Goal: Transaction & Acquisition: Purchase product/service

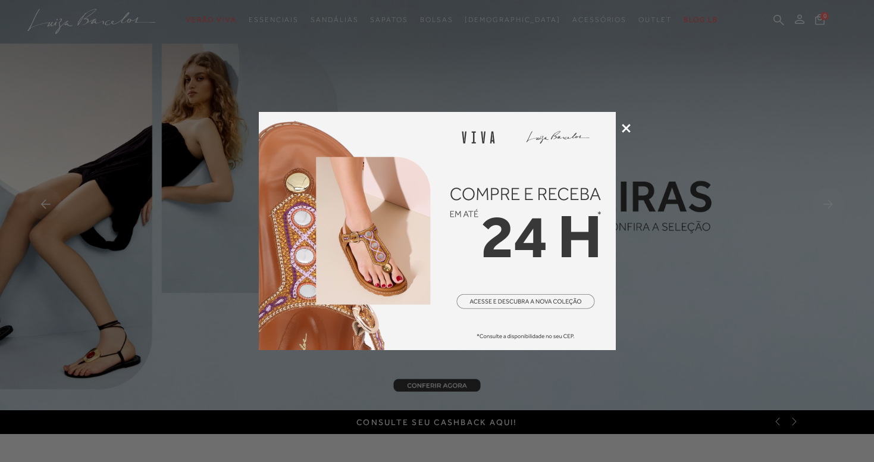
click at [627, 126] on icon at bounding box center [626, 128] width 9 height 9
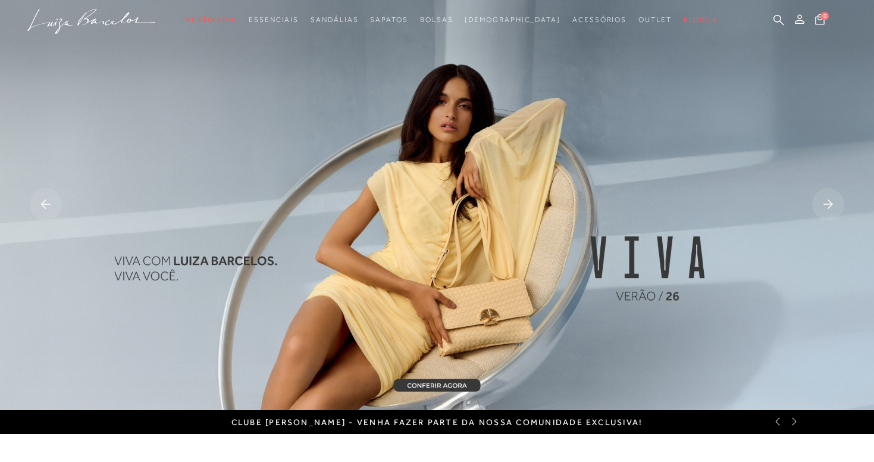
click at [819, 200] on rect at bounding box center [828, 204] width 32 height 32
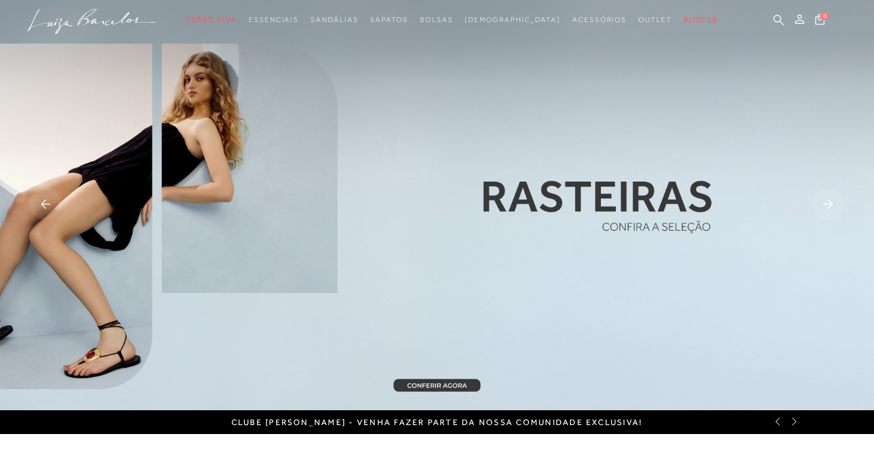
click at [819, 200] on rect at bounding box center [828, 204] width 32 height 32
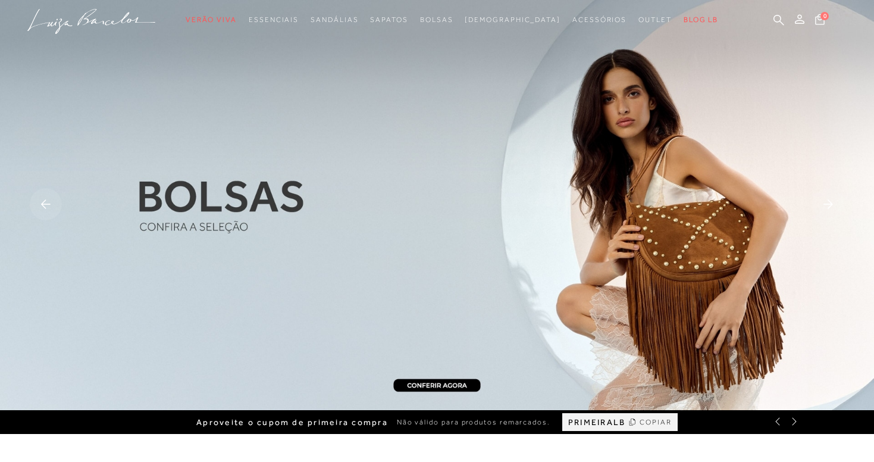
click at [663, 236] on img at bounding box center [437, 205] width 874 height 410
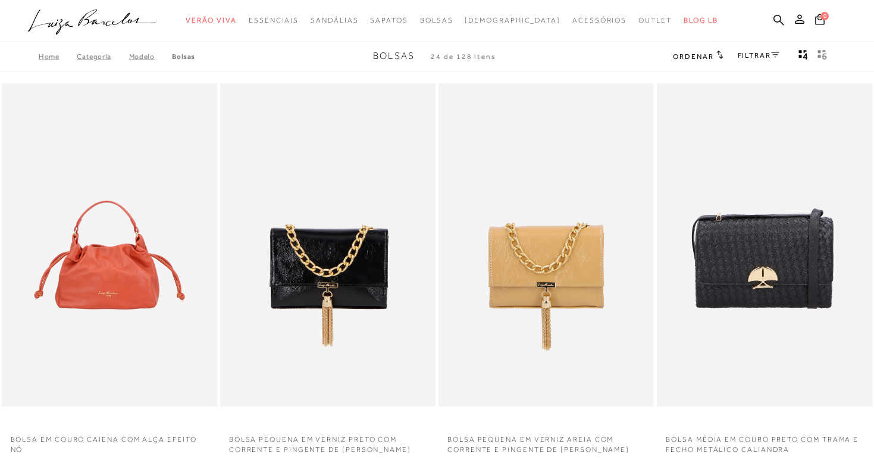
click at [66, 27] on icon ".a{fill-rule:evenodd;}" at bounding box center [92, 22] width 129 height 25
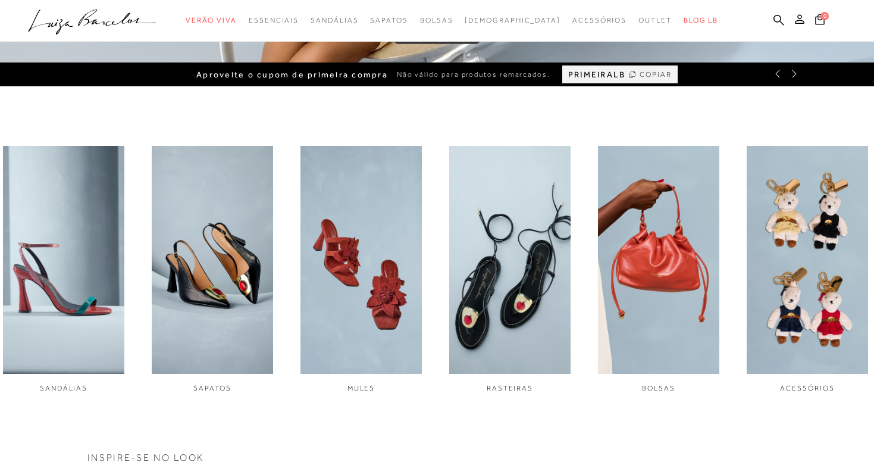
scroll to position [354, 0]
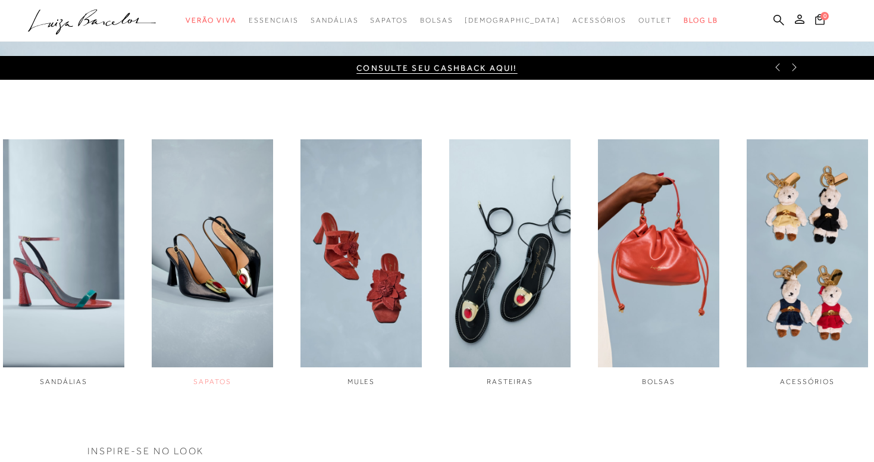
click at [239, 279] on img "2 / 6" at bounding box center [212, 252] width 121 height 227
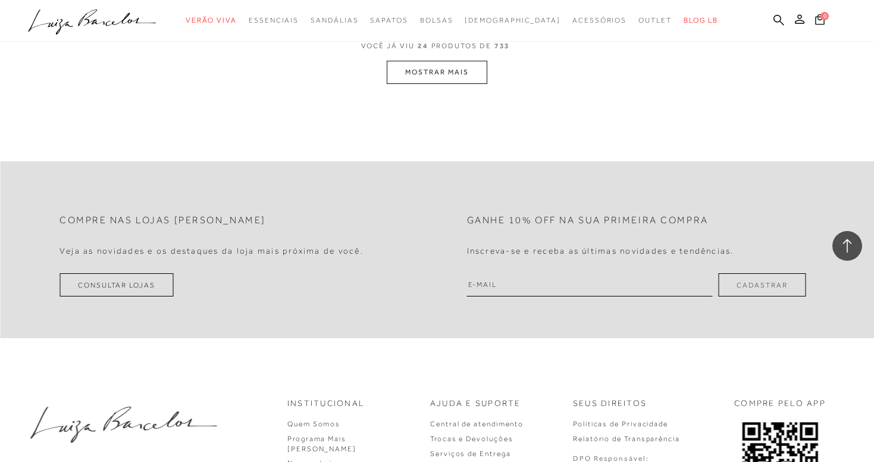
scroll to position [2496, 0]
click at [112, 19] on icon ".a{fill-rule:evenodd;}" at bounding box center [92, 22] width 129 height 25
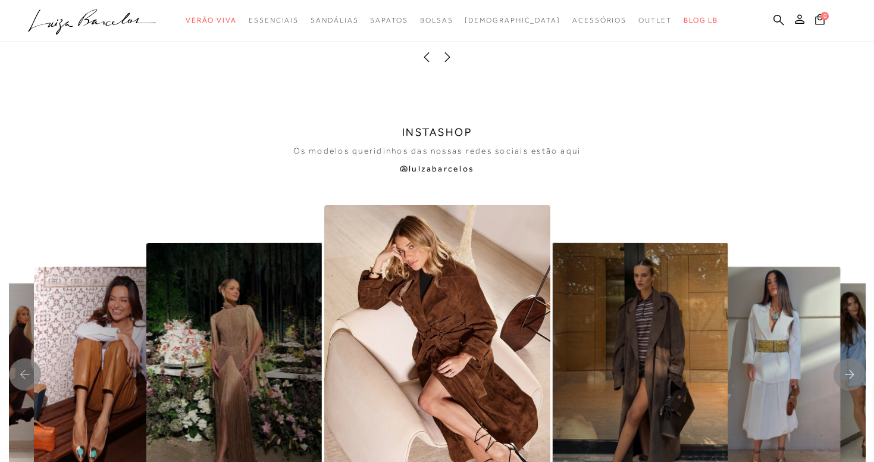
scroll to position [2270, 0]
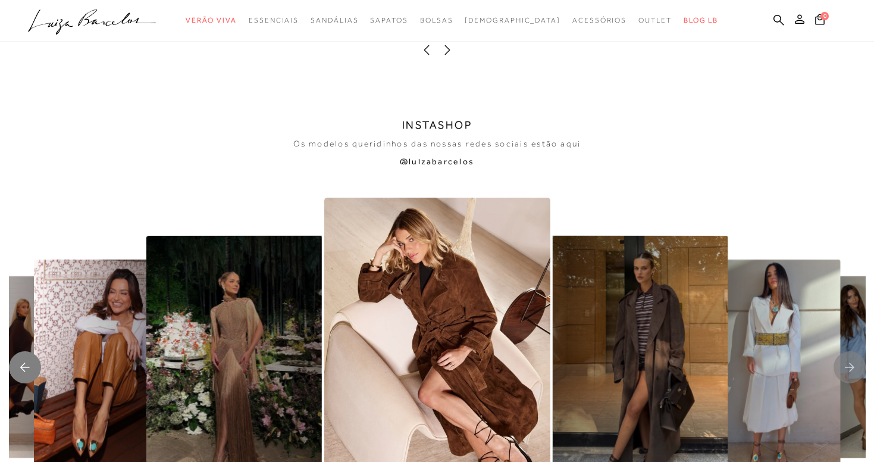
click at [30, 351] on rect "Previous slide" at bounding box center [25, 367] width 32 height 32
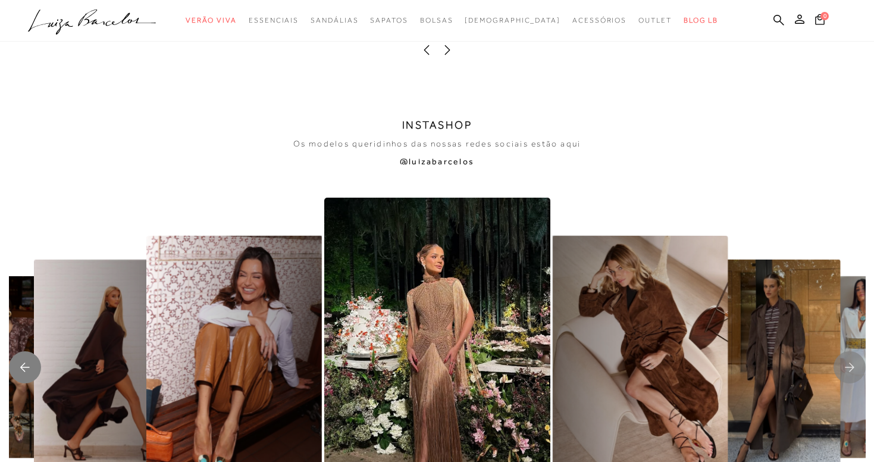
click at [30, 351] on rect "Previous slide" at bounding box center [25, 367] width 32 height 32
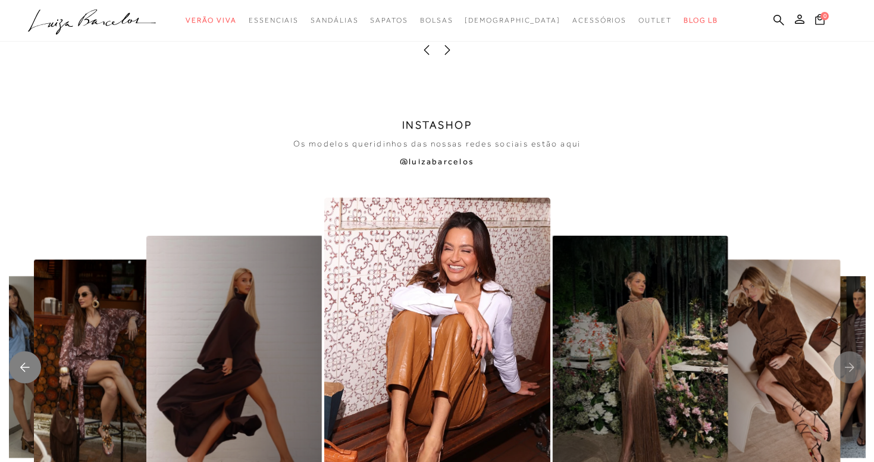
click at [30, 351] on rect "Previous slide" at bounding box center [25, 367] width 32 height 32
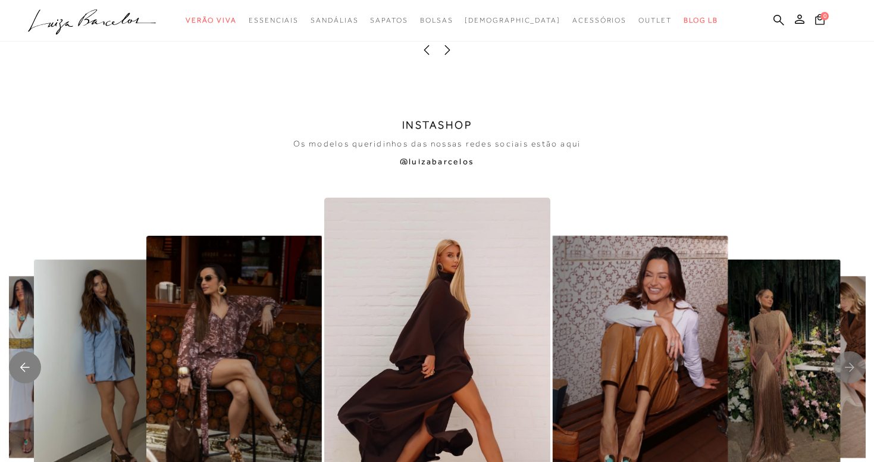
click at [30, 351] on rect "Previous slide" at bounding box center [25, 367] width 32 height 32
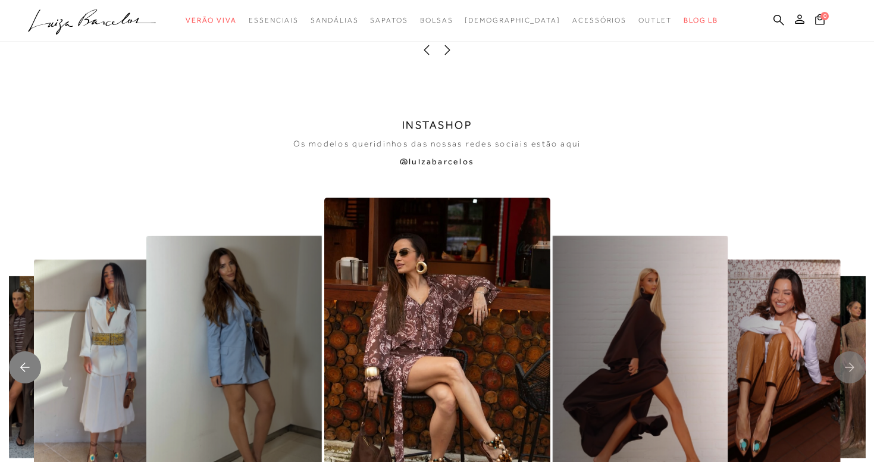
click at [30, 351] on rect "Previous slide" at bounding box center [25, 367] width 32 height 32
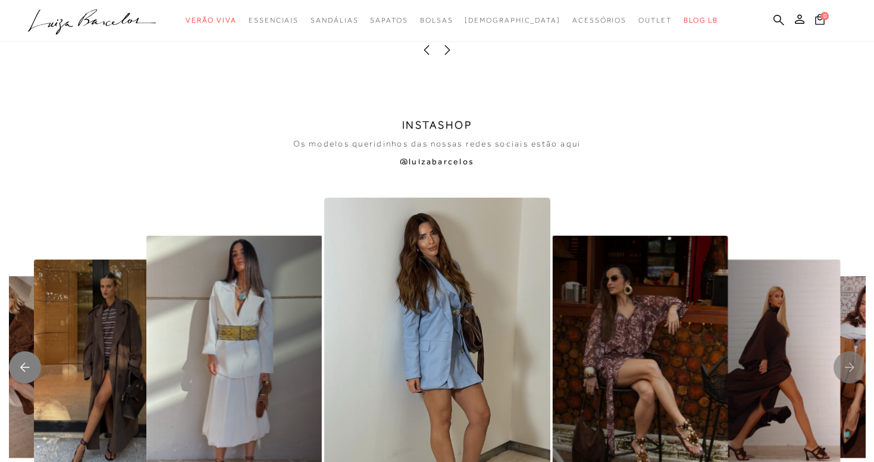
click at [30, 351] on rect "Previous slide" at bounding box center [25, 367] width 32 height 32
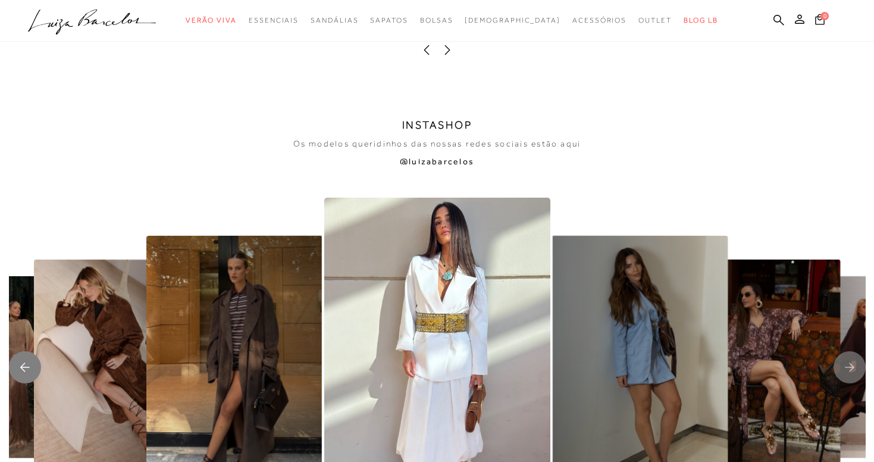
click at [30, 351] on rect "Previous slide" at bounding box center [25, 367] width 32 height 32
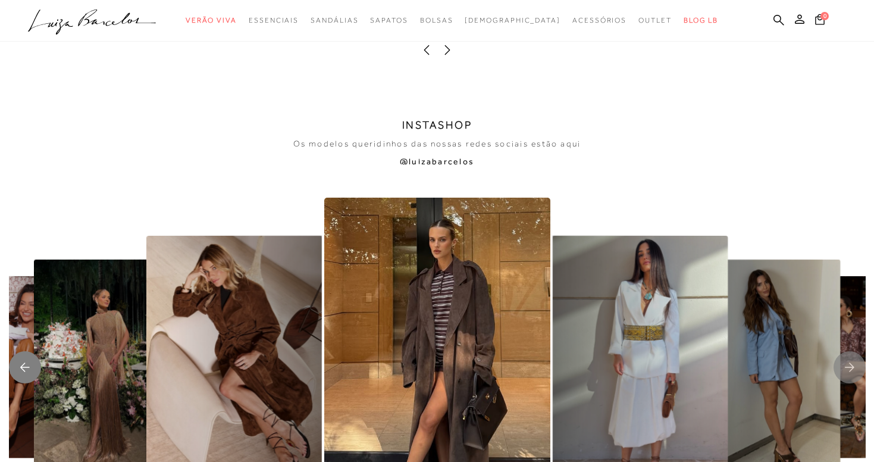
click at [30, 351] on rect "Previous slide" at bounding box center [25, 367] width 32 height 32
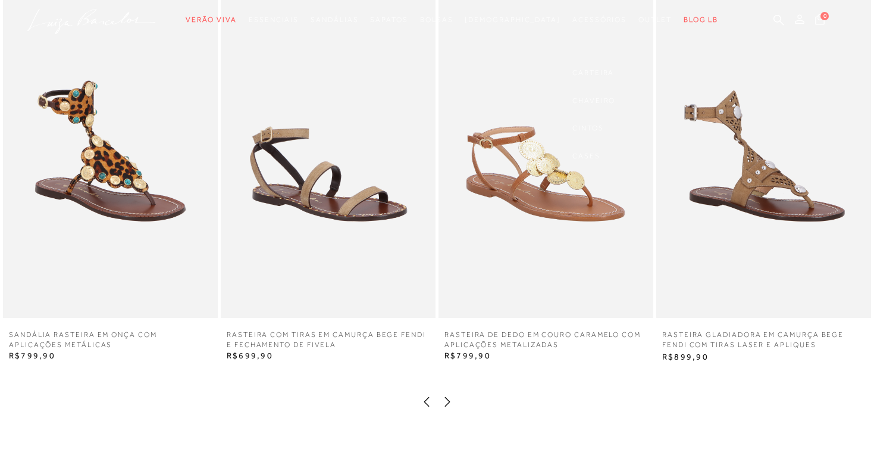
scroll to position [0, 0]
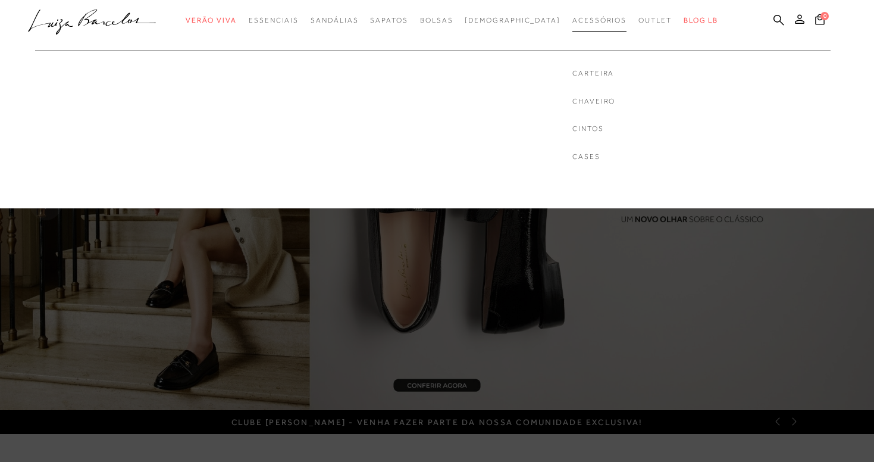
click at [578, 24] on link "Acessórios" at bounding box center [599, 21] width 54 height 22
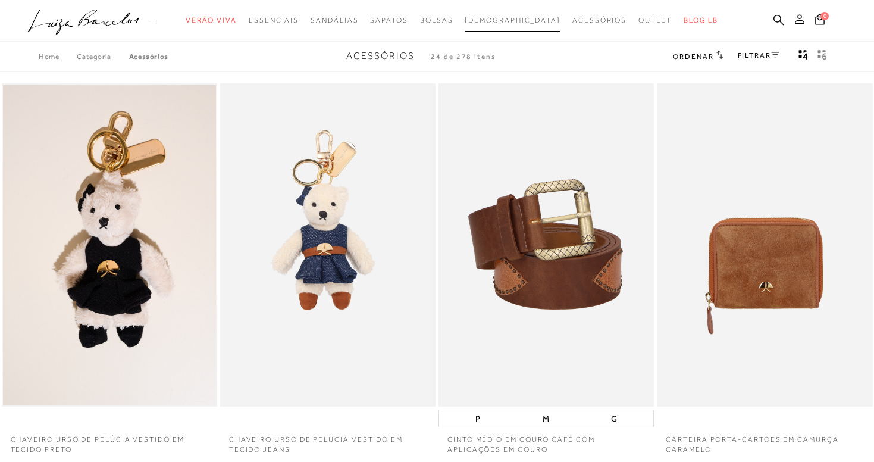
click at [509, 23] on span "[DEMOGRAPHIC_DATA]" at bounding box center [513, 20] width 96 height 8
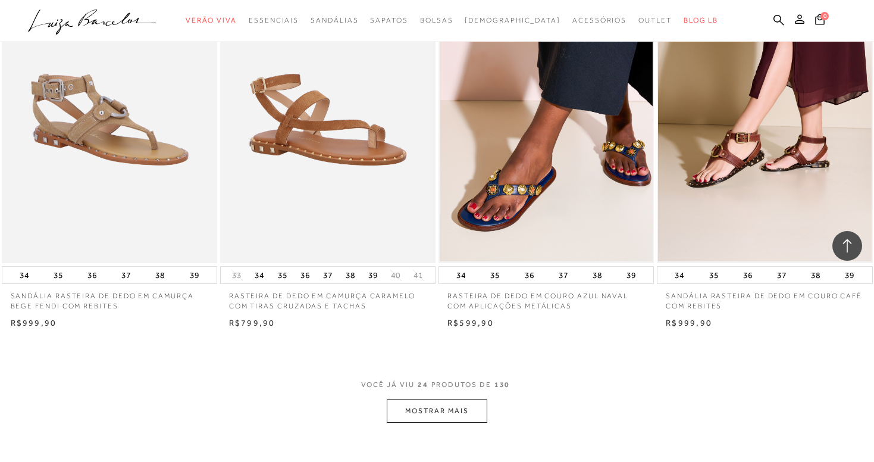
scroll to position [2158, 0]
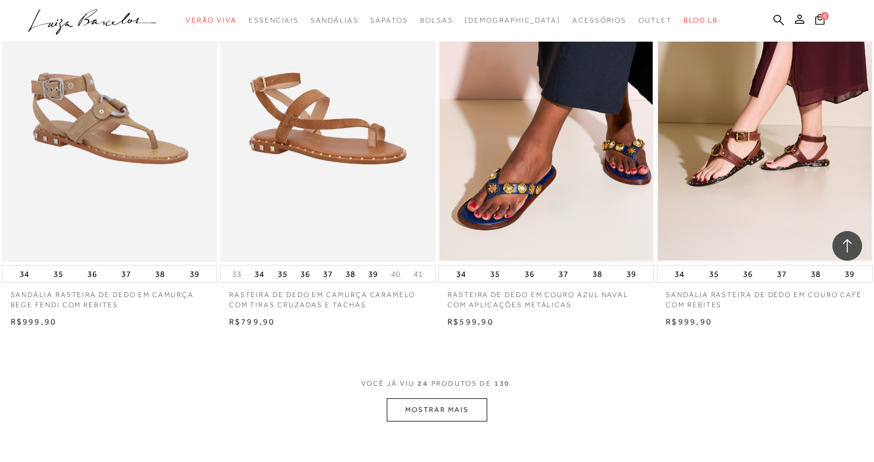
click at [472, 398] on button "MOSTRAR MAIS" at bounding box center [437, 409] width 100 height 23
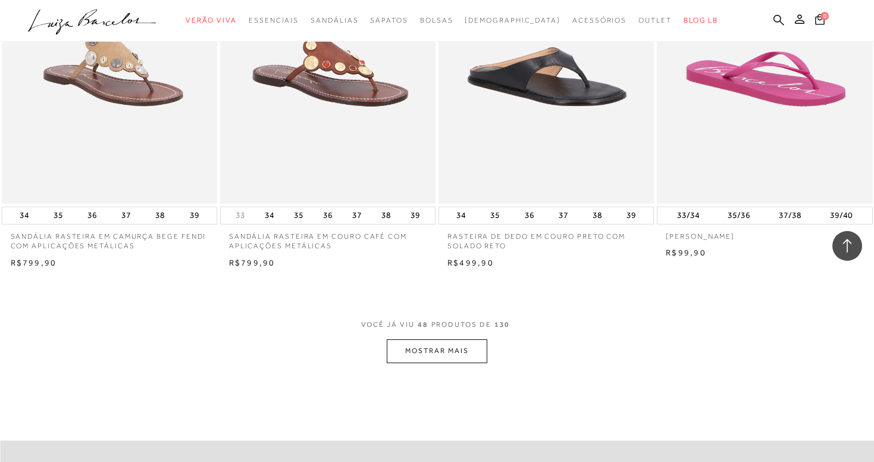
scroll to position [4641, 0]
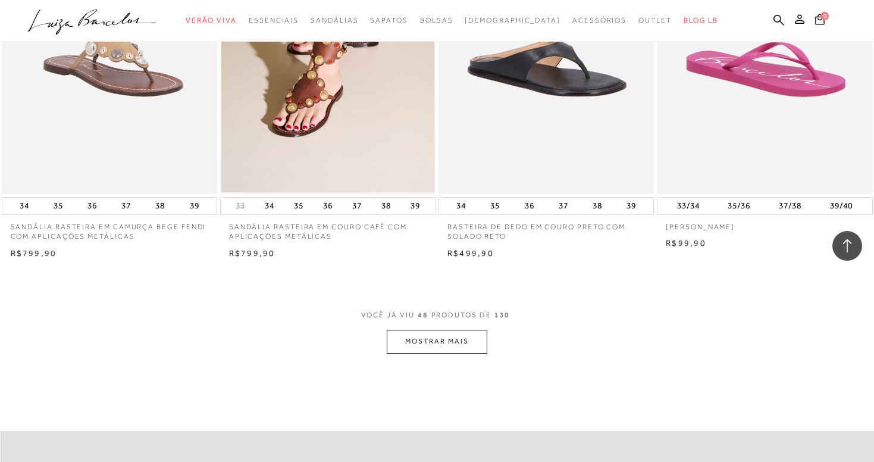
click at [434, 330] on button "MOSTRAR MAIS" at bounding box center [437, 341] width 100 height 23
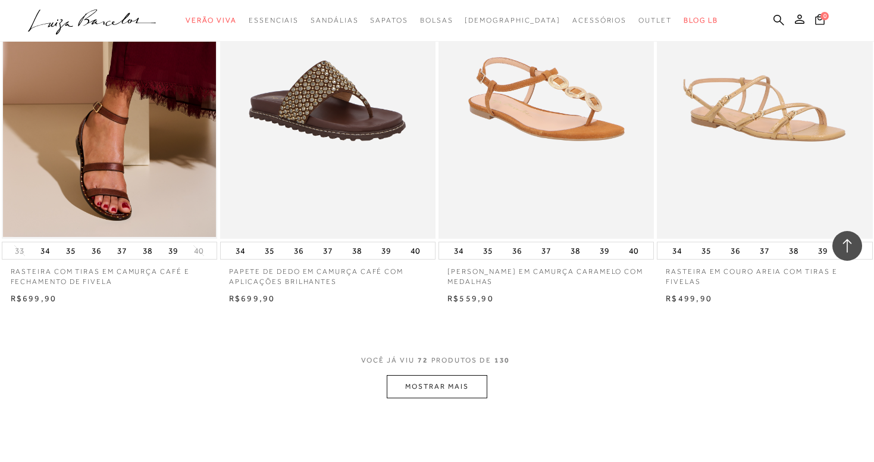
scroll to position [7002, 0]
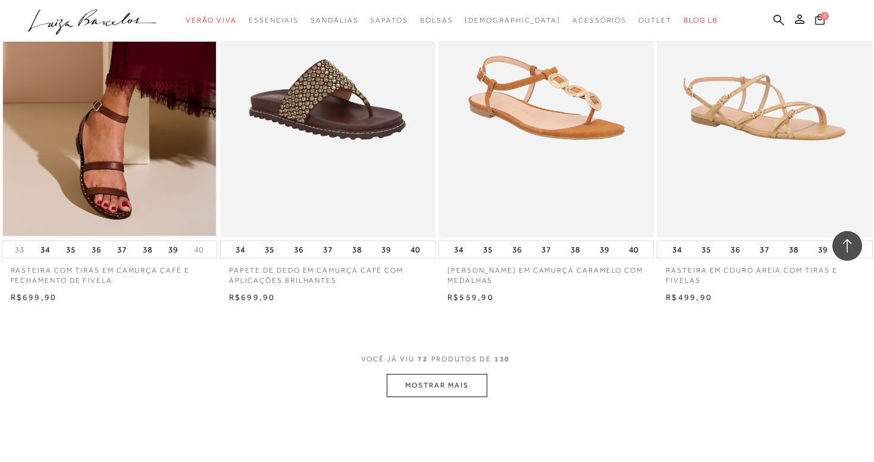
click at [427, 374] on button "MOSTRAR MAIS" at bounding box center [437, 385] width 100 height 23
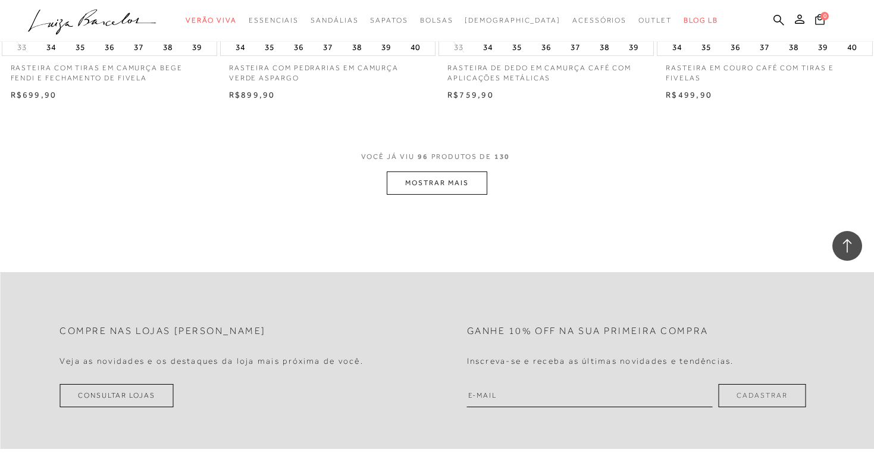
scroll to position [9630, 0]
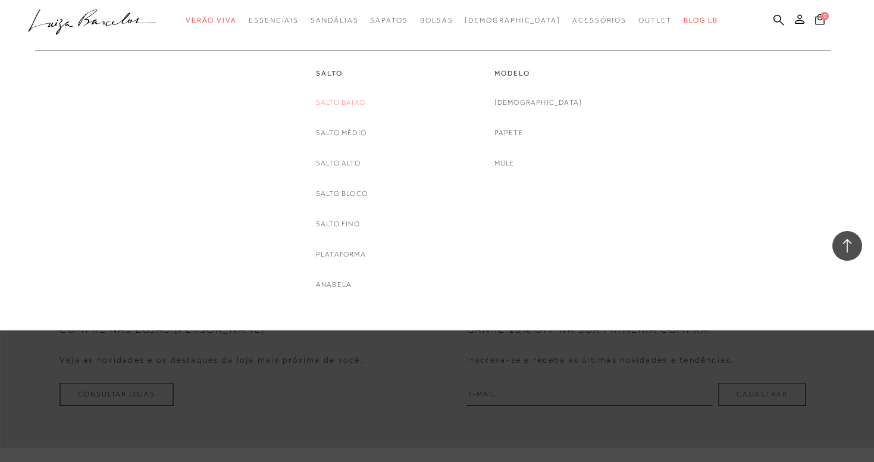
click at [343, 103] on link "Salto Baixo" at bounding box center [340, 102] width 49 height 12
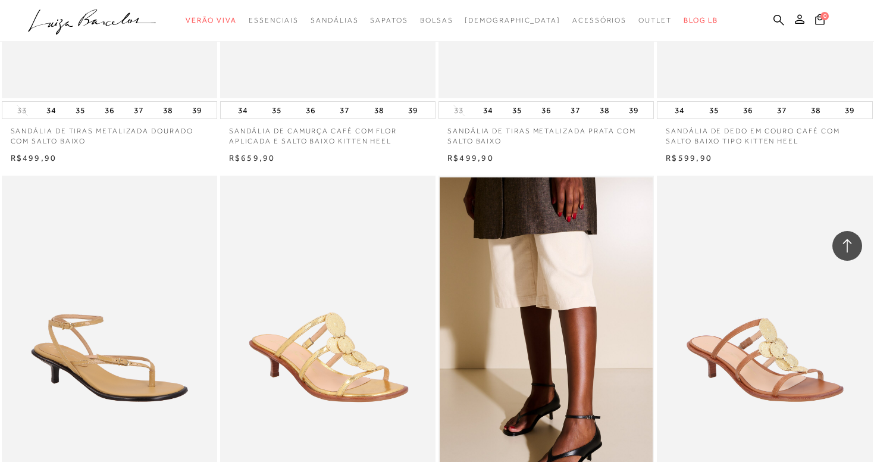
scroll to position [719, 0]
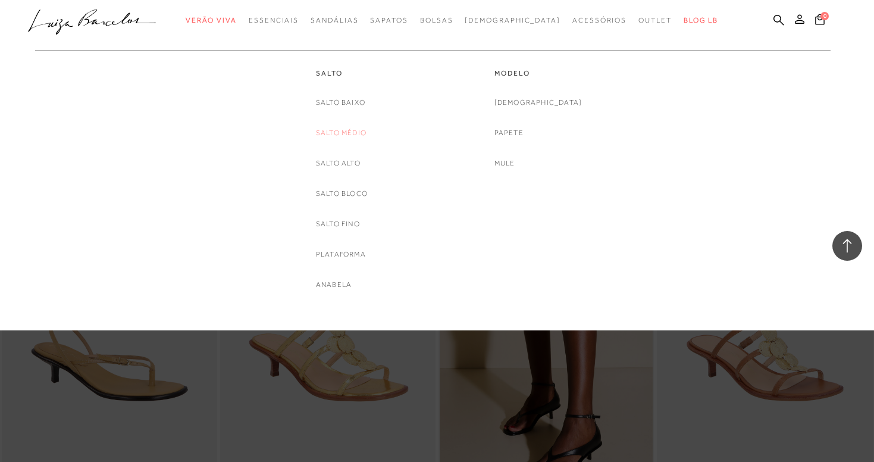
click at [338, 130] on link "Salto Médio" at bounding box center [341, 133] width 51 height 12
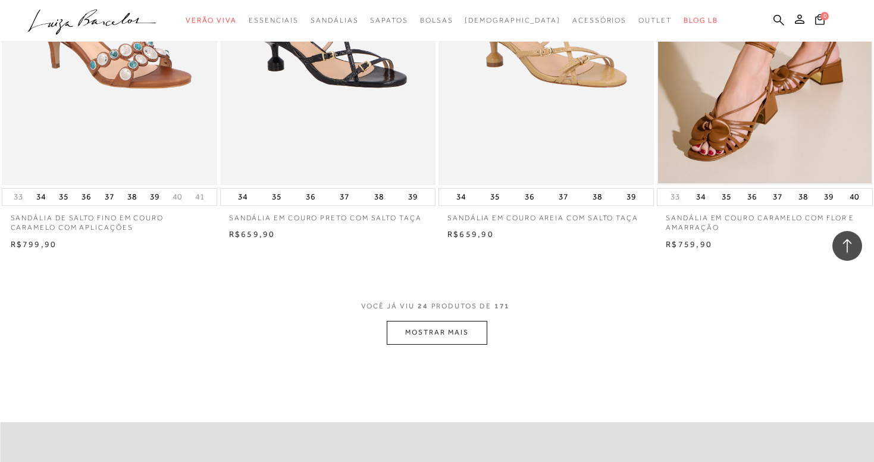
scroll to position [2240, 0]
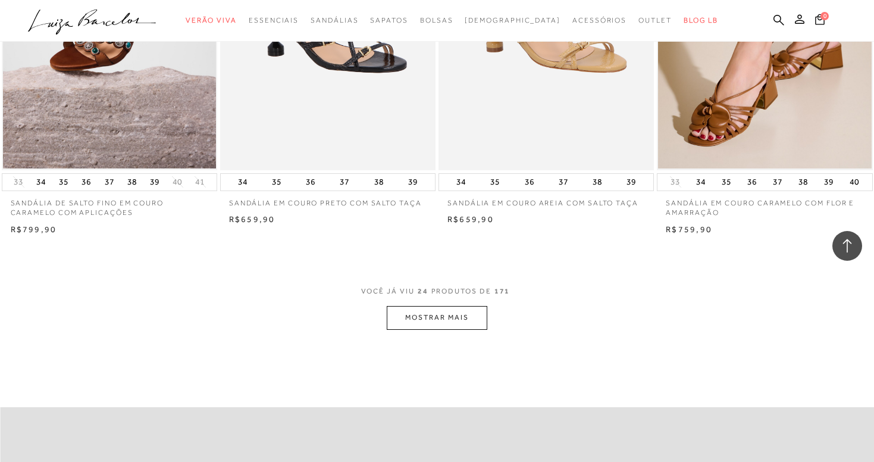
click at [427, 307] on button "MOSTRAR MAIS" at bounding box center [437, 317] width 100 height 23
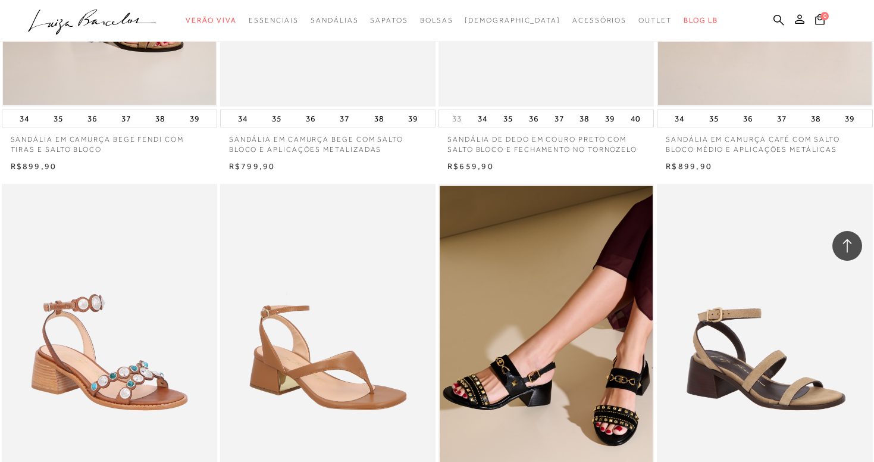
scroll to position [2706, 0]
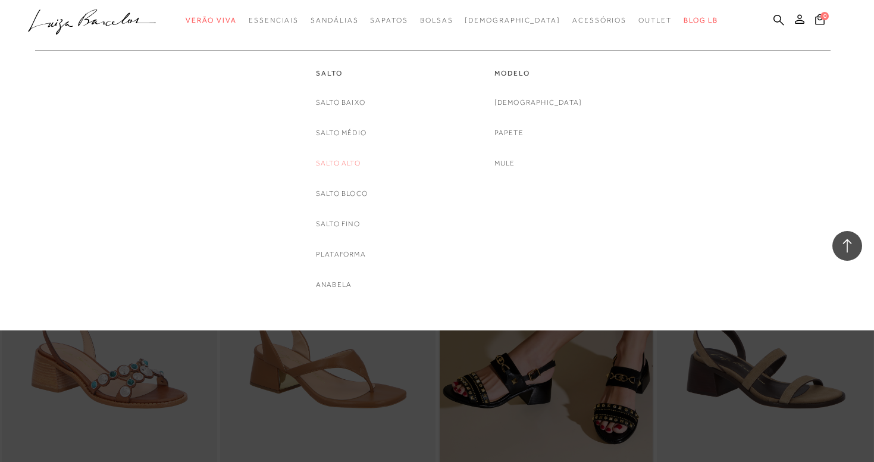
click at [325, 157] on link "Salto Alto" at bounding box center [338, 163] width 45 height 12
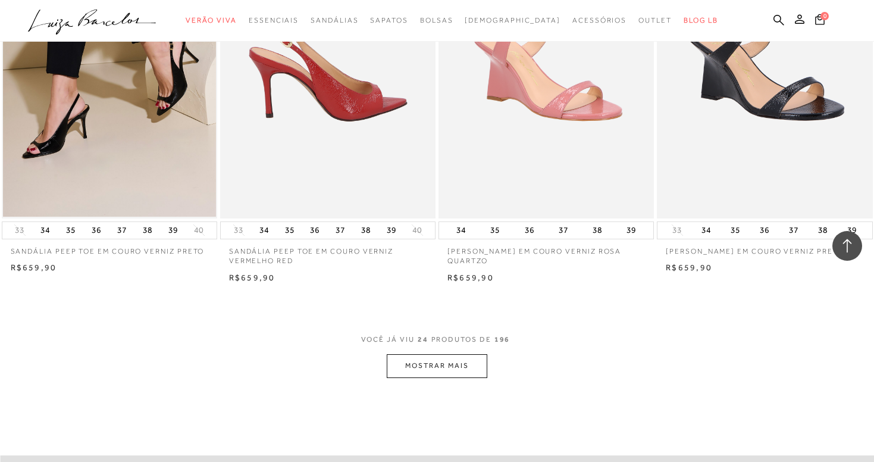
scroll to position [2193, 0]
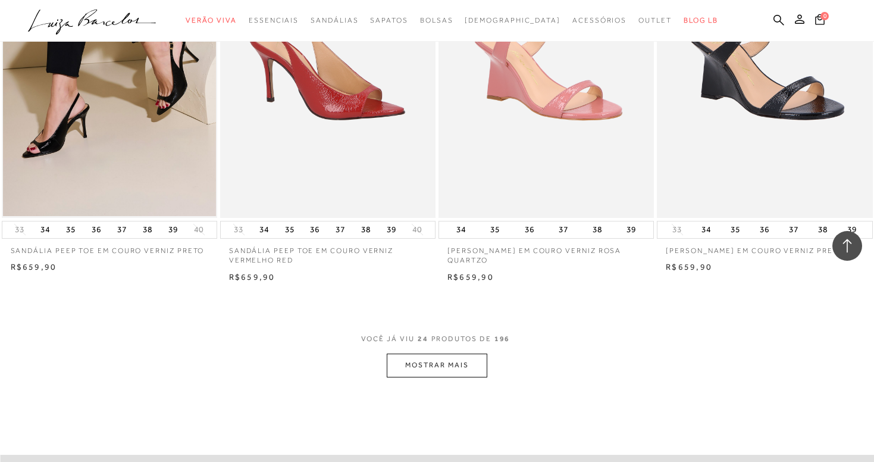
click at [418, 358] on button "MOSTRAR MAIS" at bounding box center [437, 364] width 100 height 23
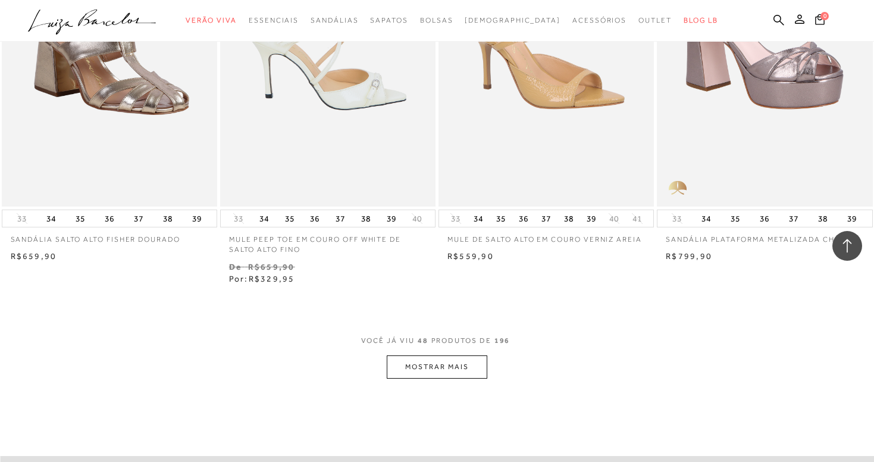
scroll to position [4608, 0]
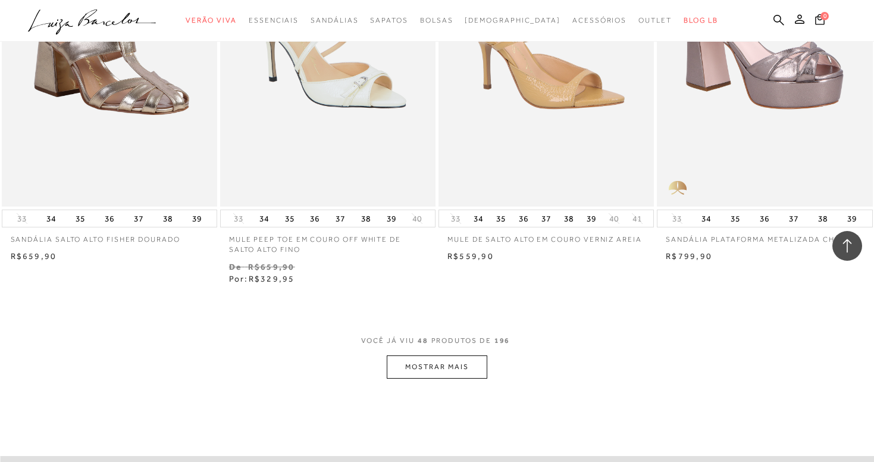
click at [400, 355] on button "MOSTRAR MAIS" at bounding box center [437, 366] width 100 height 23
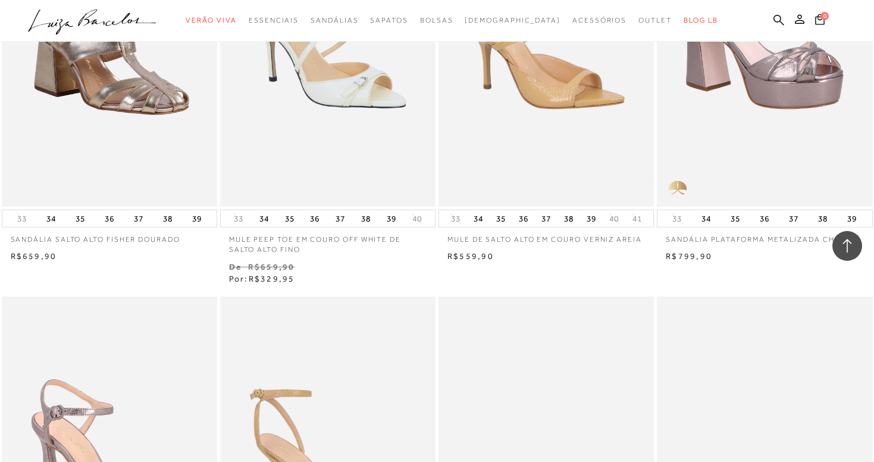
scroll to position [4524, 0]
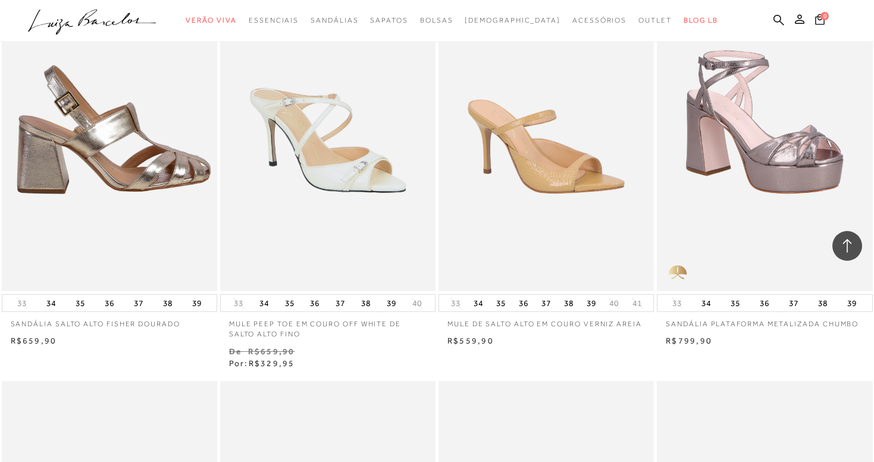
click at [171, 156] on img at bounding box center [110, 129] width 214 height 323
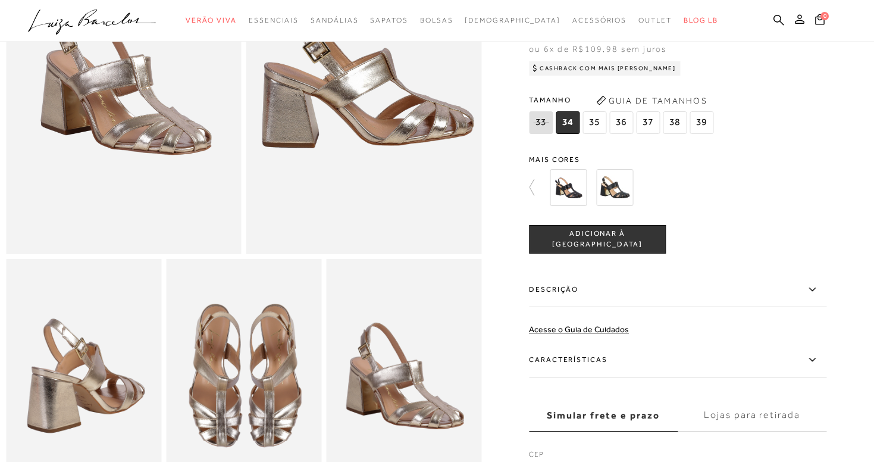
scroll to position [175, 0]
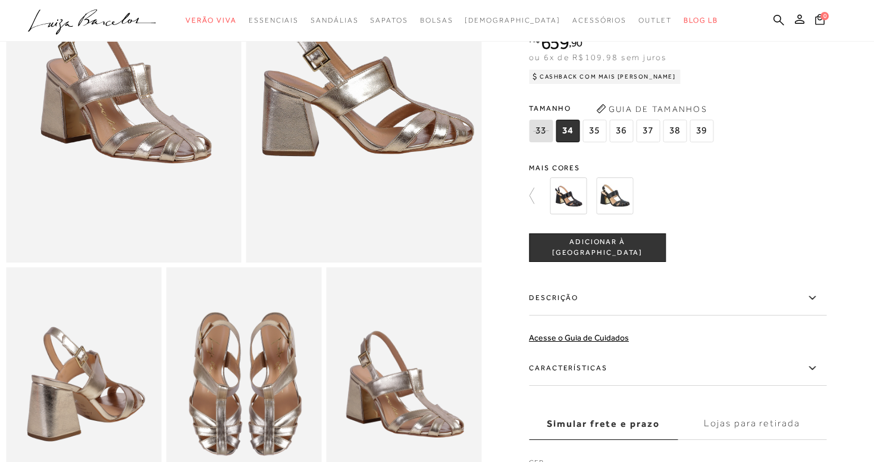
click at [562, 198] on img at bounding box center [568, 195] width 37 height 37
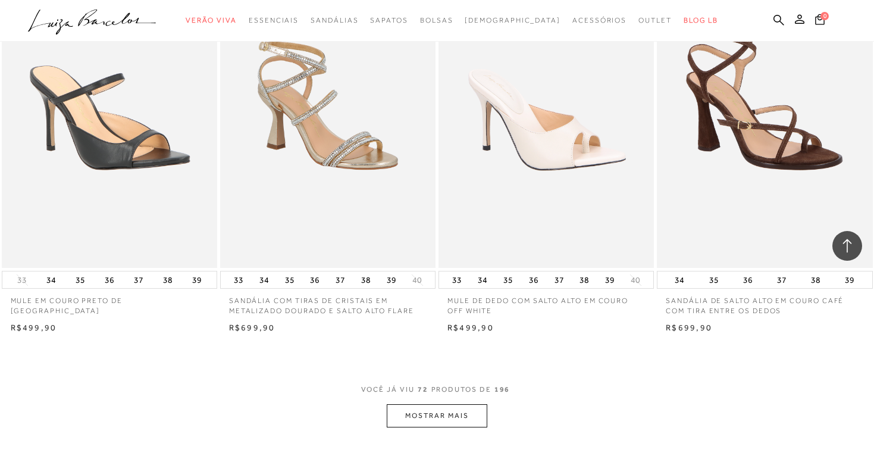
scroll to position [6990, 0]
click at [434, 403] on button "MOSTRAR MAIS" at bounding box center [437, 414] width 100 height 23
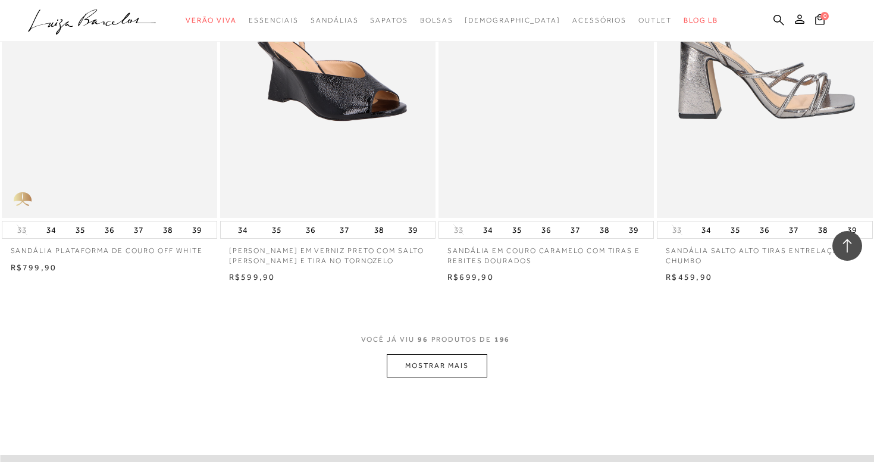
scroll to position [9478, 0]
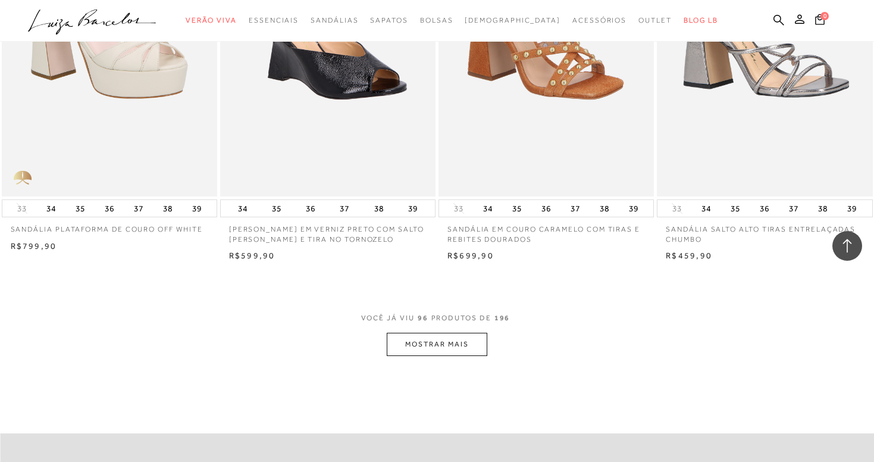
click at [439, 333] on button "MOSTRAR MAIS" at bounding box center [437, 344] width 100 height 23
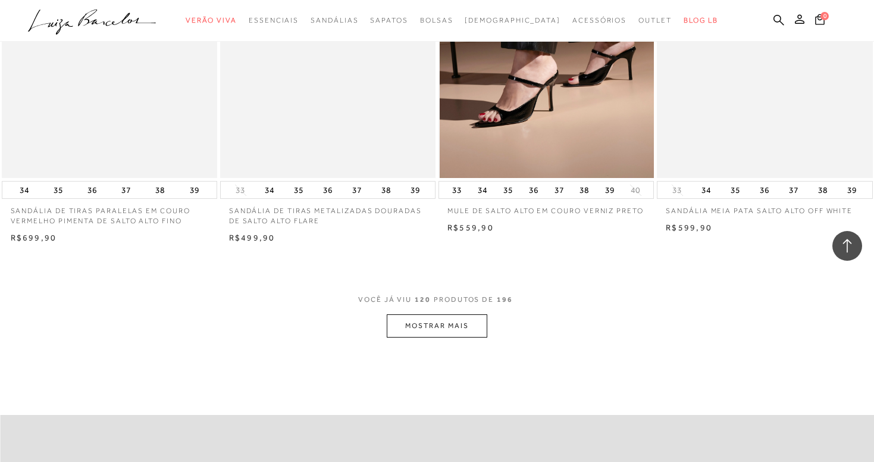
scroll to position [11947, 0]
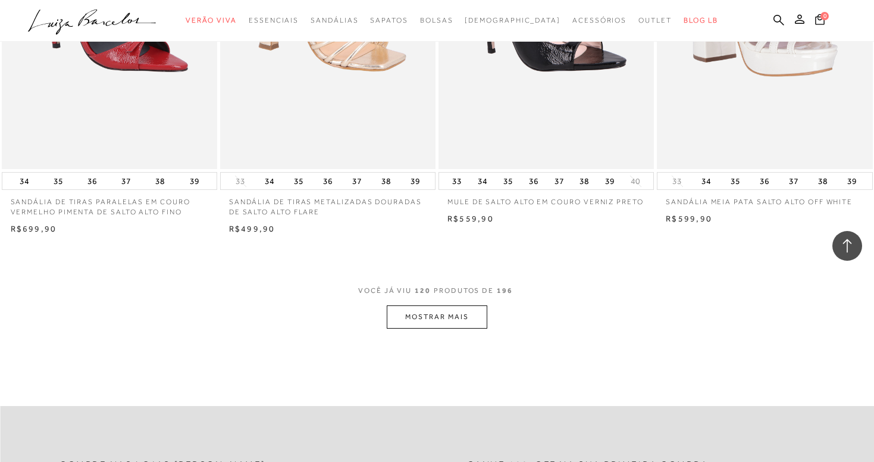
click at [429, 305] on button "MOSTRAR MAIS" at bounding box center [437, 316] width 100 height 23
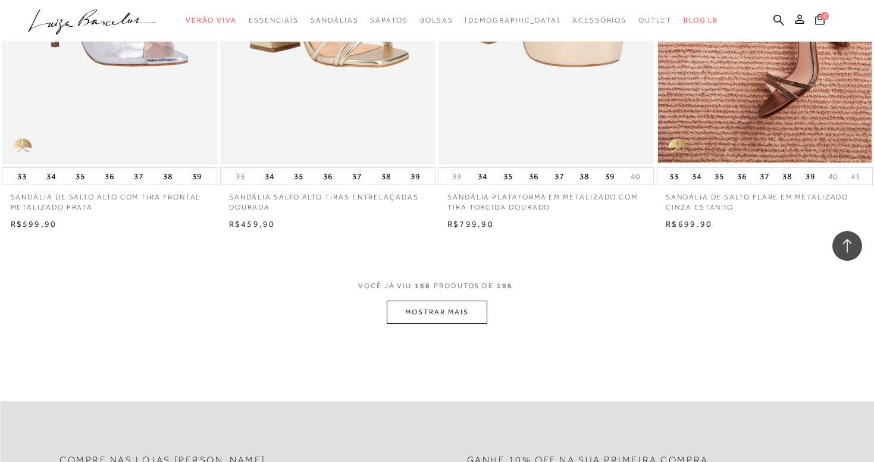
scroll to position [16825, 0]
click at [428, 299] on button "MOSTRAR MAIS" at bounding box center [437, 310] width 100 height 23
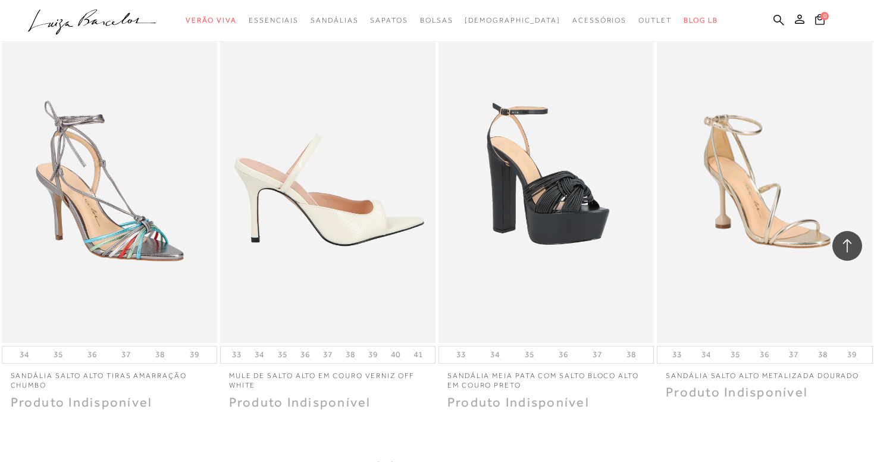
scroll to position [19079, 0]
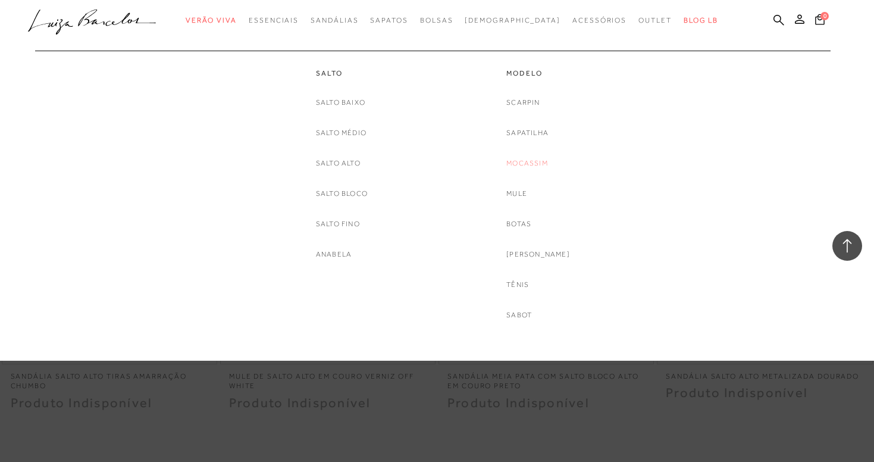
click at [528, 164] on link "Mocassim" at bounding box center [527, 163] width 42 height 12
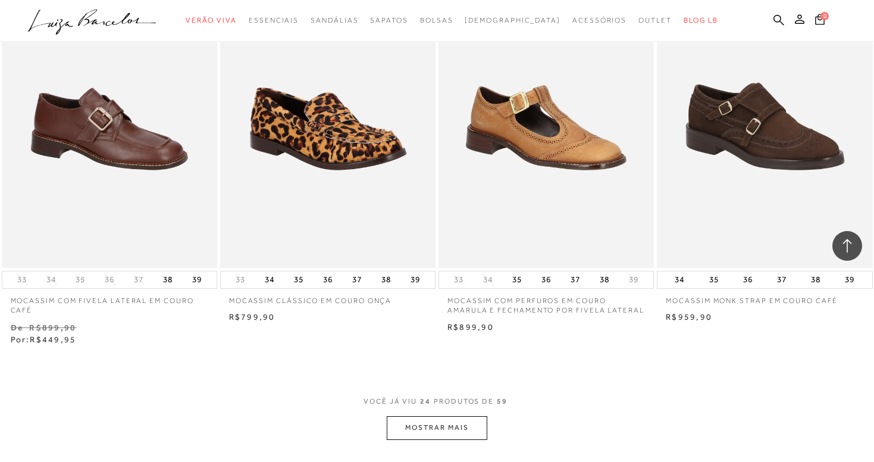
scroll to position [2184, 0]
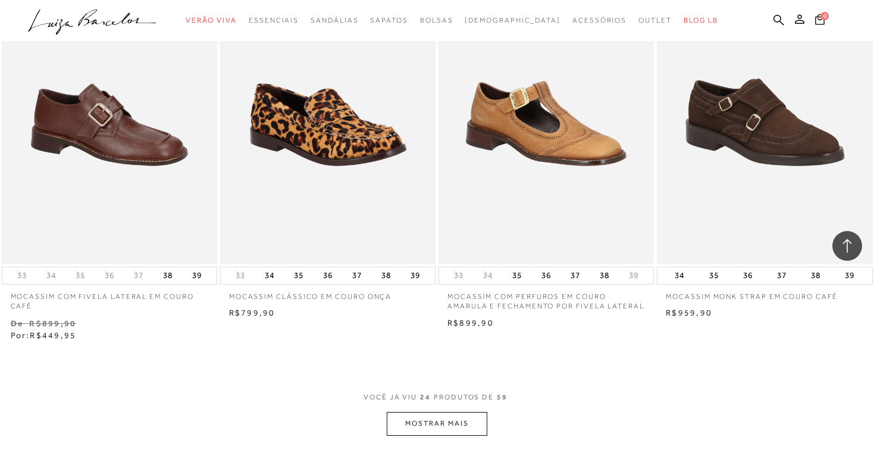
click at [449, 419] on button "MOSTRAR MAIS" at bounding box center [437, 423] width 100 height 23
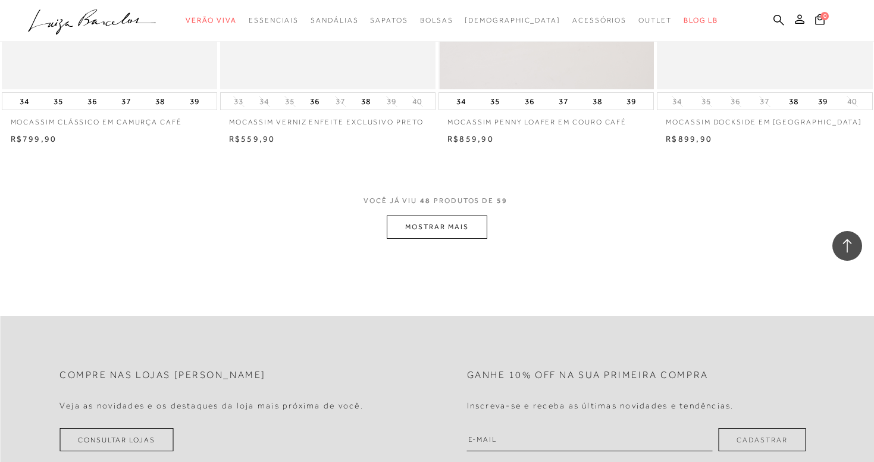
scroll to position [4804, 0]
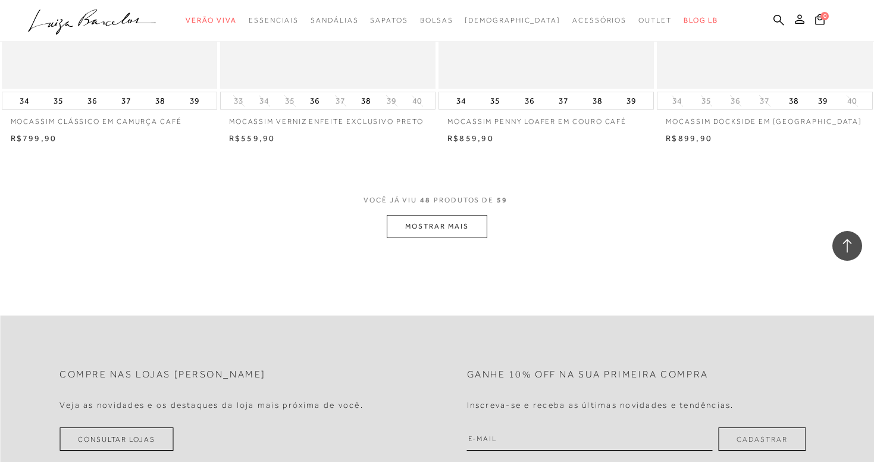
click at [457, 217] on button "MOSTRAR MAIS" at bounding box center [437, 226] width 100 height 23
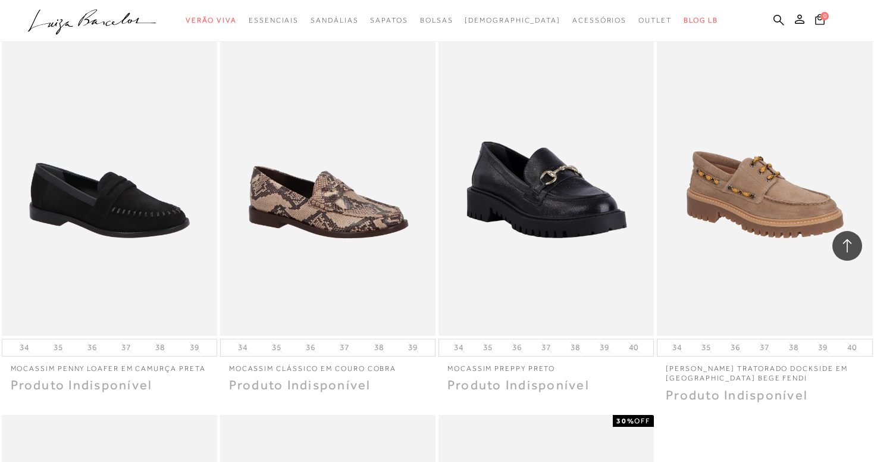
scroll to position [5287, 0]
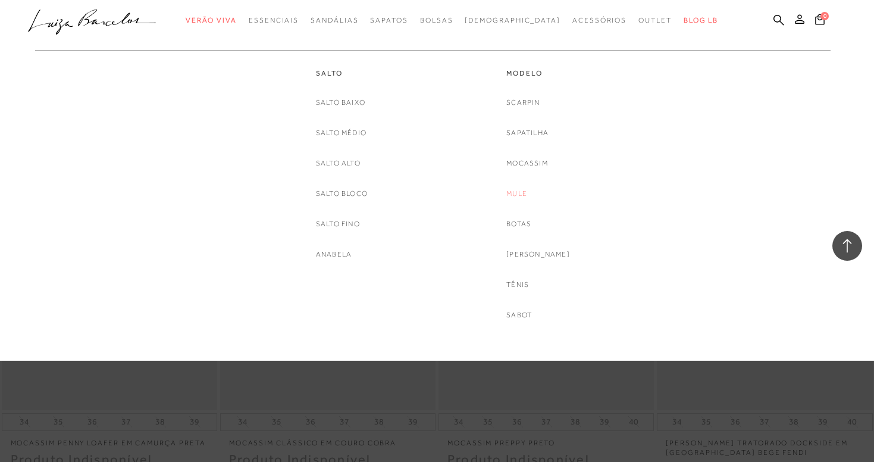
click at [522, 192] on link "Mule" at bounding box center [516, 193] width 21 height 12
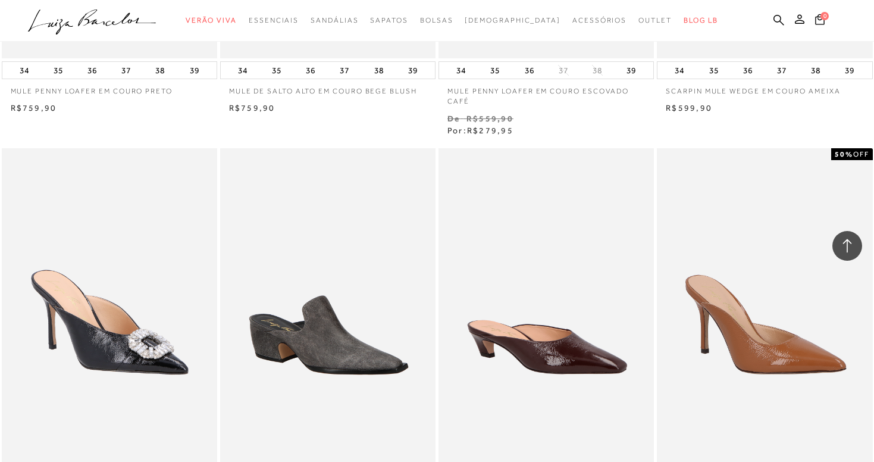
scroll to position [1150, 0]
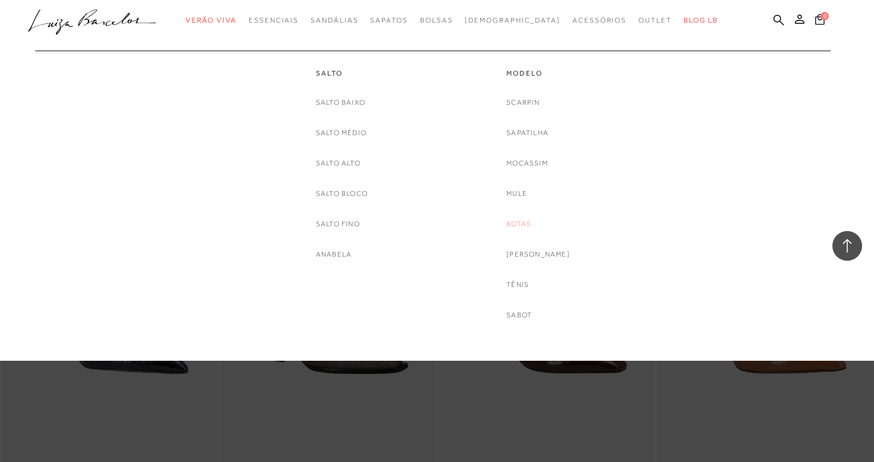
click at [531, 222] on link "Botas" at bounding box center [518, 224] width 25 height 12
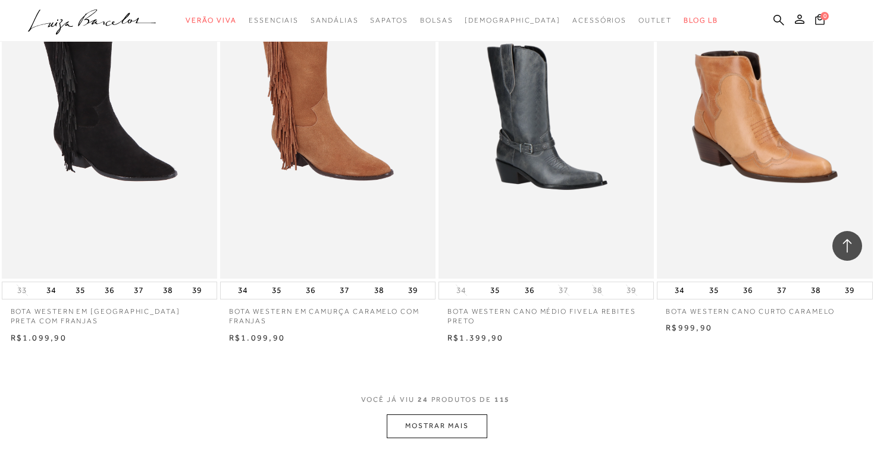
scroll to position [2132, 0]
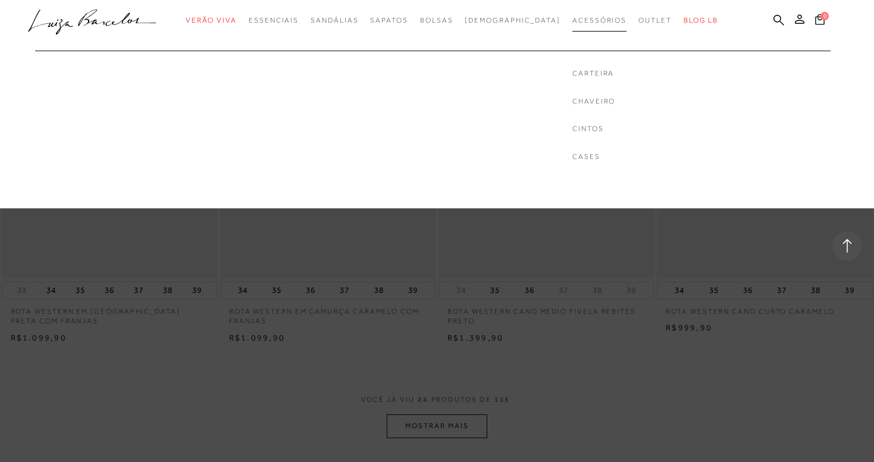
click at [577, 16] on span "Acessórios" at bounding box center [599, 20] width 54 height 8
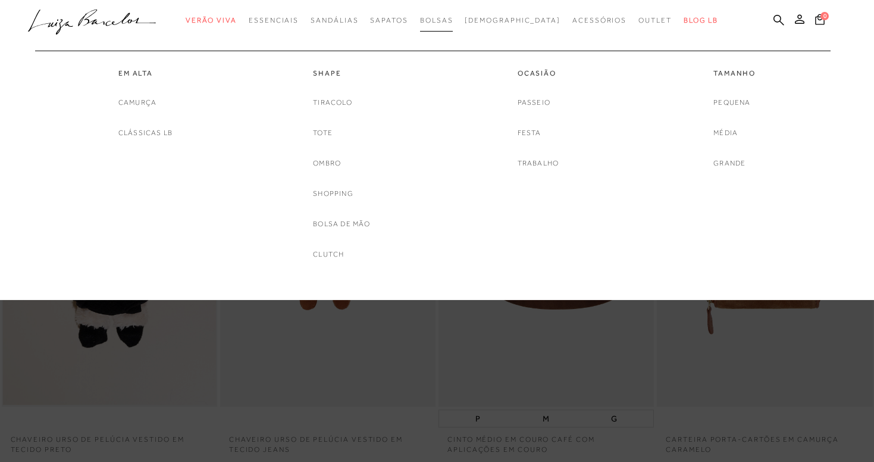
click at [450, 28] on link "Bolsas" at bounding box center [436, 21] width 33 height 22
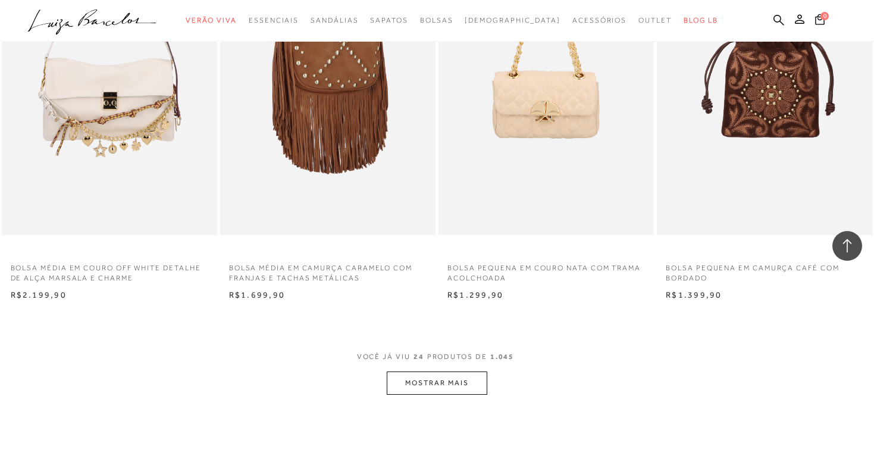
scroll to position [2188, 0]
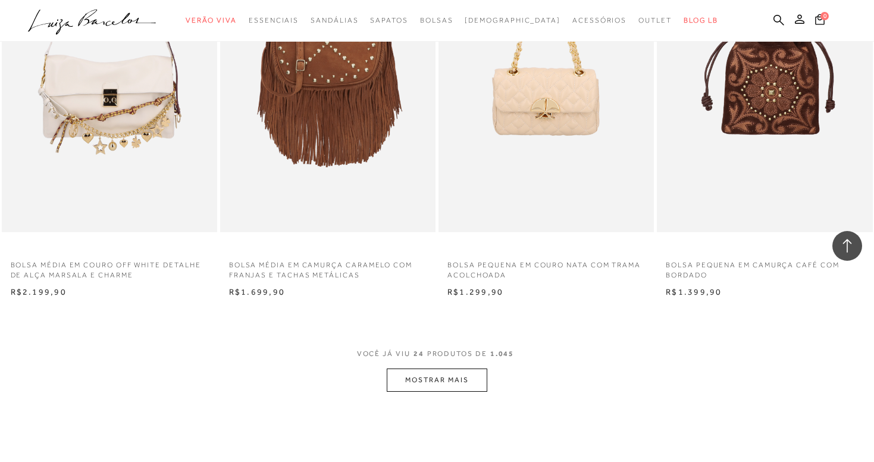
click at [438, 371] on button "MOSTRAR MAIS" at bounding box center [437, 379] width 100 height 23
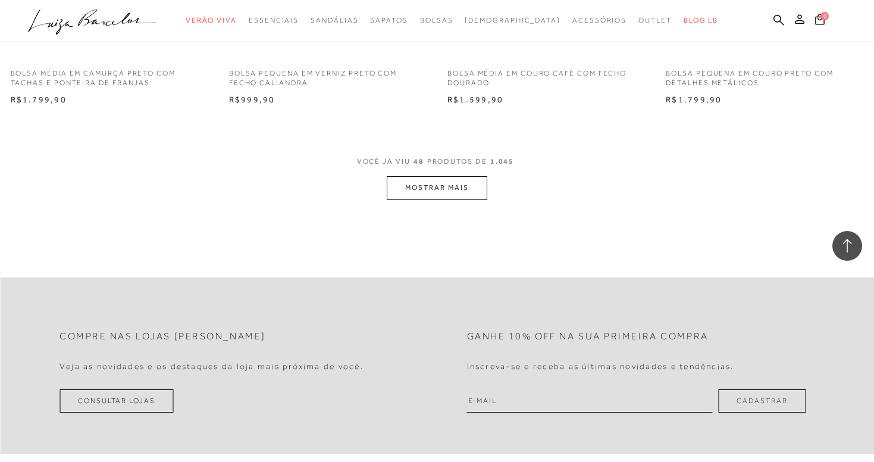
scroll to position [4872, 0]
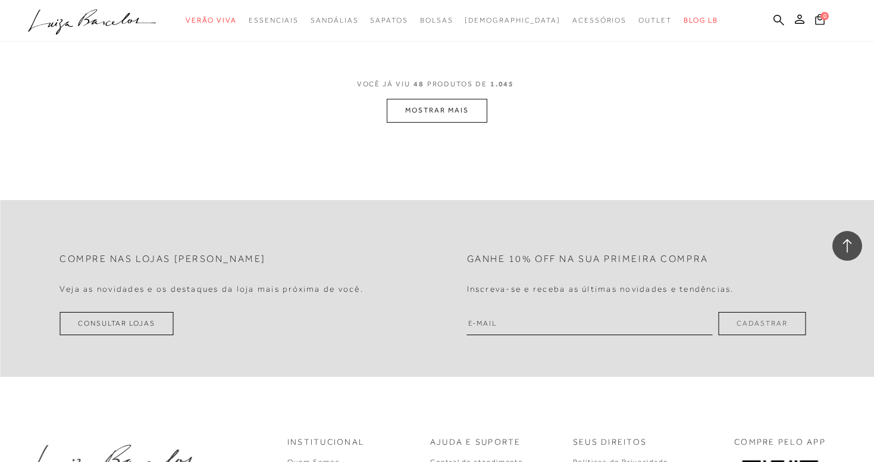
click at [440, 99] on button "MOSTRAR MAIS" at bounding box center [437, 110] width 100 height 23
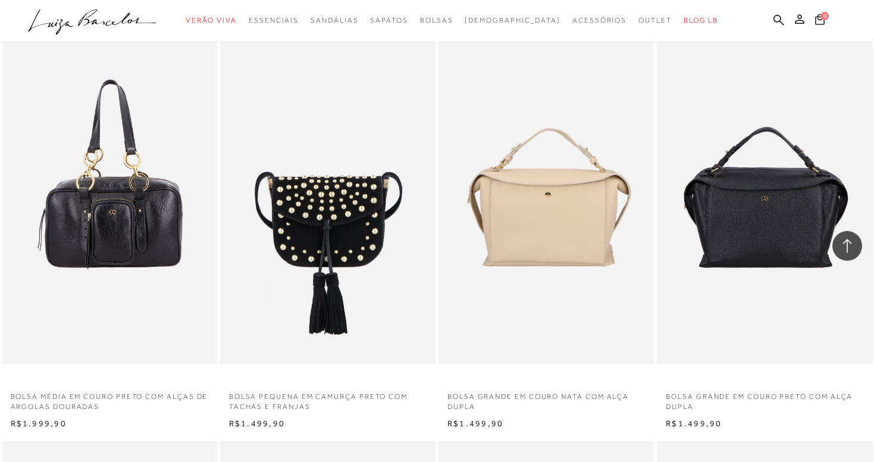
click at [133, 20] on icon ".a{fill-rule:evenodd;}" at bounding box center [92, 22] width 129 height 25
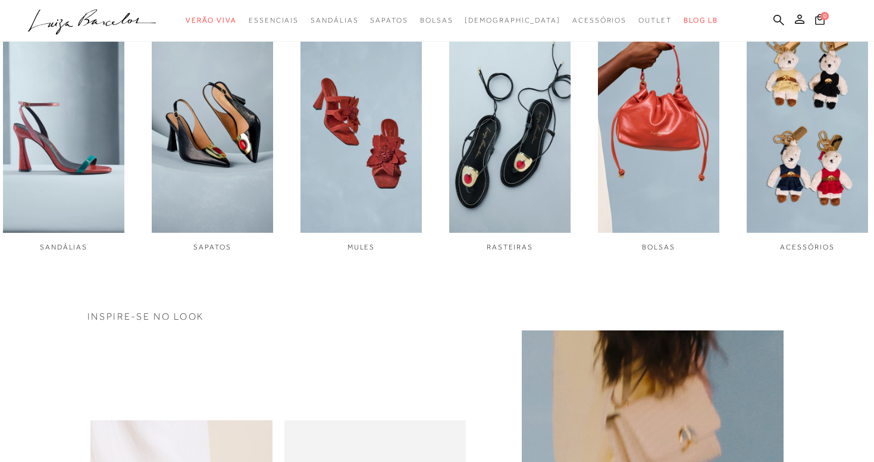
scroll to position [487, 0]
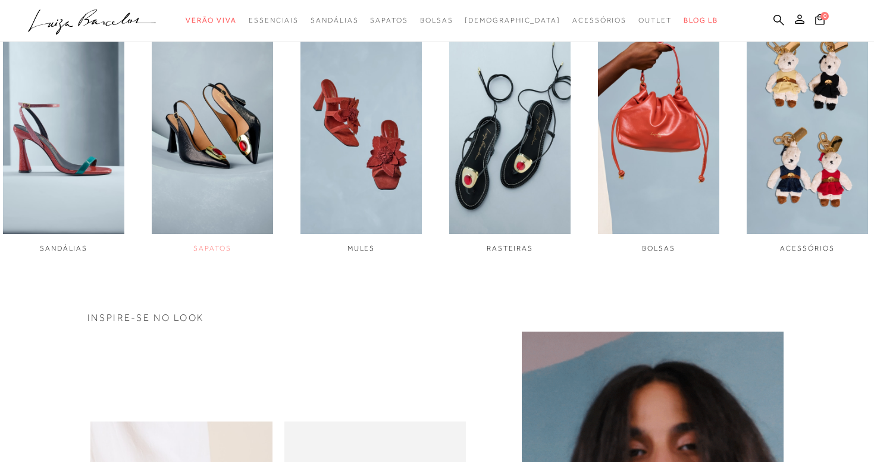
click at [211, 177] on img "2 / 6" at bounding box center [212, 119] width 121 height 227
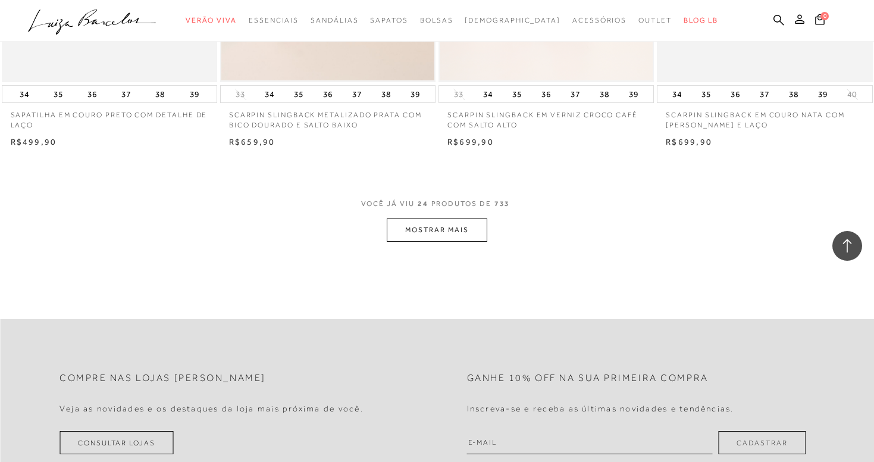
scroll to position [2338, 0]
click at [468, 208] on span "VOCÊ JÁ VIU 24 PRODUTOS DE 733" at bounding box center [437, 206] width 152 height 21
click at [450, 230] on button "MOSTRAR MAIS" at bounding box center [437, 229] width 100 height 23
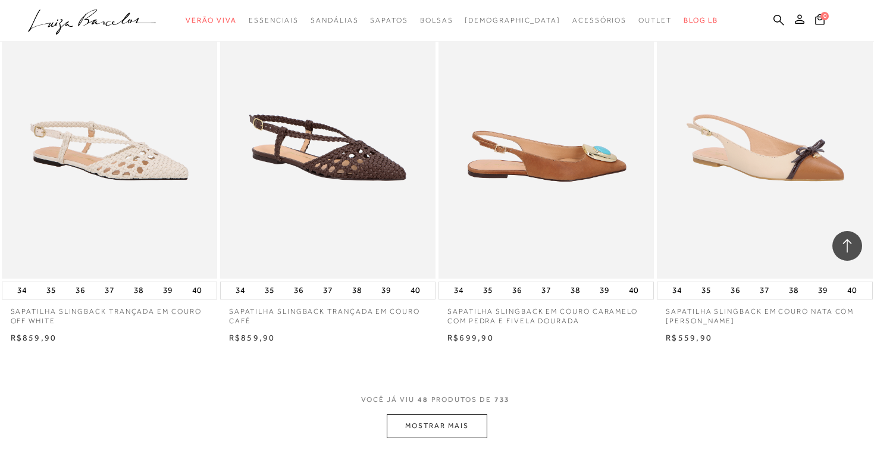
scroll to position [4577, 0]
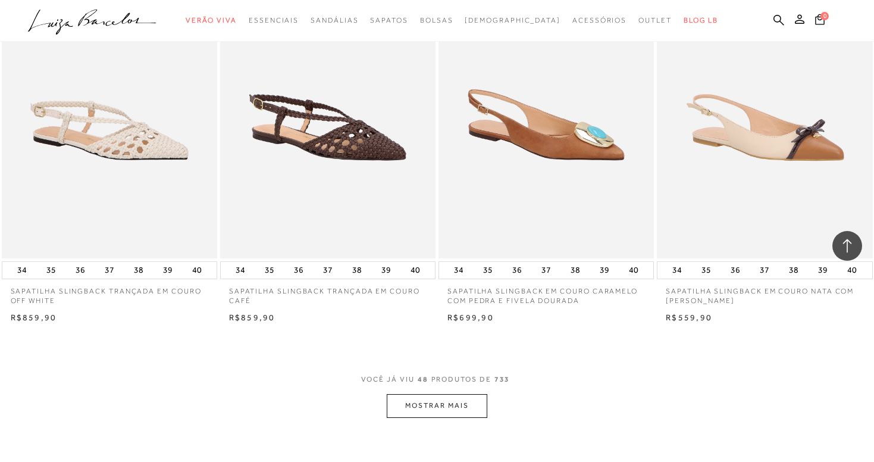
click at [455, 394] on button "MOSTRAR MAIS" at bounding box center [437, 405] width 100 height 23
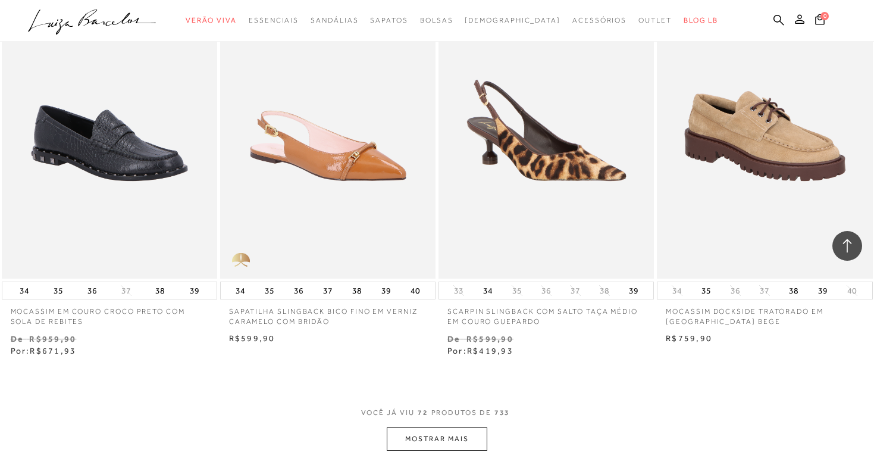
scroll to position [6987, 0]
click at [415, 427] on button "MOSTRAR MAIS" at bounding box center [437, 438] width 100 height 23
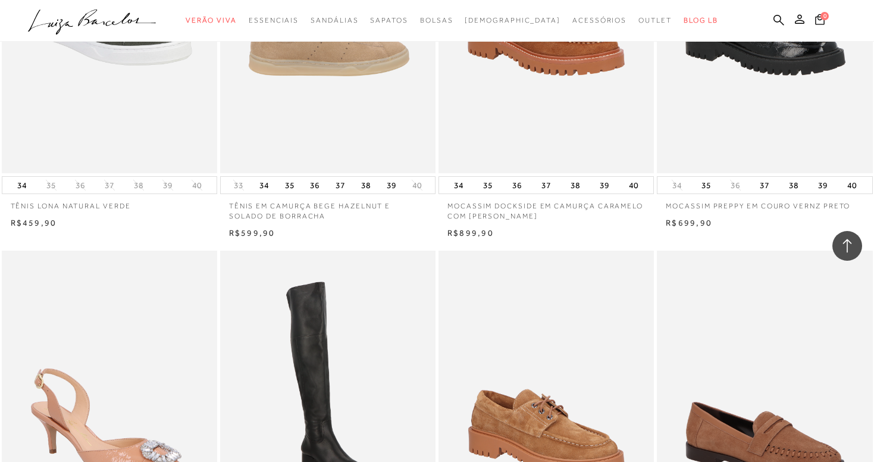
scroll to position [7880, 0]
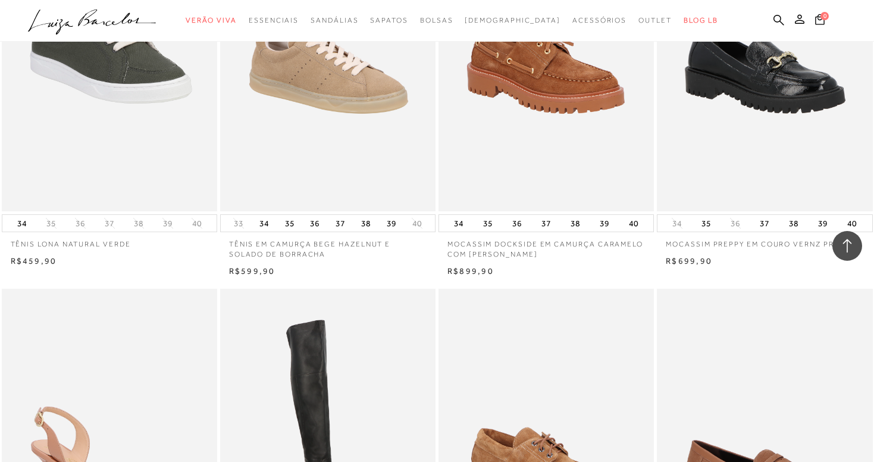
click at [146, 22] on icon ".a{fill-rule:evenodd;}" at bounding box center [92, 22] width 129 height 25
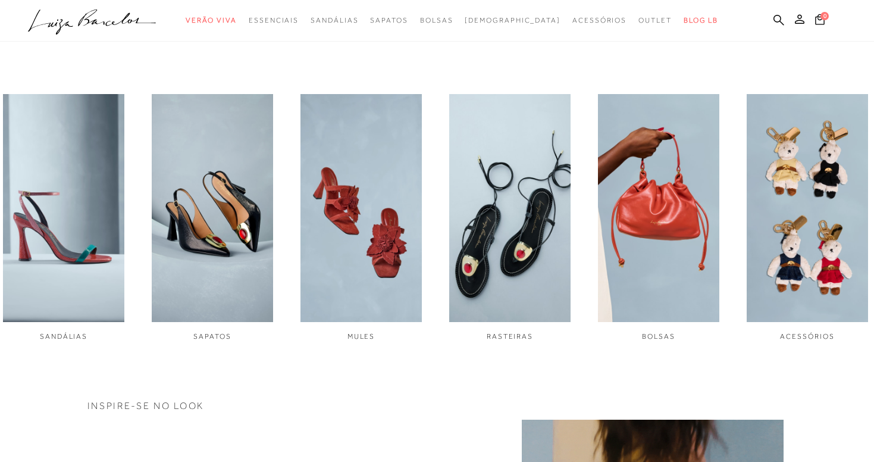
scroll to position [405, 0]
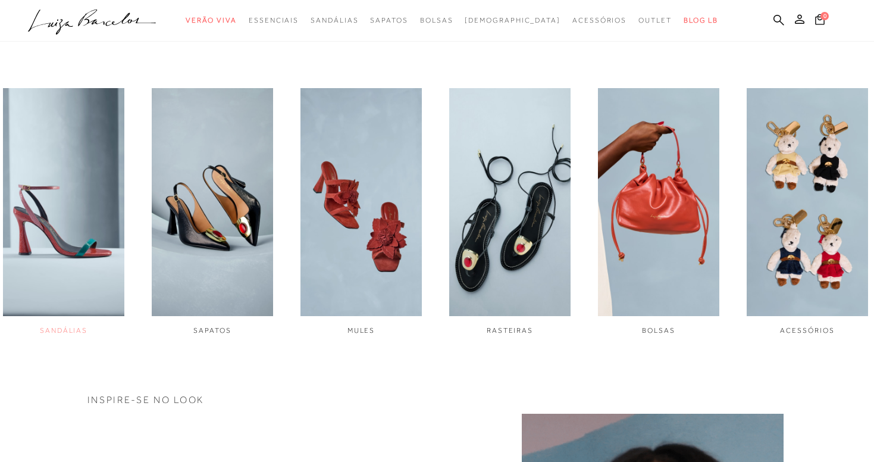
click at [57, 231] on img "1 / 6" at bounding box center [63, 201] width 121 height 227
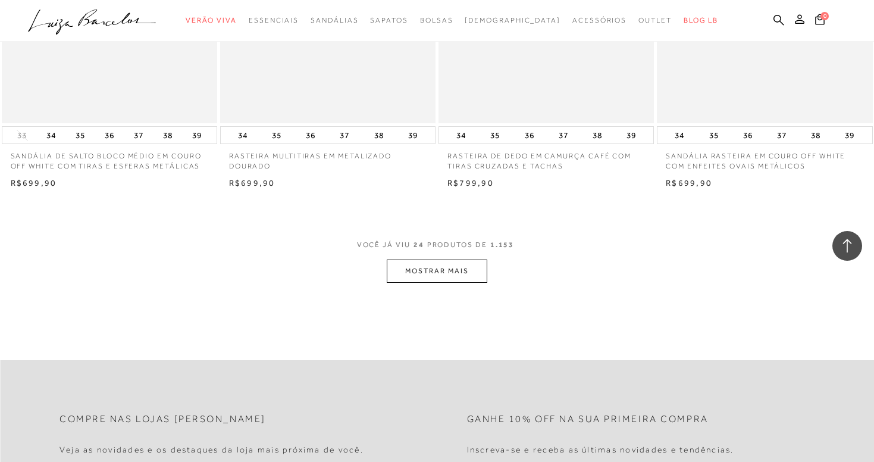
scroll to position [2297, 0]
click at [443, 259] on button "MOSTRAR MAIS" at bounding box center [437, 270] width 100 height 23
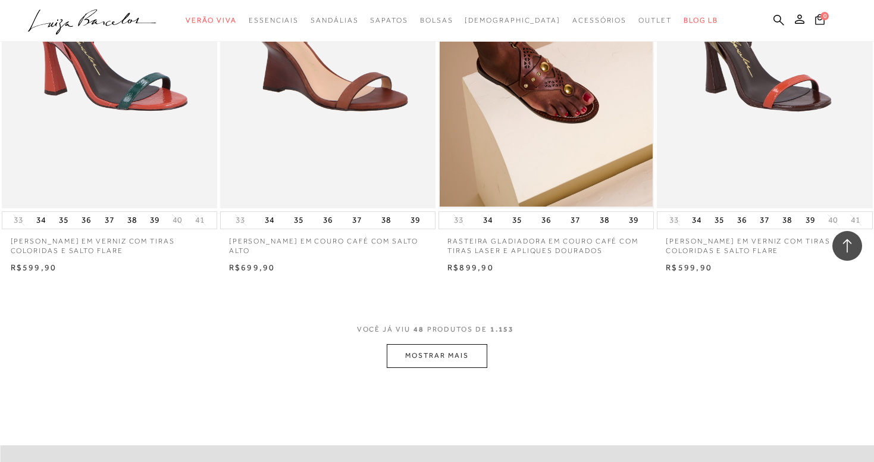
scroll to position [4626, 0]
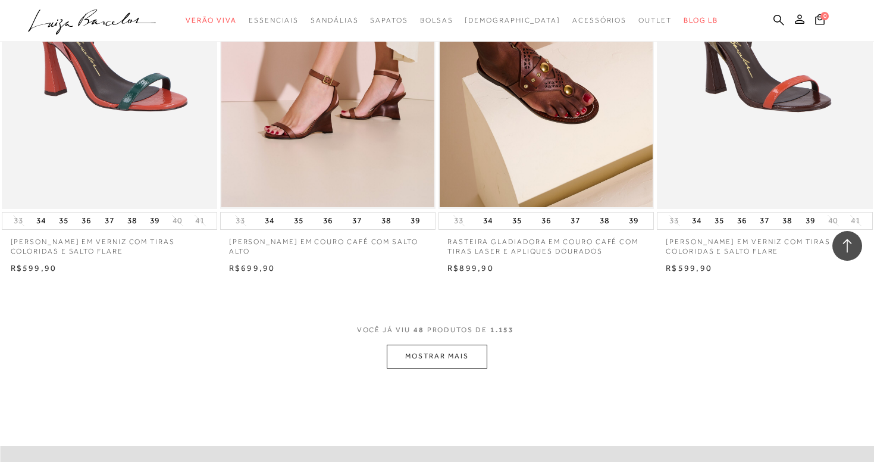
click at [475, 345] on button "MOSTRAR MAIS" at bounding box center [437, 356] width 100 height 23
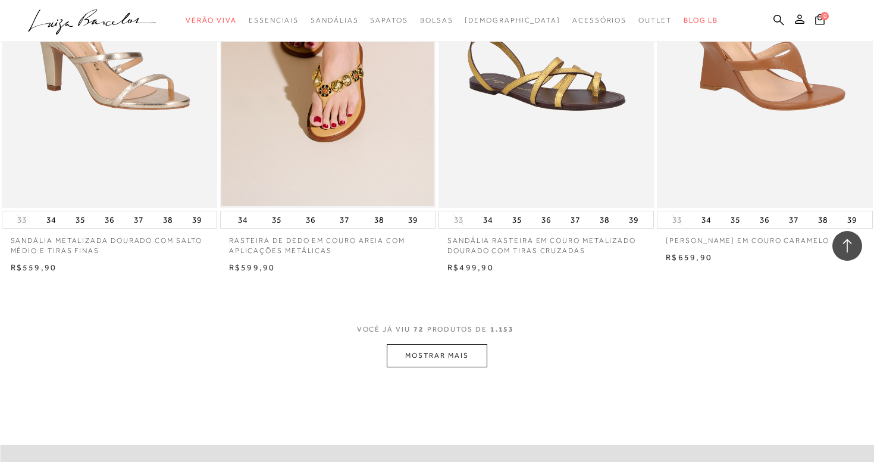
scroll to position [7040, 0]
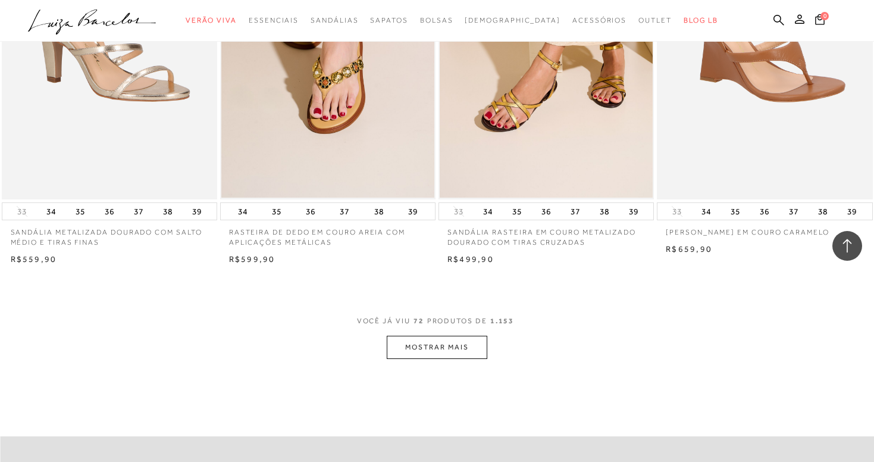
click at [437, 336] on button "MOSTRAR MAIS" at bounding box center [437, 347] width 100 height 23
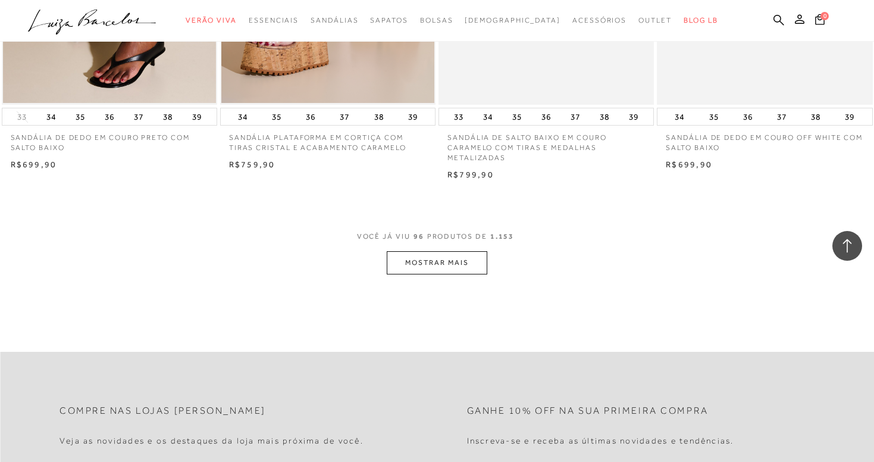
scroll to position [9552, 0]
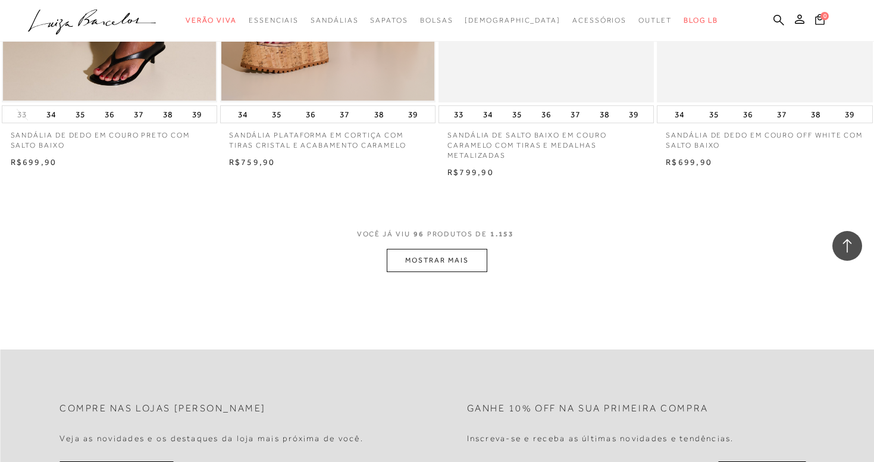
click at [462, 249] on button "MOSTRAR MAIS" at bounding box center [437, 260] width 100 height 23
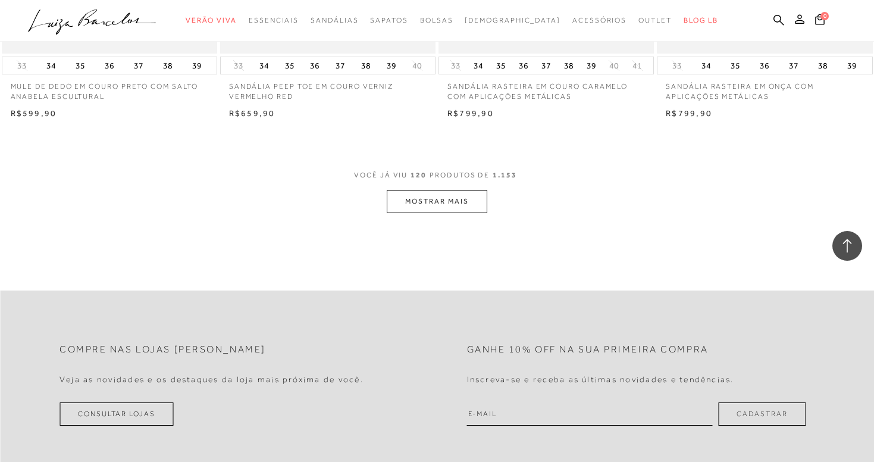
scroll to position [12029, 0]
click at [459, 186] on button "MOSTRAR MAIS" at bounding box center [437, 197] width 100 height 23
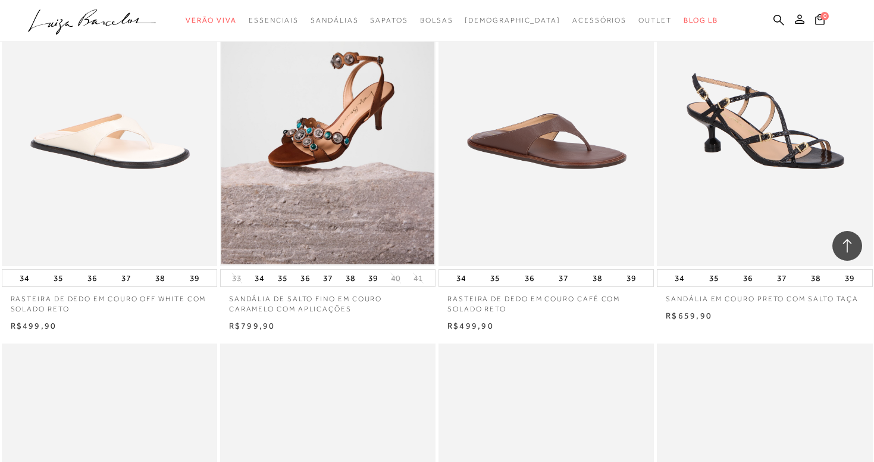
scroll to position [13766, 0]
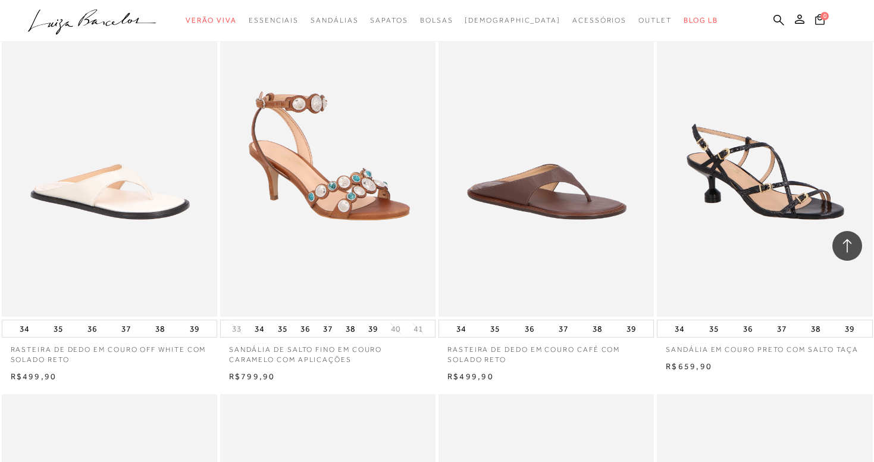
click at [330, 183] on img at bounding box center [328, 154] width 214 height 323
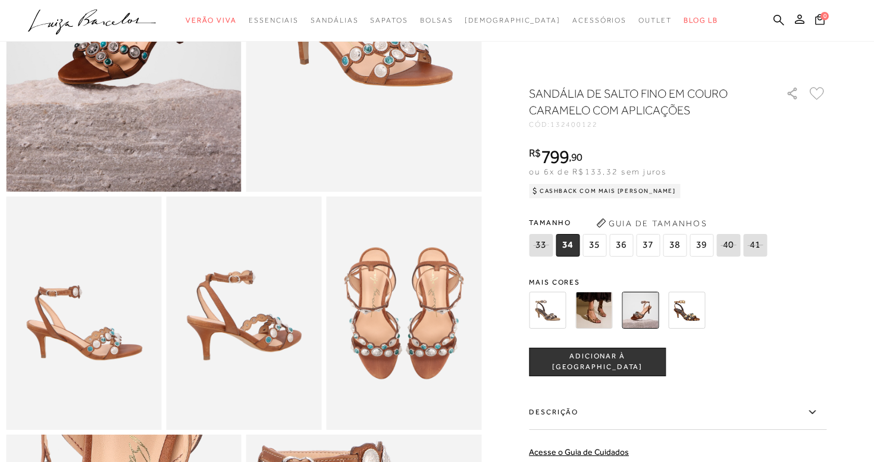
scroll to position [248, 0]
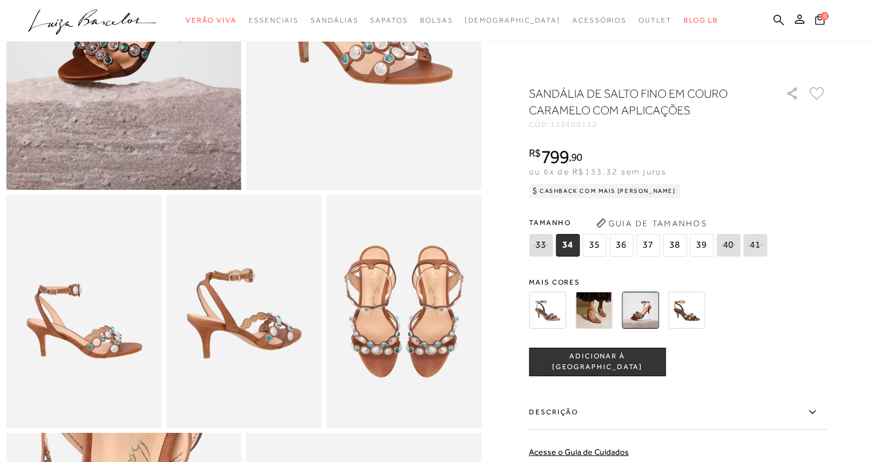
click at [606, 316] on img at bounding box center [593, 310] width 37 height 37
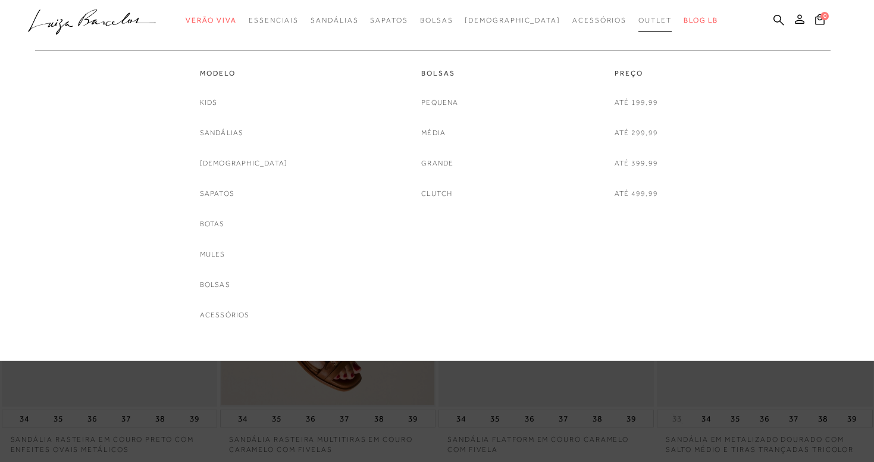
click at [638, 19] on span "Outlet" at bounding box center [654, 20] width 33 height 8
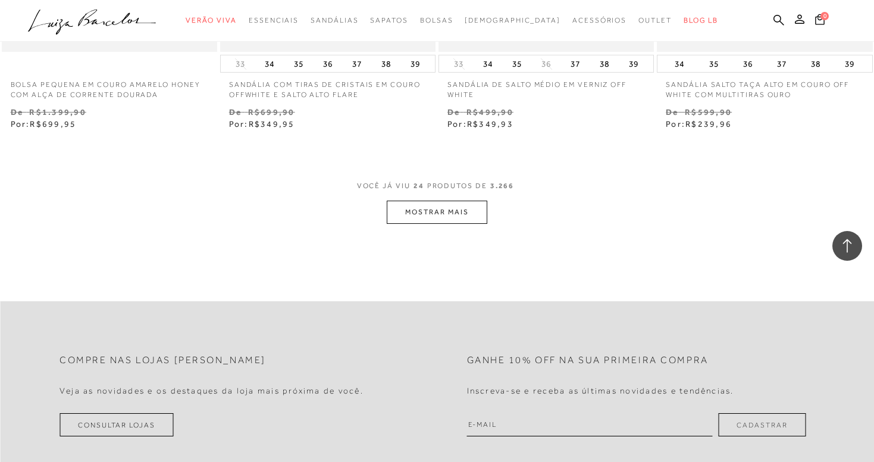
scroll to position [2437, 0]
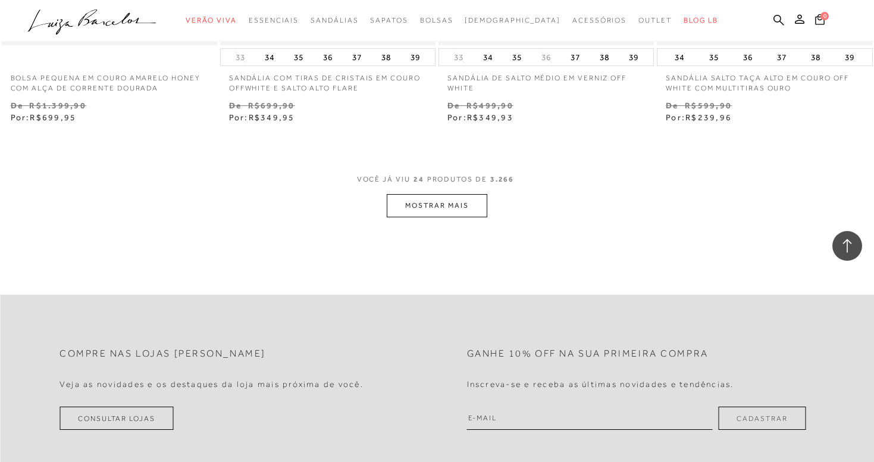
click at [448, 197] on button "MOSTRAR MAIS" at bounding box center [437, 205] width 100 height 23
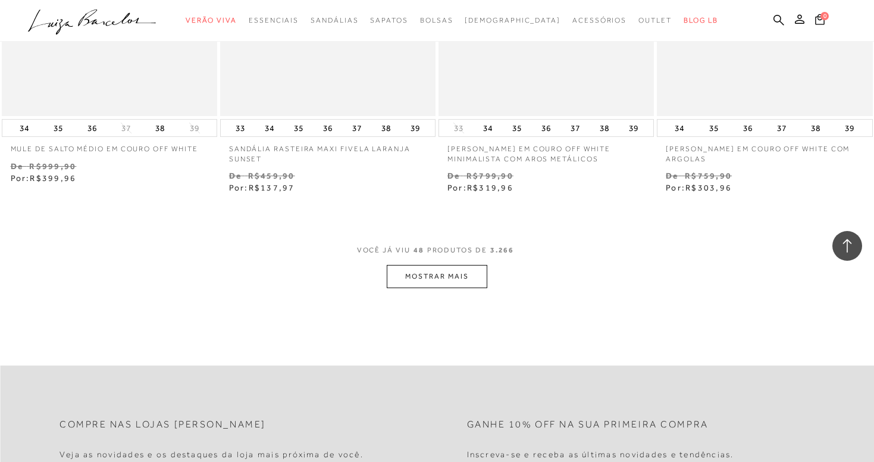
scroll to position [4848, 0]
click at [439, 263] on button "MOSTRAR MAIS" at bounding box center [437, 274] width 100 height 23
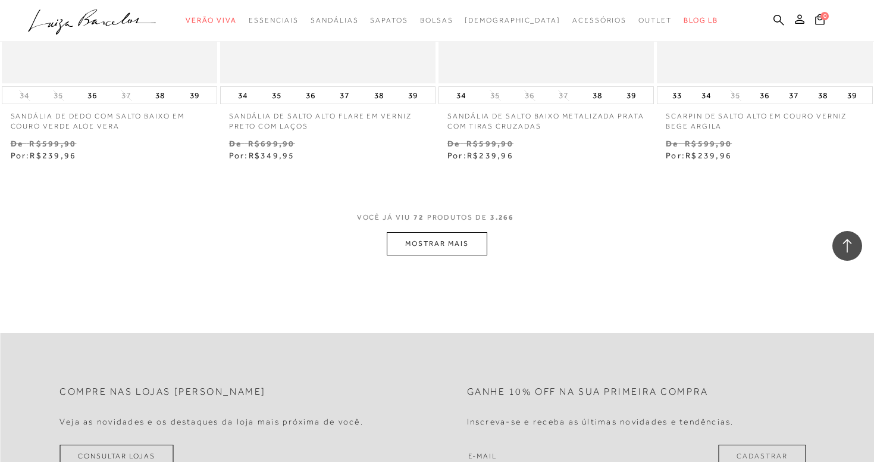
scroll to position [7362, 0]
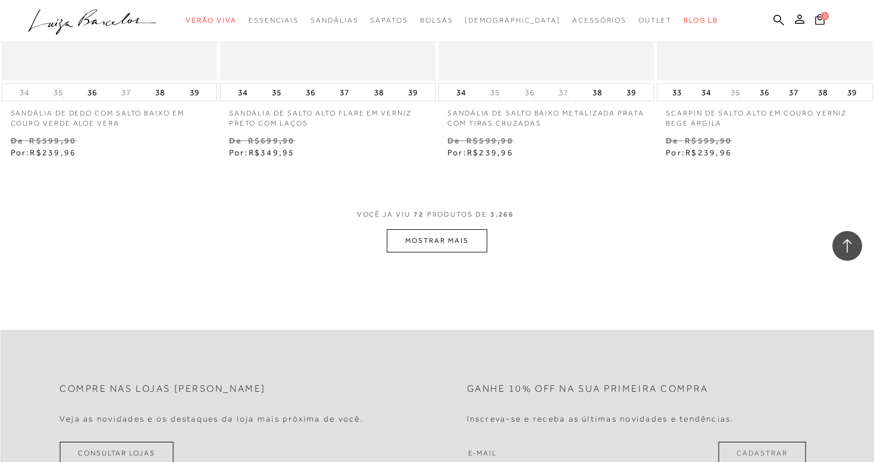
click at [444, 229] on button "MOSTRAR MAIS" at bounding box center [437, 240] width 100 height 23
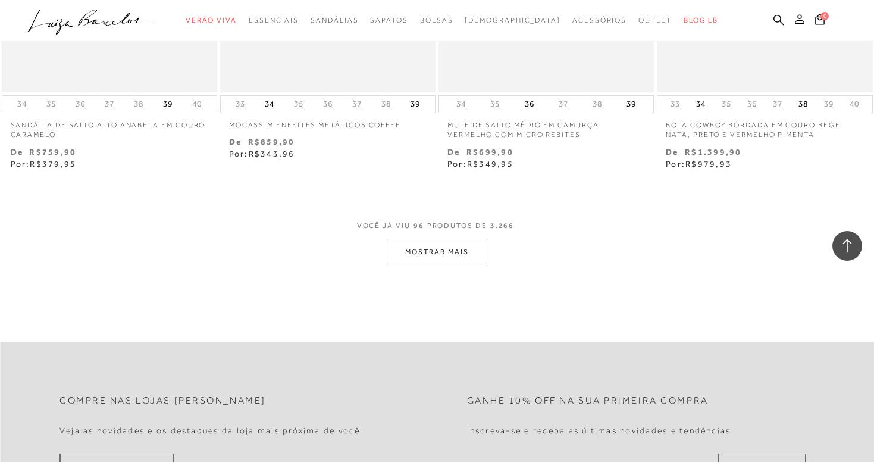
scroll to position [9799, 0]
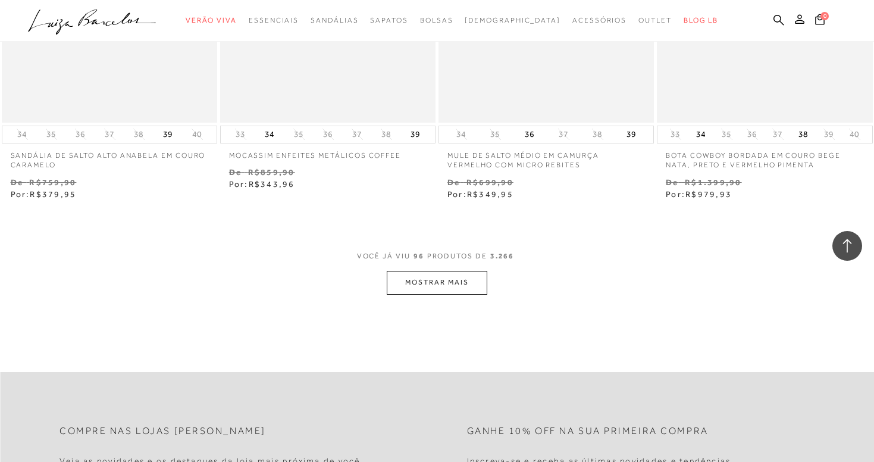
click at [442, 271] on button "MOSTRAR MAIS" at bounding box center [437, 282] width 100 height 23
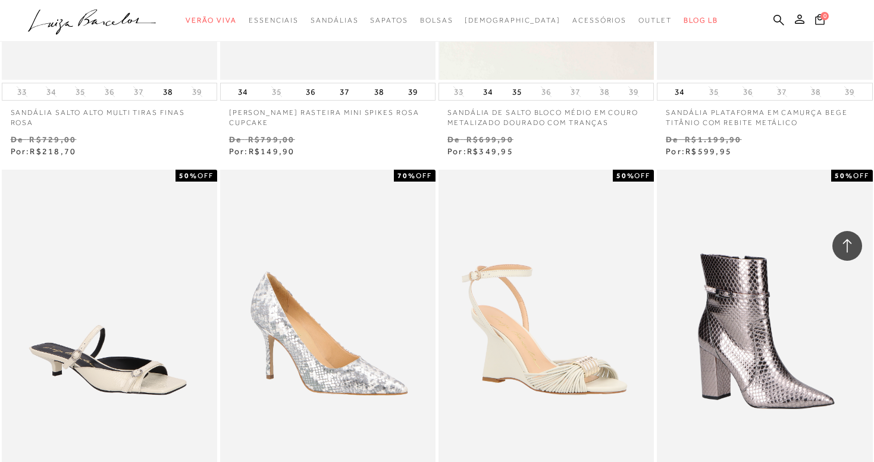
scroll to position [11507, 0]
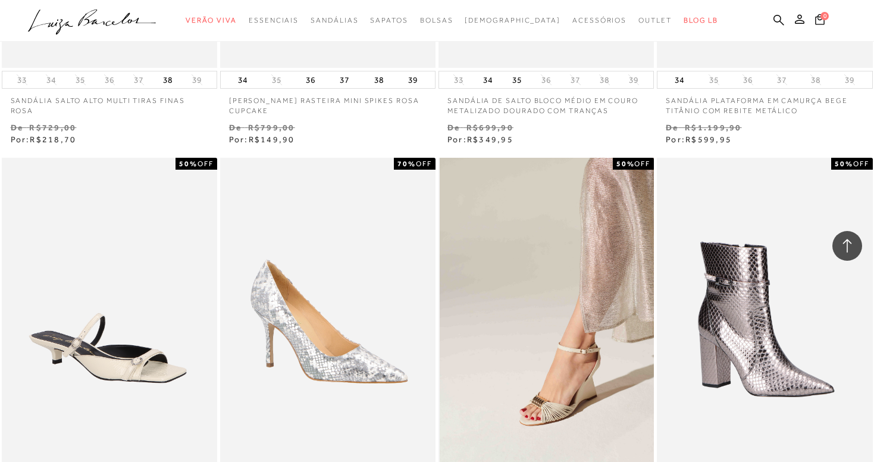
click at [524, 257] on img at bounding box center [547, 319] width 214 height 323
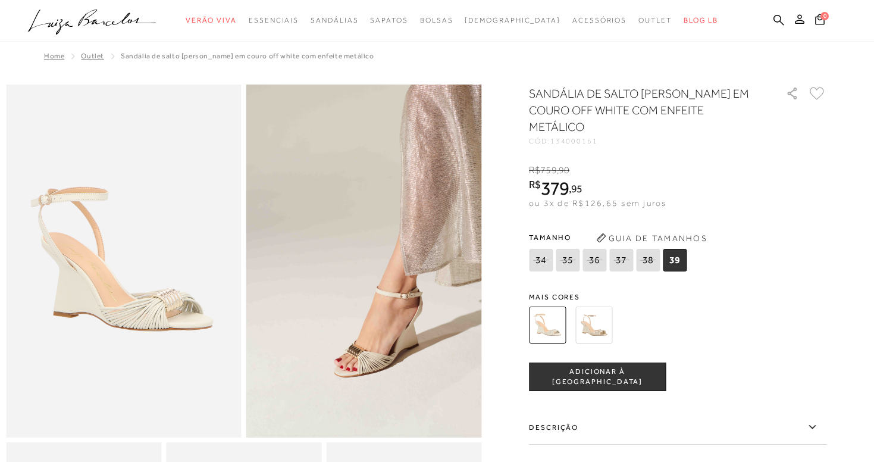
click at [600, 309] on img at bounding box center [593, 324] width 37 height 37
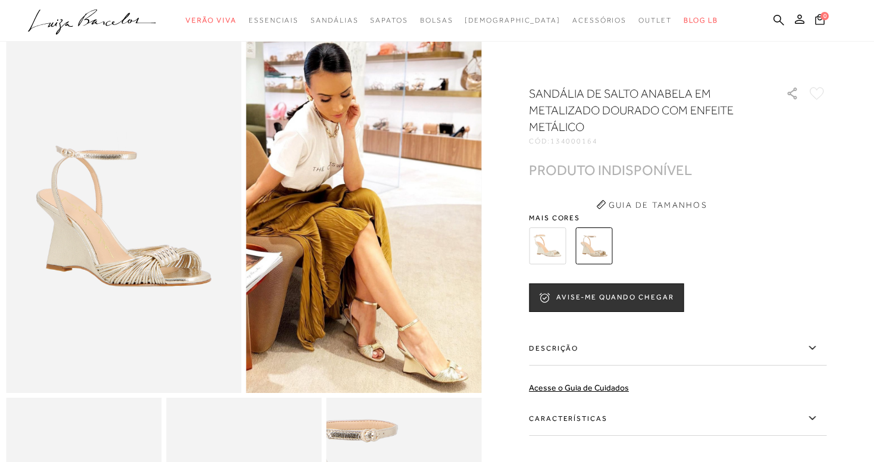
scroll to position [44, 0]
click at [549, 240] on img at bounding box center [547, 245] width 37 height 37
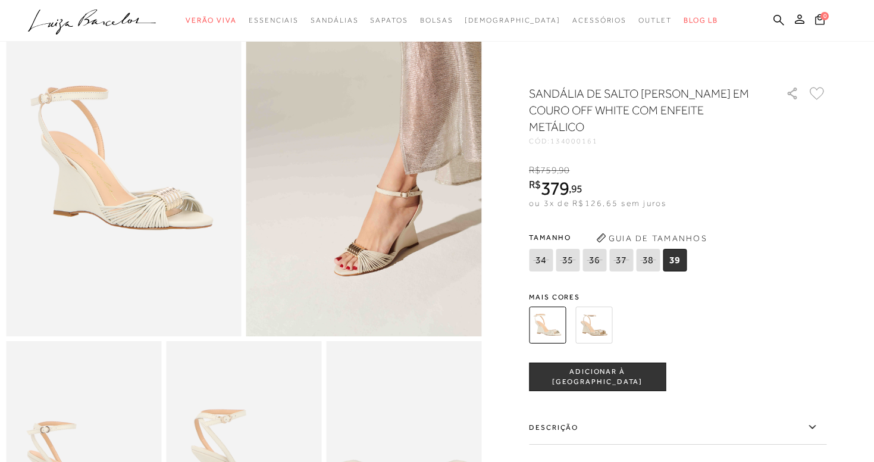
scroll to position [102, 0]
click at [682, 249] on span "39" at bounding box center [675, 260] width 24 height 23
click at [583, 367] on span "ADICIONAR À SACOLA" at bounding box center [598, 377] width 136 height 21
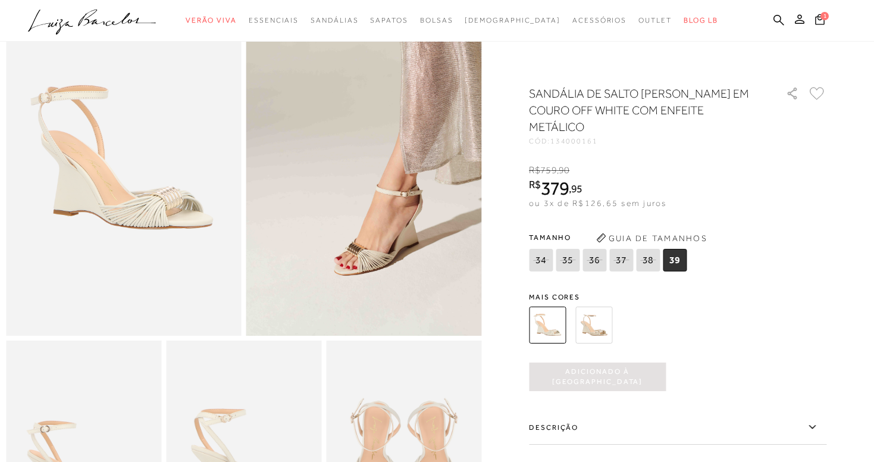
scroll to position [0, 0]
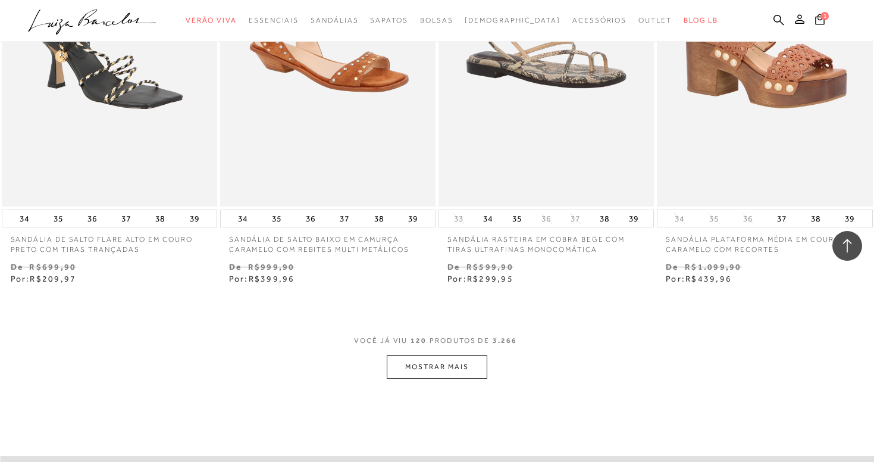
scroll to position [12195, 0]
click at [464, 355] on button "MOSTRAR MAIS" at bounding box center [437, 366] width 100 height 23
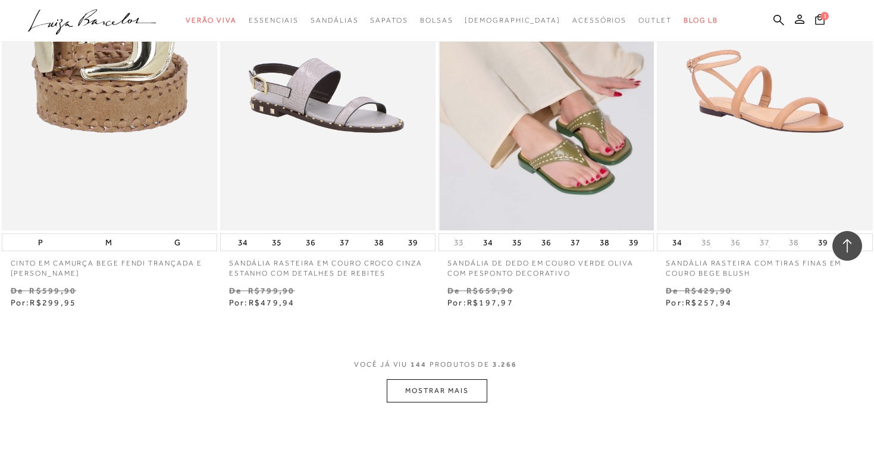
scroll to position [14653, 0]
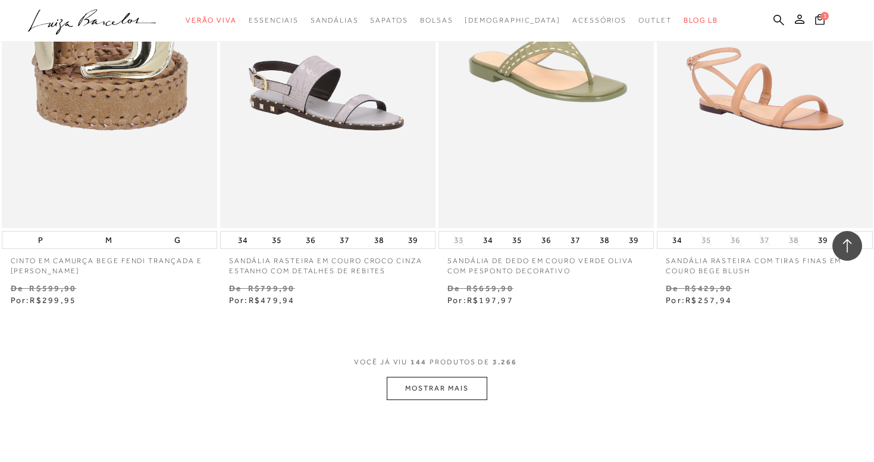
click at [456, 377] on button "MOSTRAR MAIS" at bounding box center [437, 388] width 100 height 23
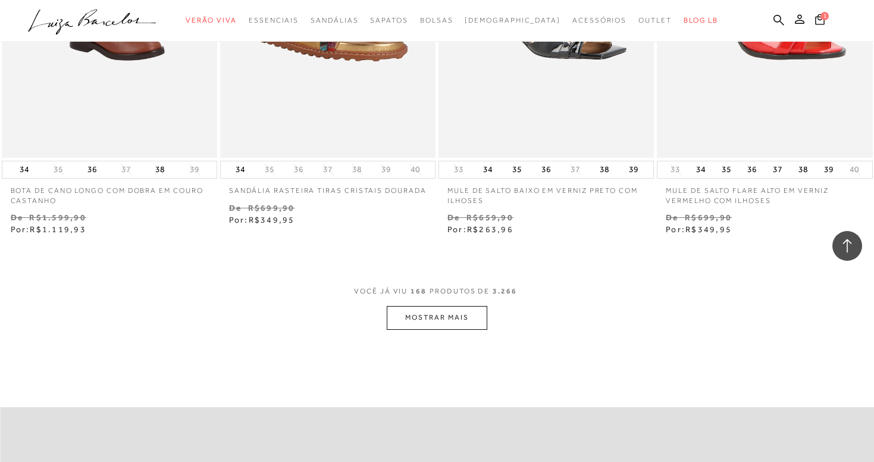
scroll to position [17204, 0]
click at [416, 305] on button "MOSTRAR MAIS" at bounding box center [437, 316] width 100 height 23
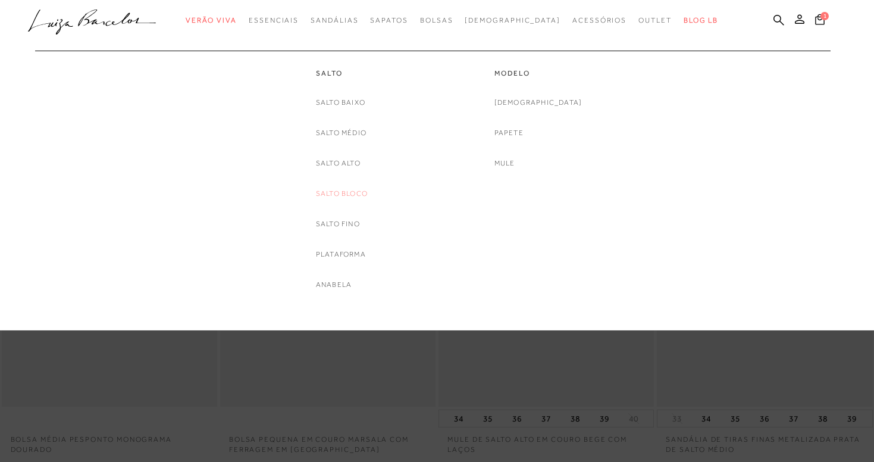
click at [335, 190] on link "Salto Bloco" at bounding box center [342, 193] width 52 height 12
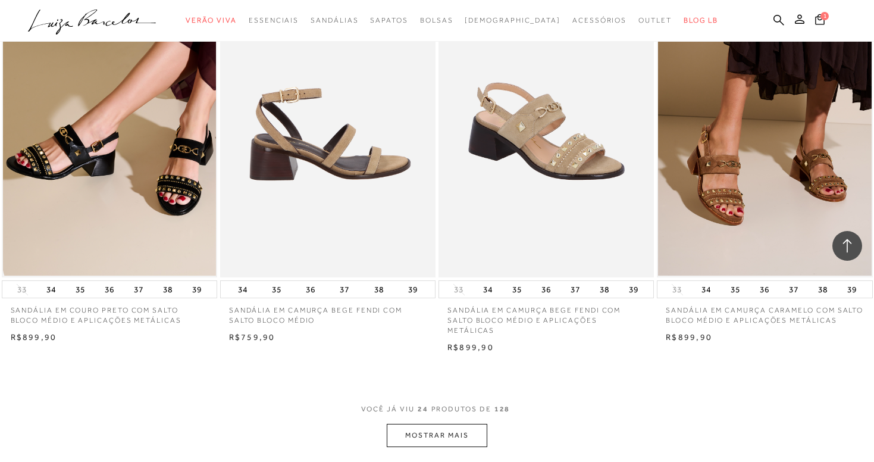
scroll to position [2279, 0]
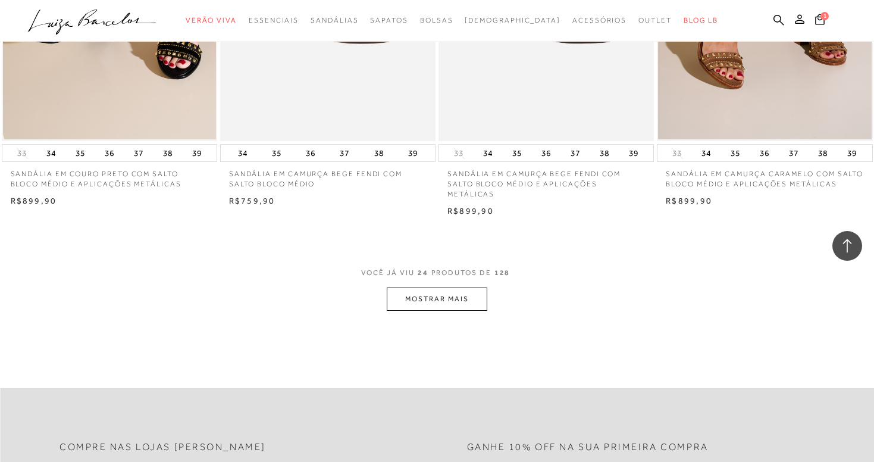
click at [416, 292] on button "MOSTRAR MAIS" at bounding box center [437, 298] width 100 height 23
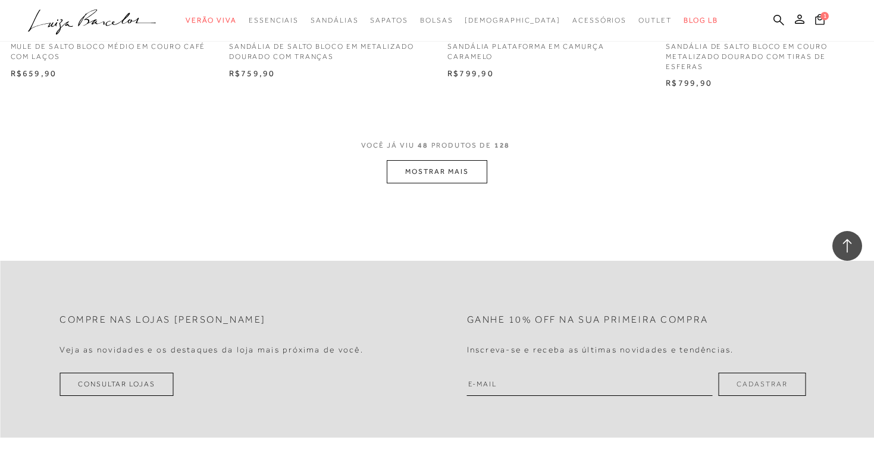
scroll to position [4855, 0]
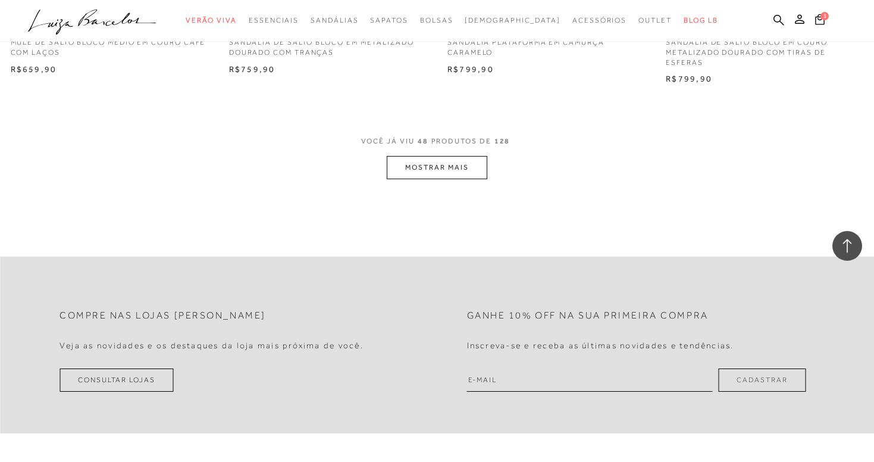
click at [435, 156] on button "MOSTRAR MAIS" at bounding box center [437, 167] width 100 height 23
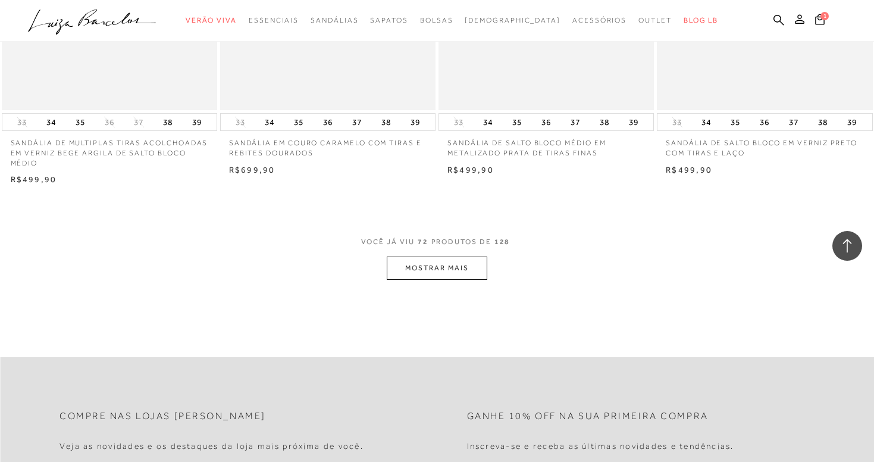
scroll to position [7176, 0]
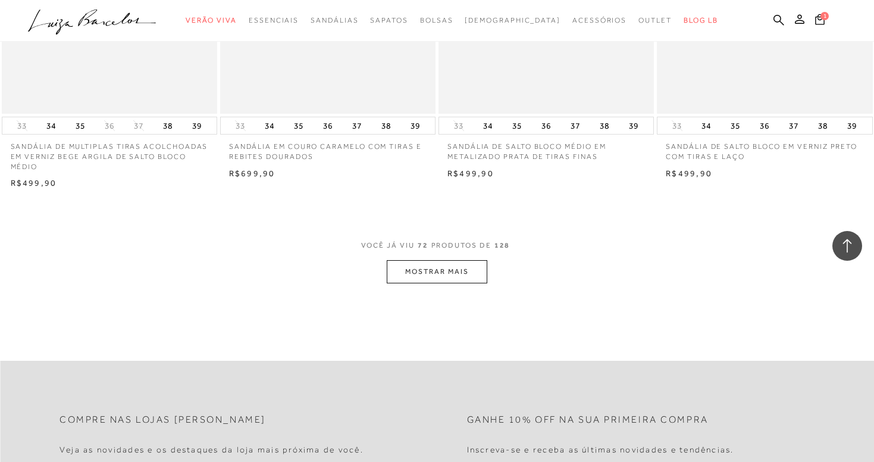
click at [423, 260] on button "MOSTRAR MAIS" at bounding box center [437, 271] width 100 height 23
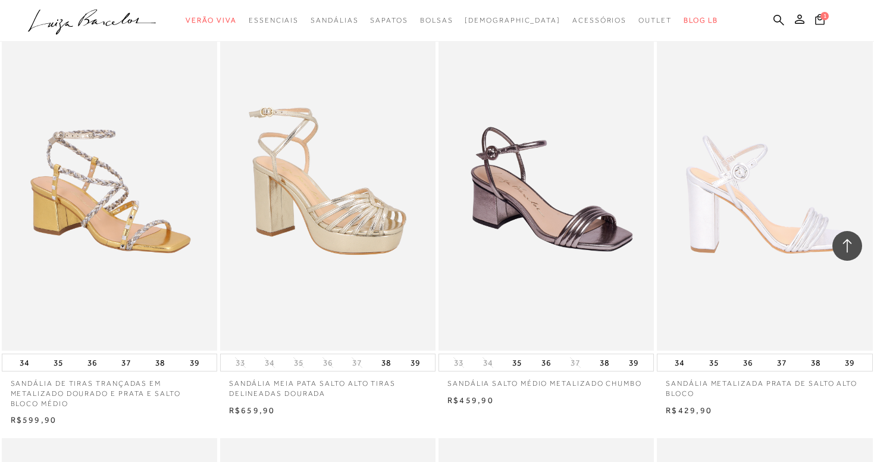
scroll to position [8171, 0]
click at [760, 245] on img at bounding box center [765, 188] width 214 height 323
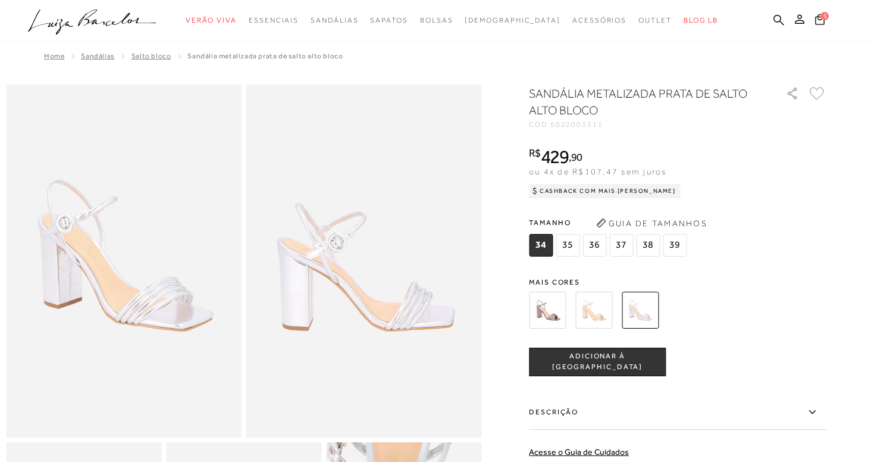
click at [600, 311] on img at bounding box center [593, 310] width 37 height 37
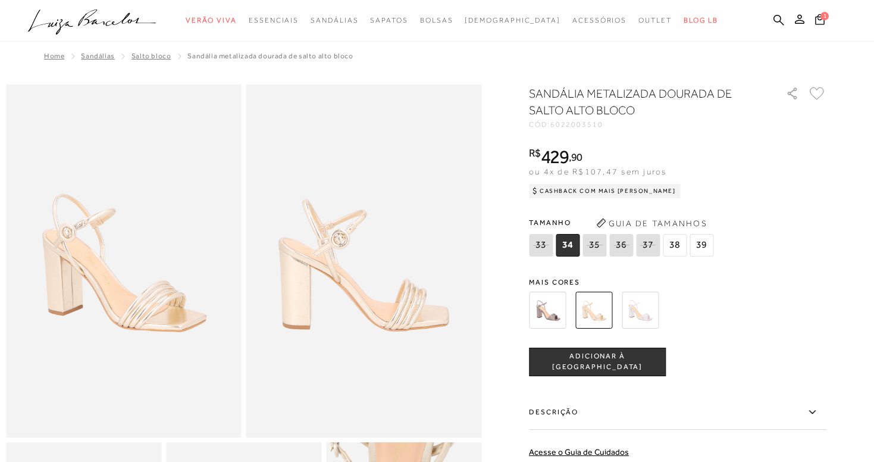
click at [552, 318] on img at bounding box center [547, 310] width 37 height 37
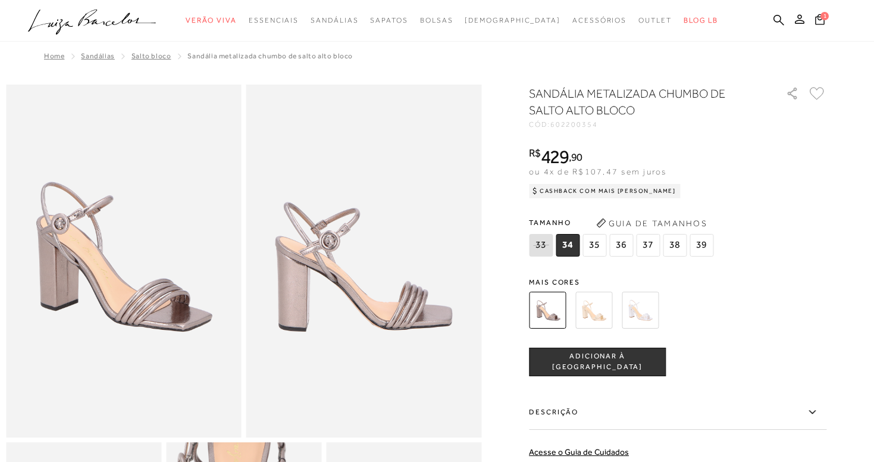
click at [599, 311] on img at bounding box center [593, 310] width 37 height 37
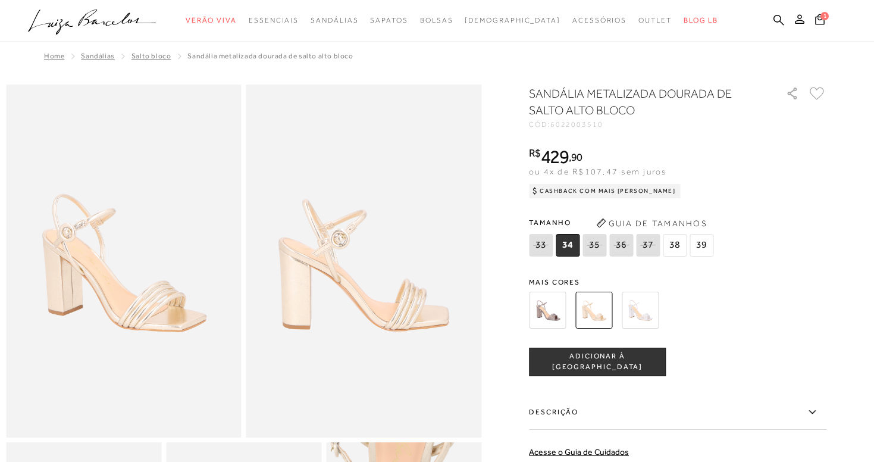
click at [640, 312] on img at bounding box center [640, 310] width 37 height 37
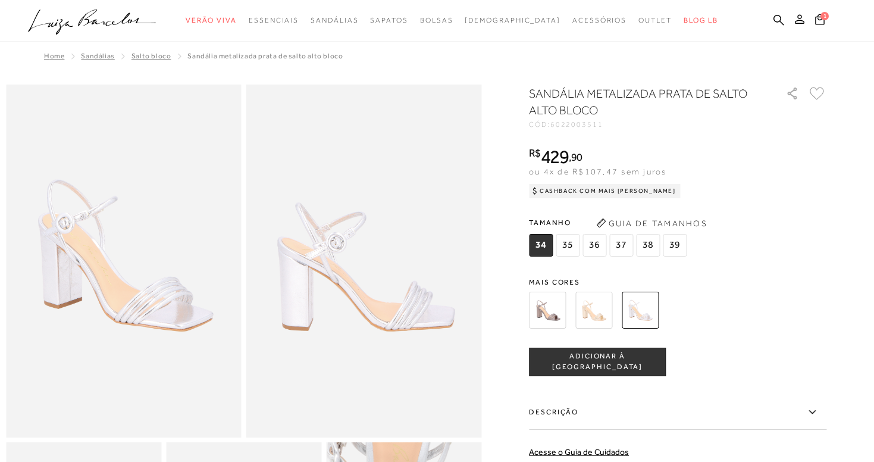
click at [663, 223] on button "Guia de Tamanhos" at bounding box center [651, 223] width 119 height 19
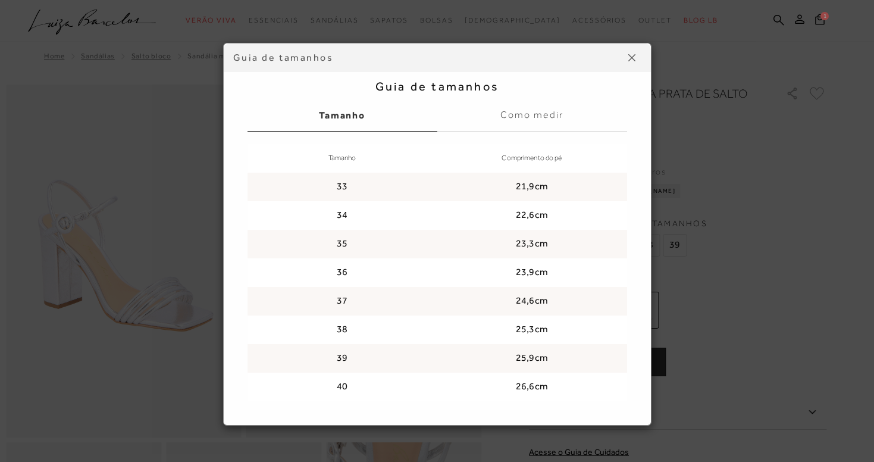
click at [632, 60] on img at bounding box center [631, 57] width 7 height 7
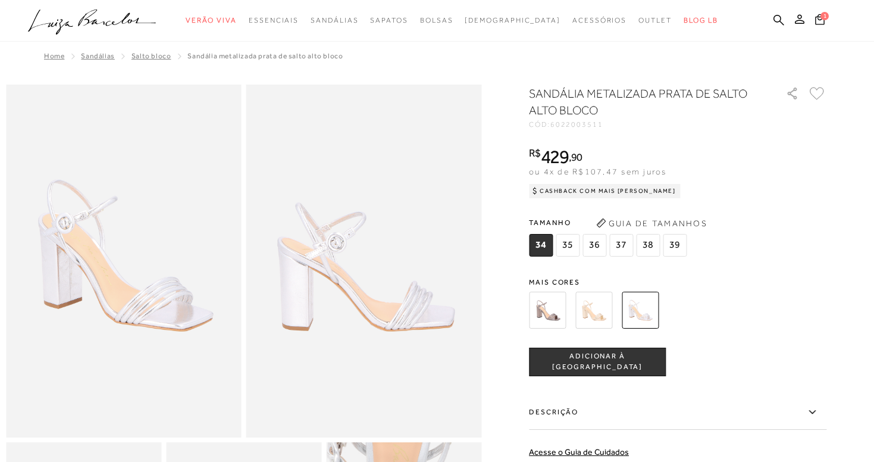
click at [675, 252] on span "39" at bounding box center [675, 245] width 24 height 23
click at [628, 362] on span "ADICIONAR À [GEOGRAPHIC_DATA]" at bounding box center [598, 361] width 136 height 21
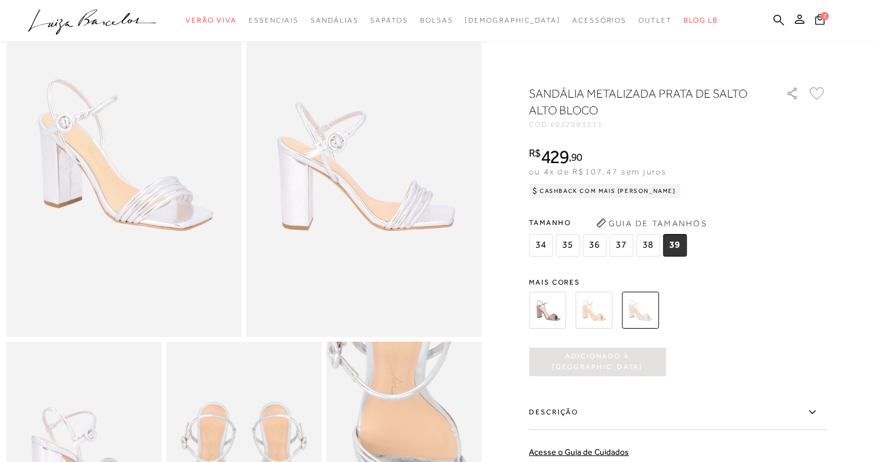
scroll to position [136, 0]
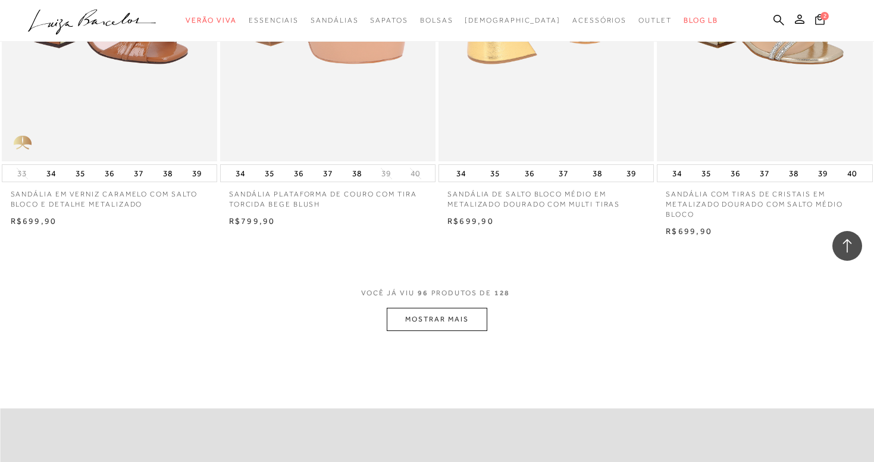
scroll to position [9599, 0]
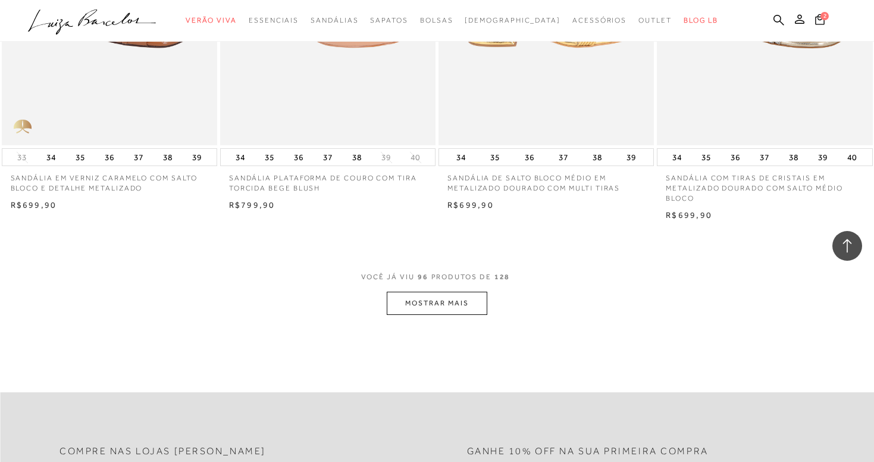
click at [454, 292] on button "MOSTRAR MAIS" at bounding box center [437, 303] width 100 height 23
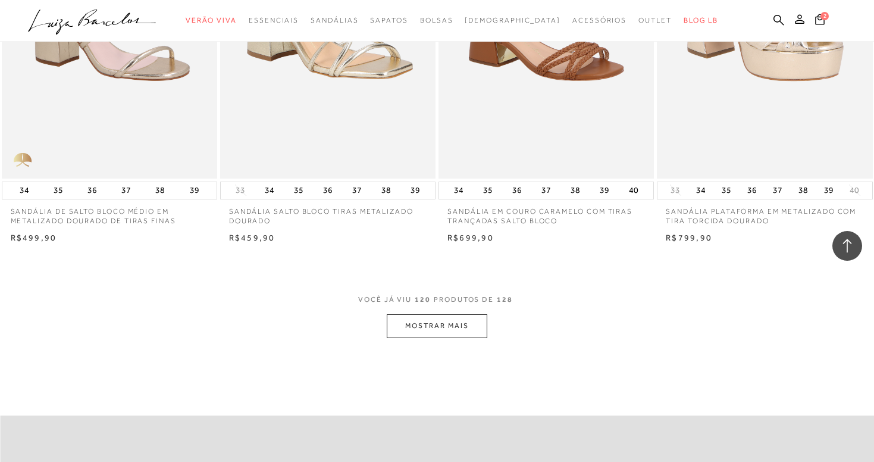
scroll to position [11994, 0]
click at [457, 314] on button "MOSTRAR MAIS" at bounding box center [437, 325] width 100 height 23
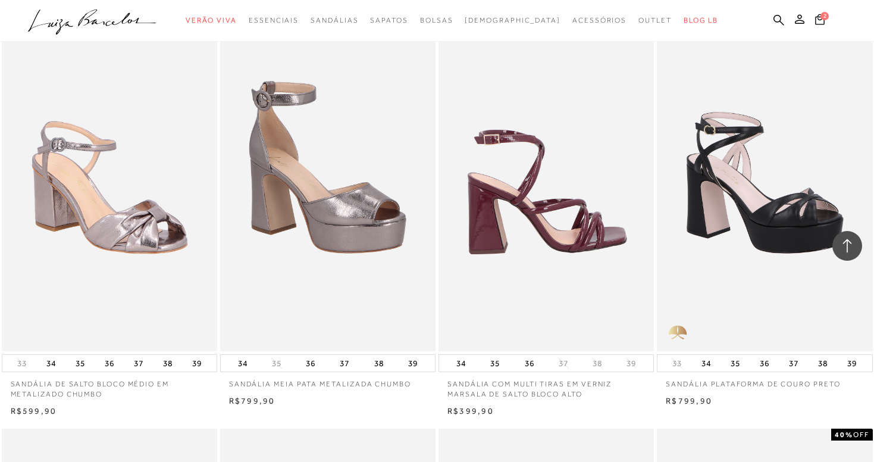
scroll to position [12222, 0]
click at [517, 154] on img at bounding box center [547, 188] width 214 height 323
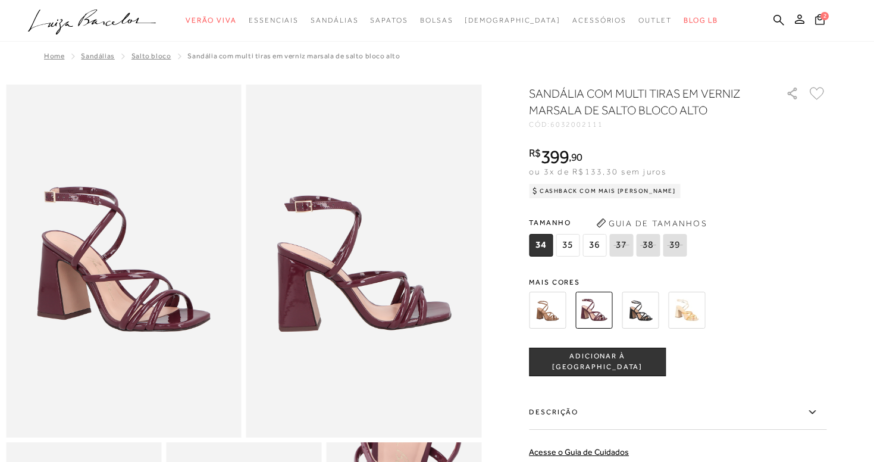
click at [652, 309] on img at bounding box center [640, 310] width 37 height 37
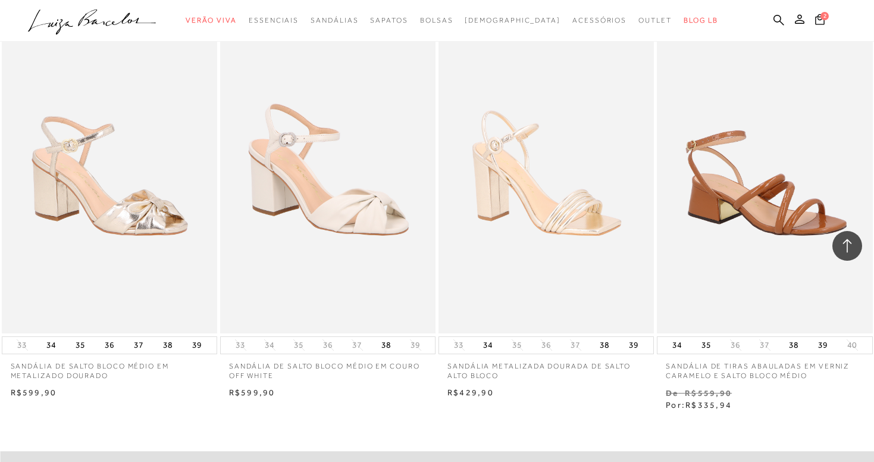
scroll to position [12639, 0]
click at [123, 30] on icon ".a{fill-rule:evenodd;}" at bounding box center [92, 22] width 129 height 25
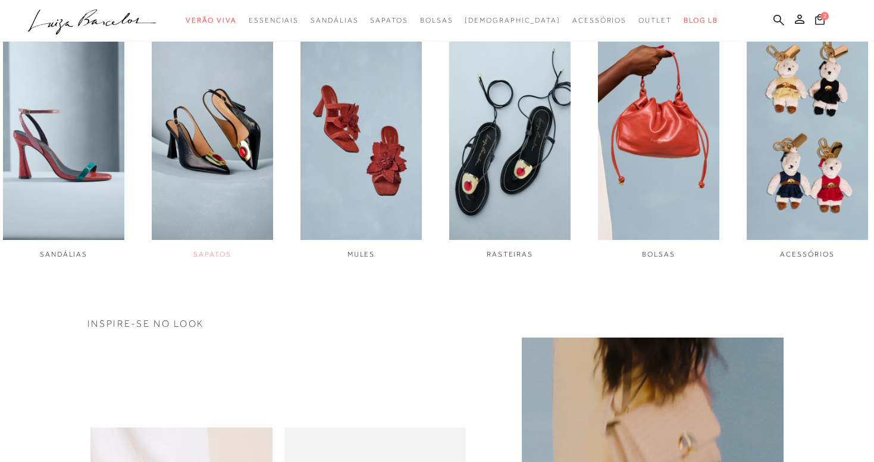
scroll to position [489, 0]
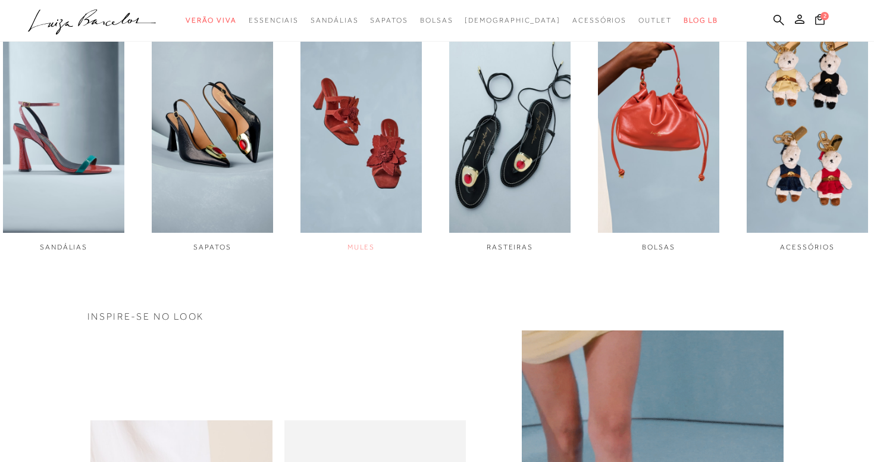
click at [350, 148] on img "3 / 6" at bounding box center [360, 118] width 121 height 227
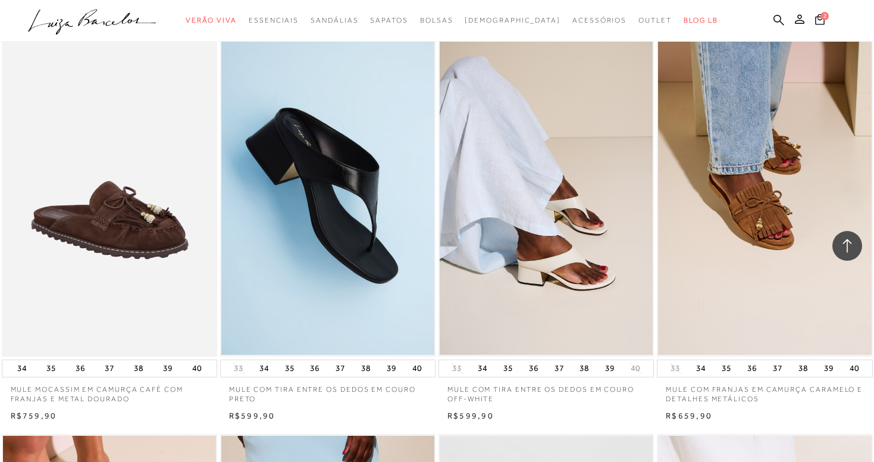
scroll to position [1338, 0]
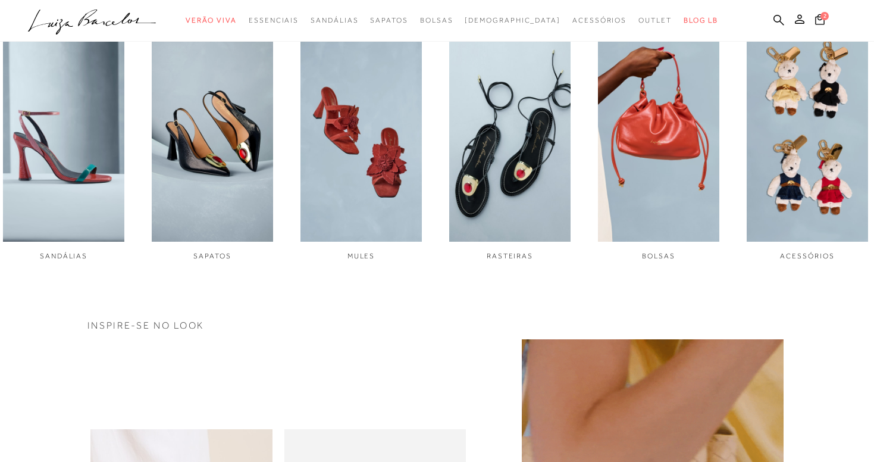
scroll to position [474, 0]
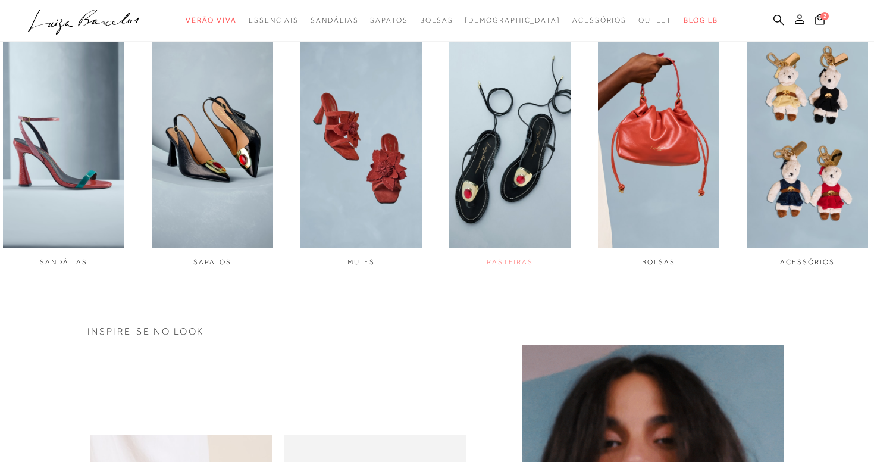
click at [472, 209] on img "4 / 6" at bounding box center [509, 133] width 121 height 227
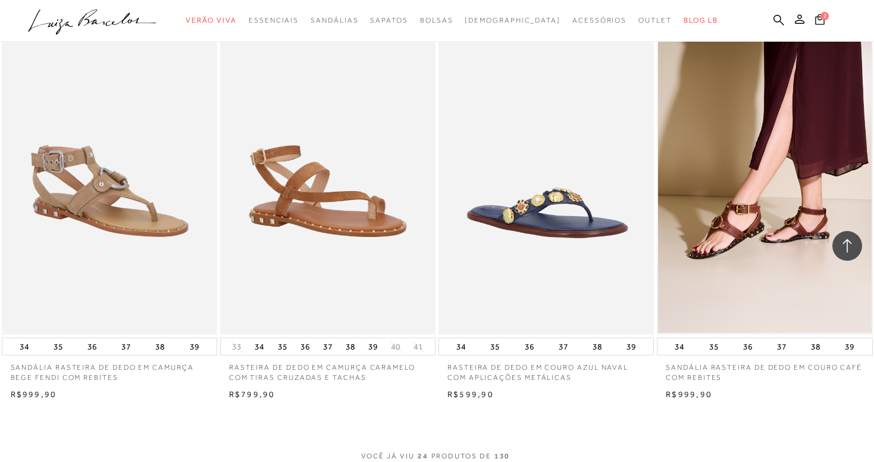
scroll to position [2108, 0]
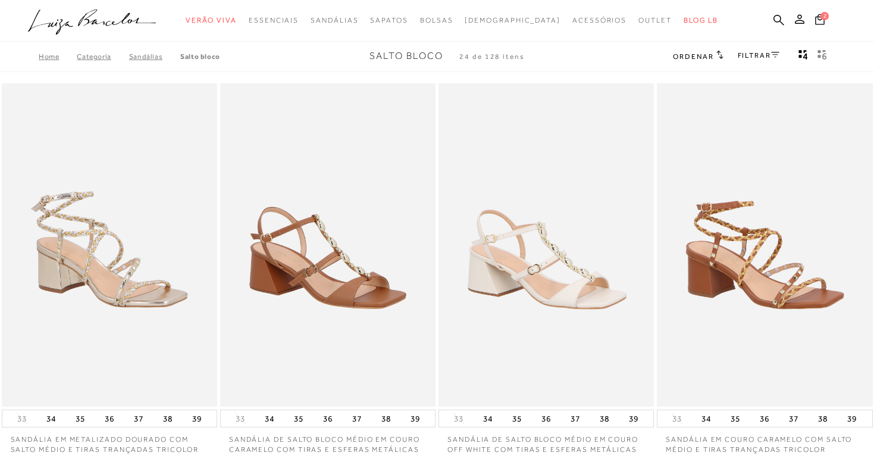
click at [88, 25] on icon ".a{fill-rule:evenodd;}" at bounding box center [92, 22] width 129 height 25
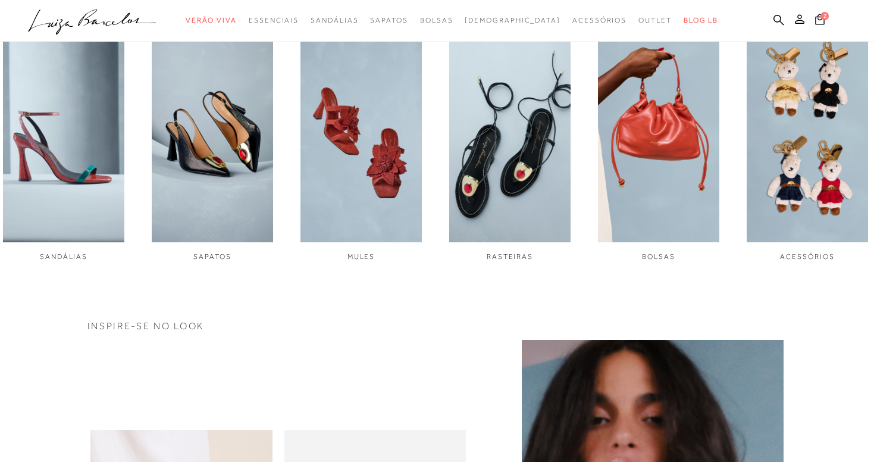
scroll to position [477, 0]
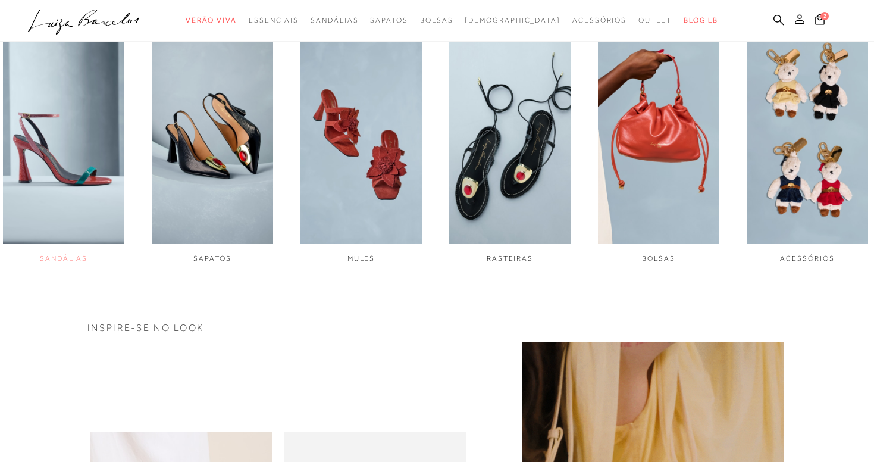
click at [74, 205] on img "1 / 6" at bounding box center [63, 129] width 121 height 227
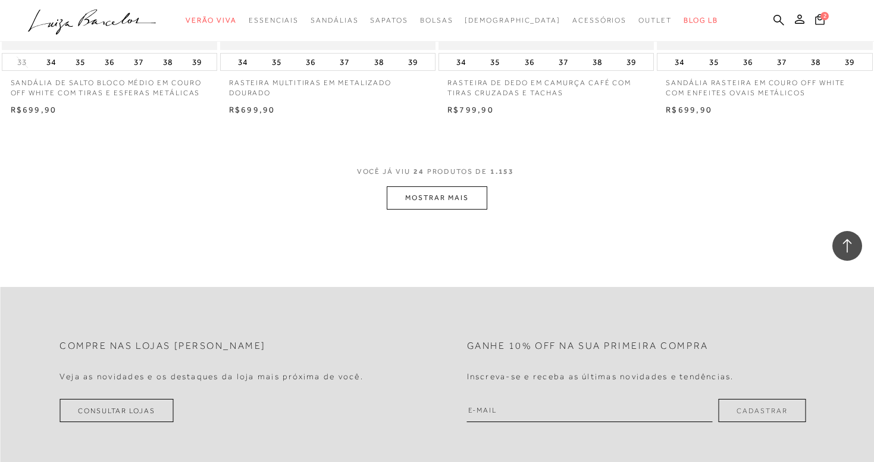
scroll to position [2367, 0]
click at [432, 201] on button "MOSTRAR MAIS" at bounding box center [437, 200] width 100 height 23
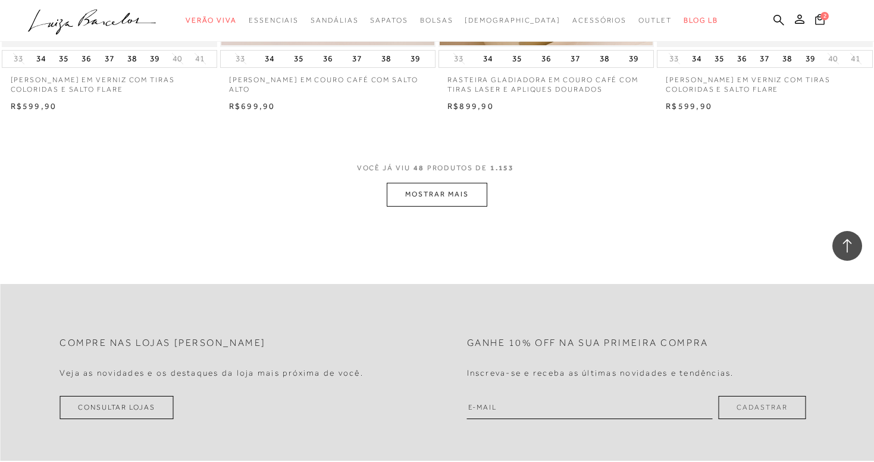
scroll to position [4796, 0]
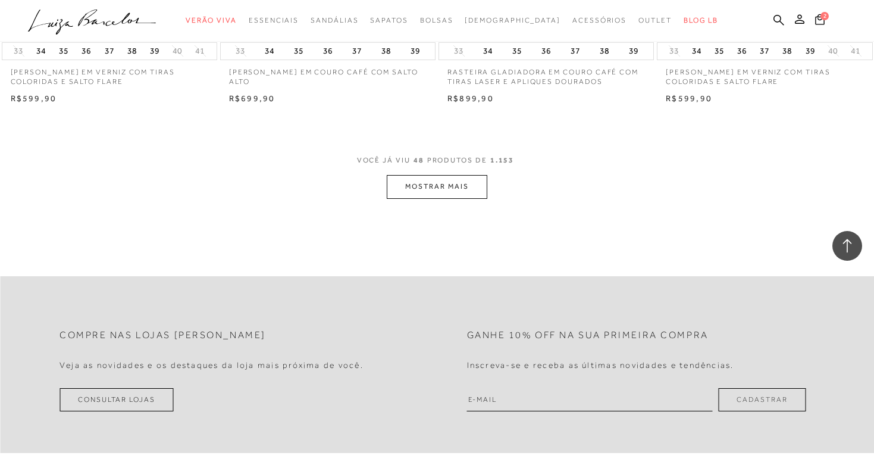
click at [451, 175] on button "MOSTRAR MAIS" at bounding box center [437, 186] width 100 height 23
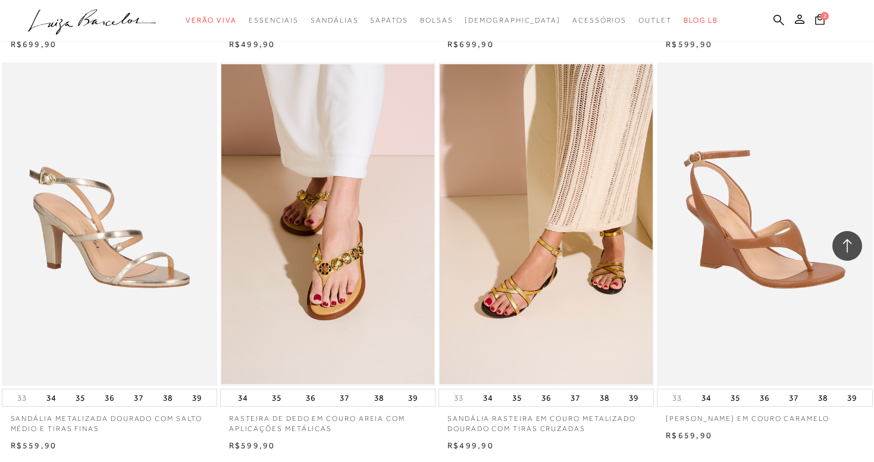
scroll to position [6855, 0]
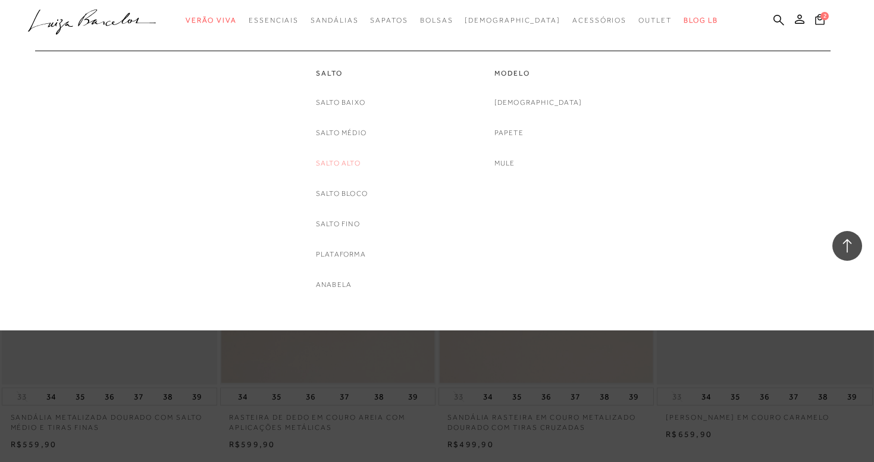
click at [350, 162] on link "Salto Alto" at bounding box center [338, 163] width 45 height 12
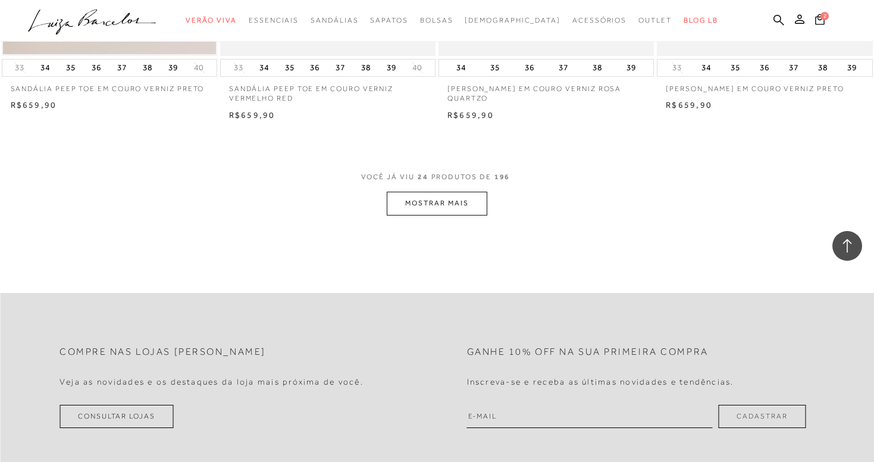
scroll to position [2353, 0]
click at [447, 204] on button "MOSTRAR MAIS" at bounding box center [437, 204] width 100 height 23
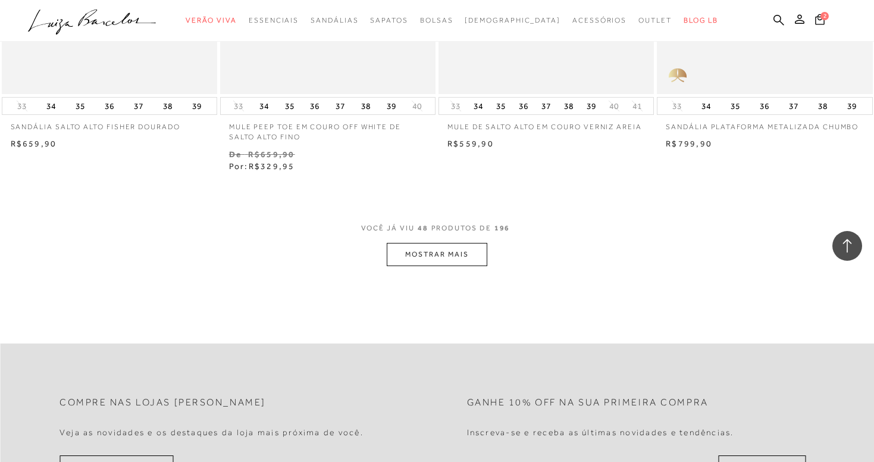
scroll to position [4724, 0]
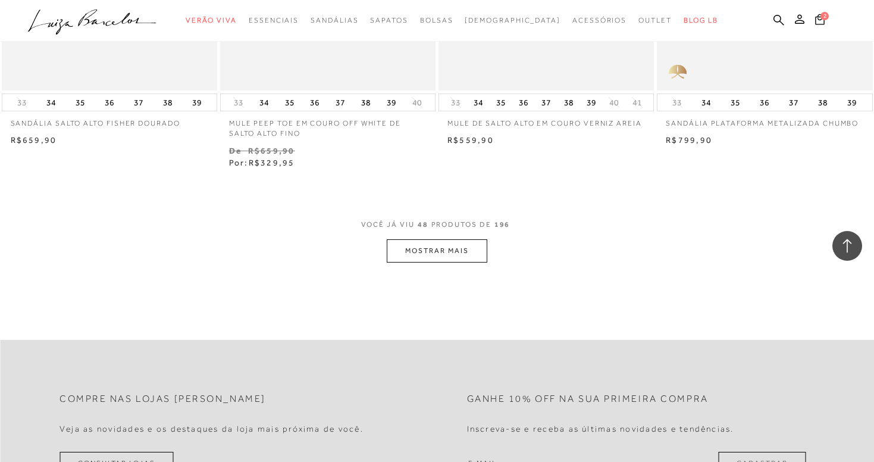
click at [406, 239] on button "MOSTRAR MAIS" at bounding box center [437, 250] width 100 height 23
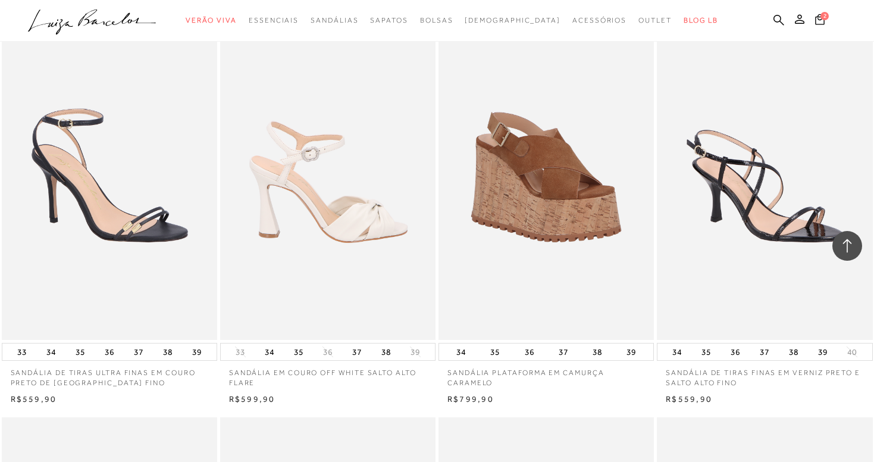
scroll to position [6537, 0]
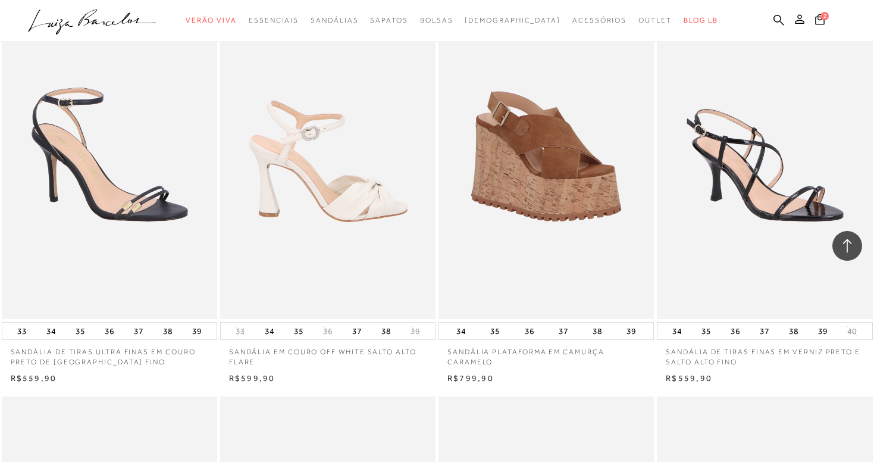
click at [374, 181] on img at bounding box center [328, 157] width 214 height 323
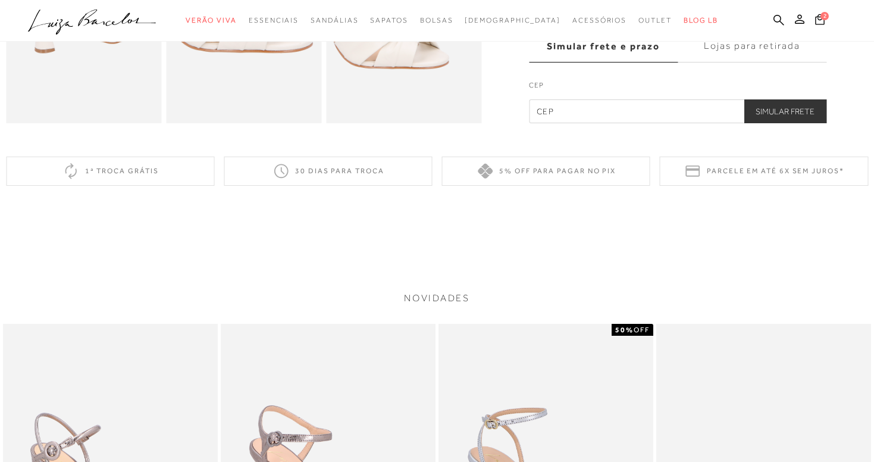
scroll to position [592, 0]
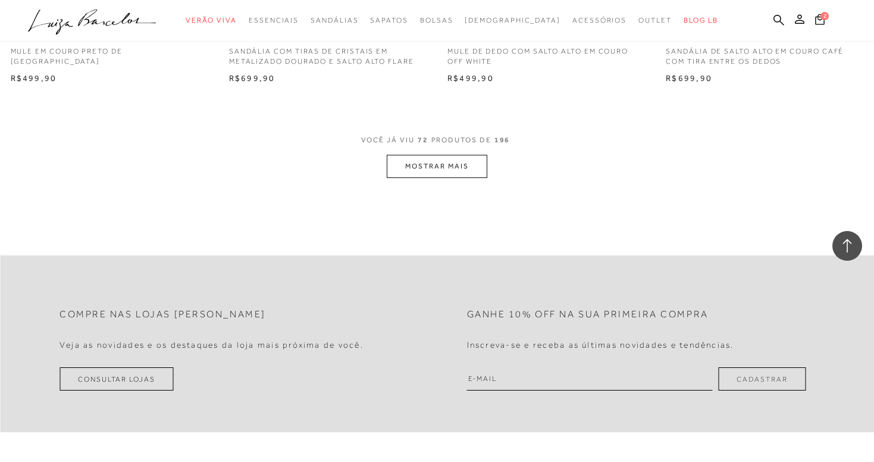
scroll to position [7228, 0]
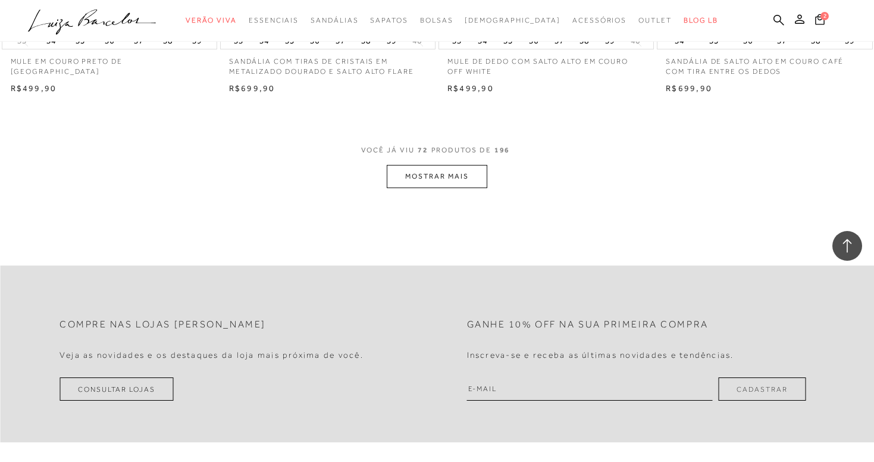
click at [446, 165] on button "MOSTRAR MAIS" at bounding box center [437, 176] width 100 height 23
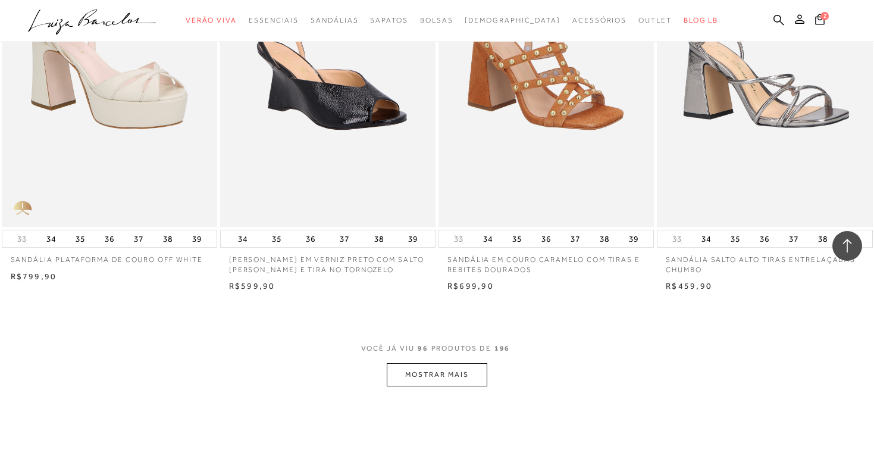
scroll to position [9457, 0]
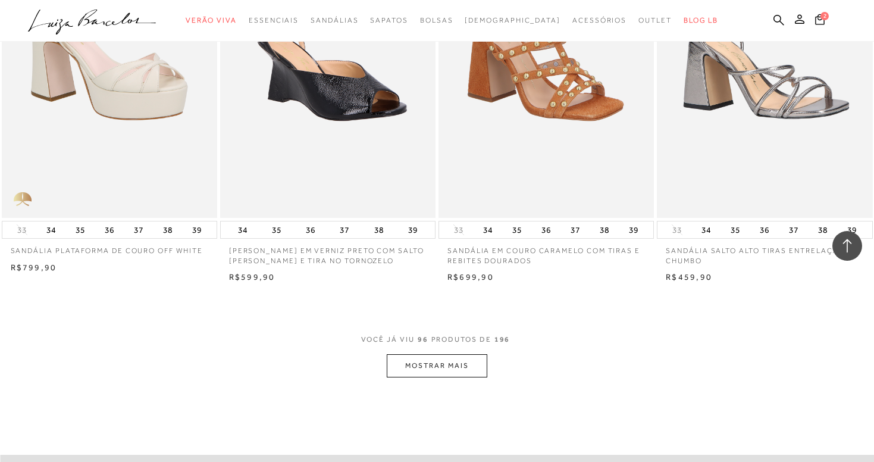
click at [438, 354] on button "MOSTRAR MAIS" at bounding box center [437, 365] width 100 height 23
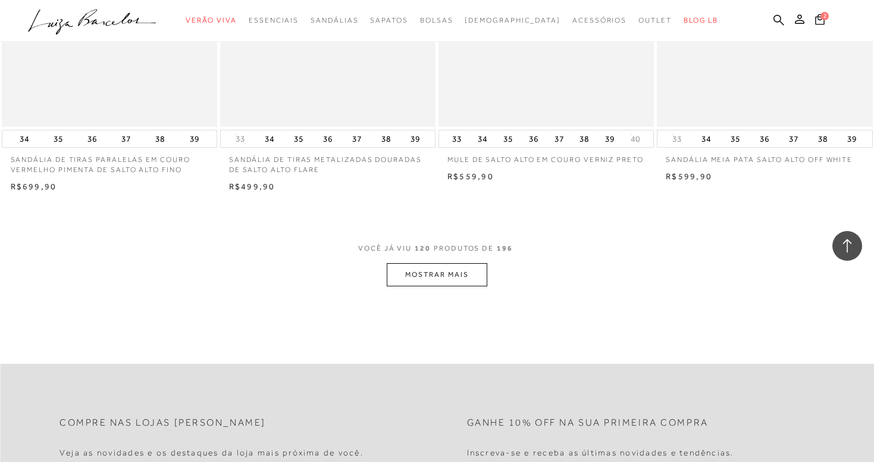
scroll to position [11992, 0]
click at [437, 261] on button "MOSTRAR MAIS" at bounding box center [437, 272] width 100 height 23
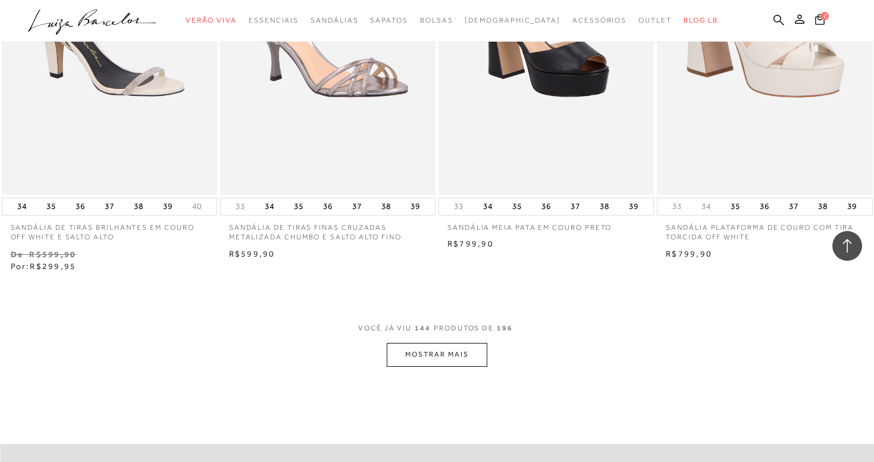
scroll to position [14354, 0]
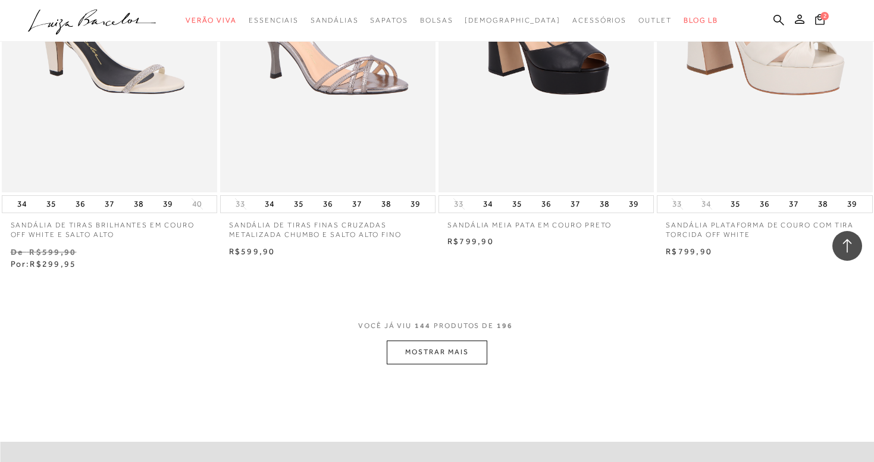
click at [440, 340] on button "MOSTRAR MAIS" at bounding box center [437, 351] width 100 height 23
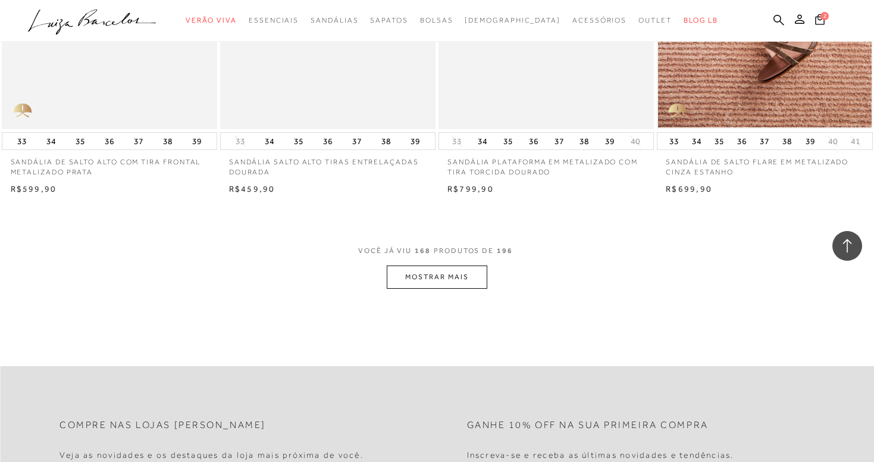
scroll to position [16865, 0]
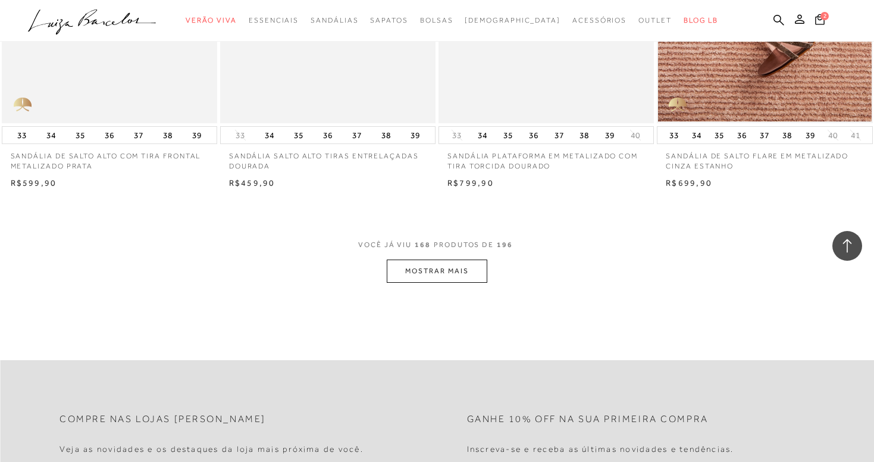
click at [438, 259] on button "MOSTRAR MAIS" at bounding box center [437, 270] width 100 height 23
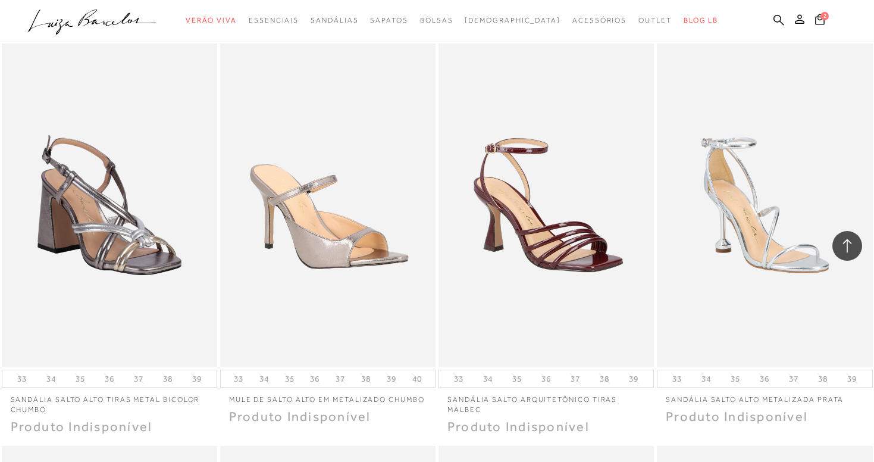
scroll to position [18651, 0]
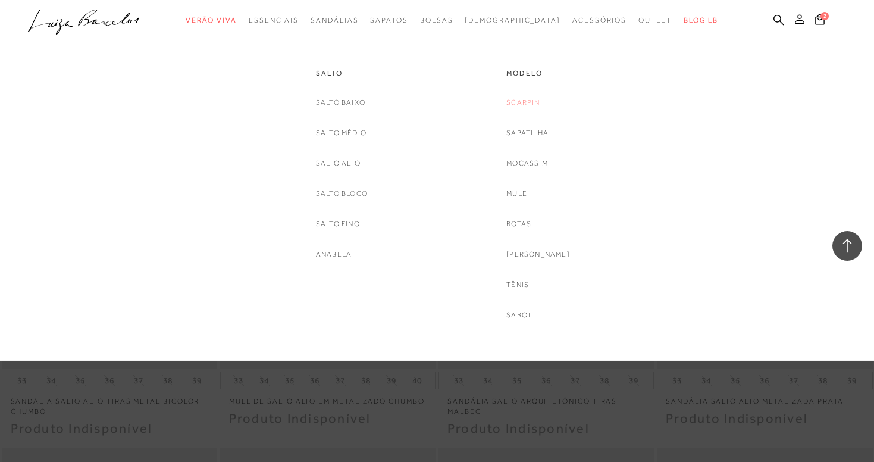
click at [537, 105] on link "Scarpin" at bounding box center [522, 102] width 33 height 12
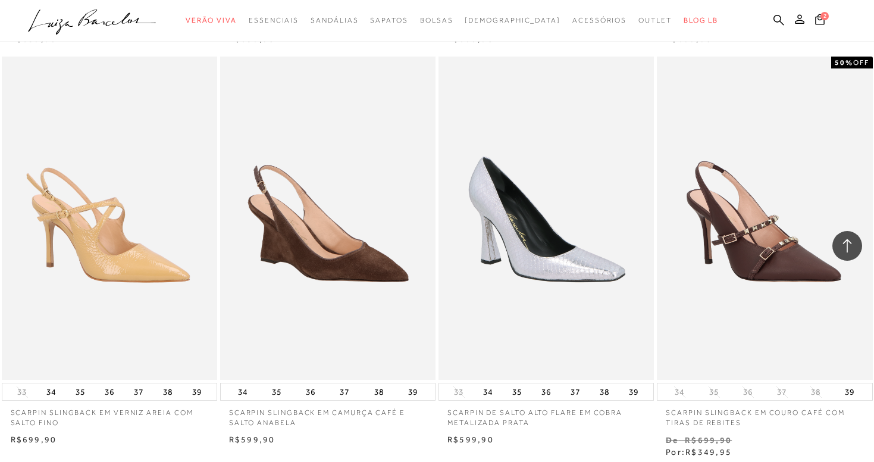
scroll to position [2041, 0]
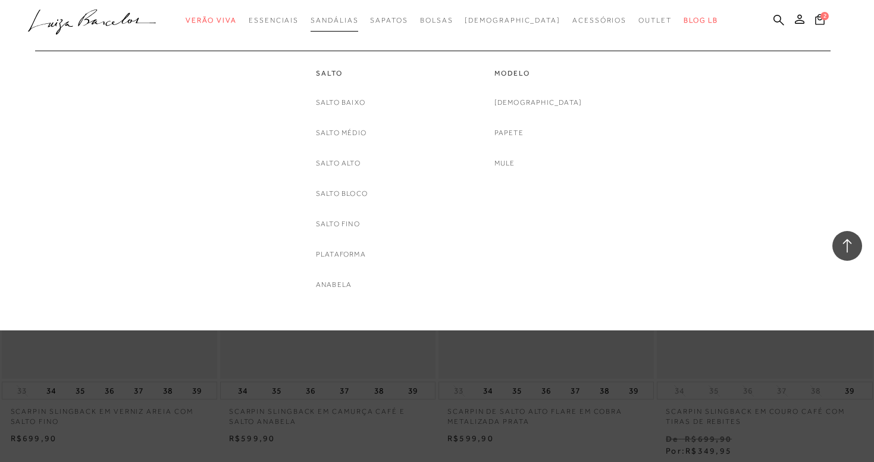
click at [350, 19] on span "Sandálias" at bounding box center [335, 20] width 48 height 8
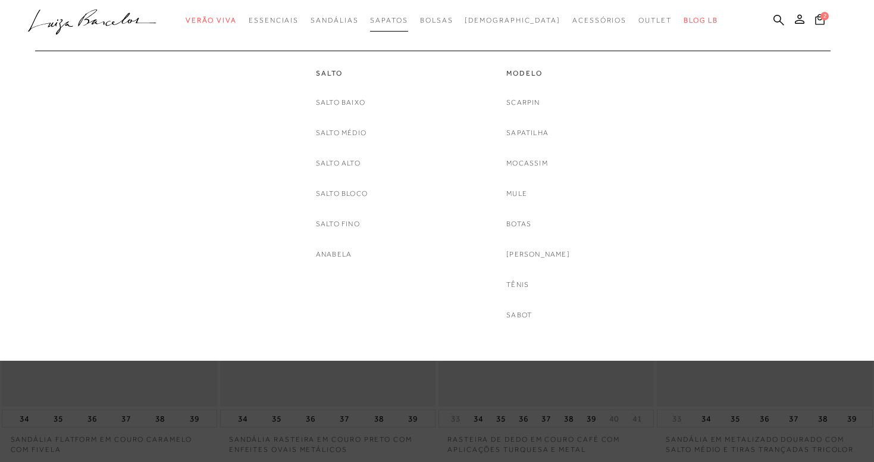
click at [408, 23] on span "Sapatos" at bounding box center [388, 20] width 37 height 8
click at [543, 130] on link "Sapatilha" at bounding box center [527, 133] width 42 height 12
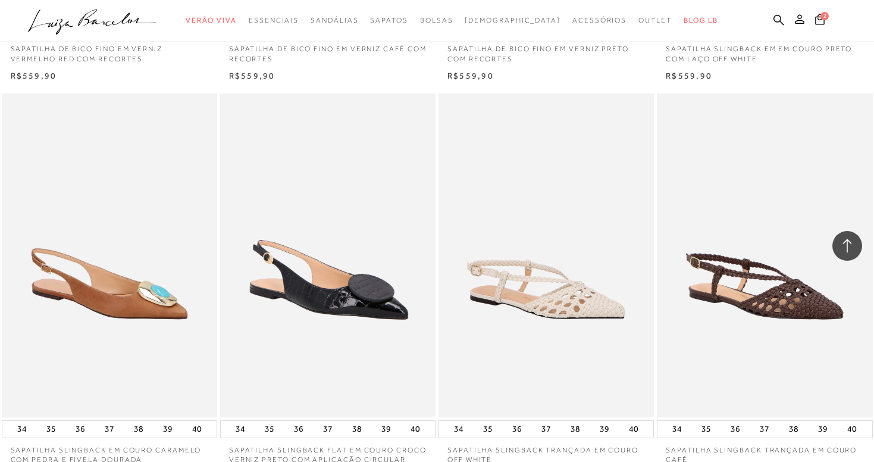
scroll to position [1191, 0]
